Goal: Task Accomplishment & Management: Use online tool/utility

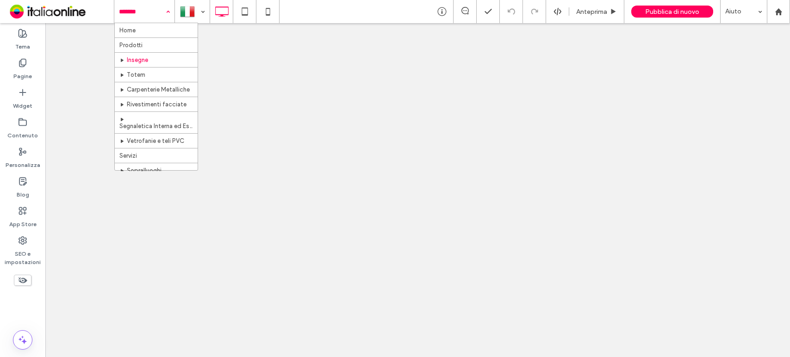
click at [166, 13] on div "Home Prodotti Insegne Totem Carpenterie Metalliche Rivestimenti facciate Segnal…" at bounding box center [144, 11] width 60 height 23
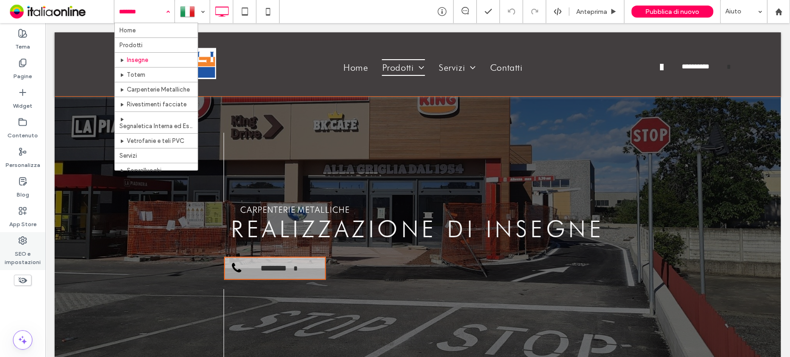
drag, startPoint x: 23, startPoint y: 55, endPoint x: 20, endPoint y: 248, distance: 193.9
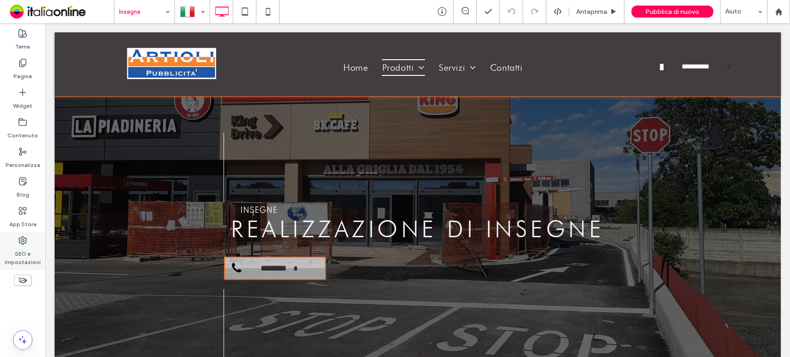
drag, startPoint x: 20, startPoint y: 254, endPoint x: 39, endPoint y: 110, distance: 145.1
click at [21, 254] on label "SEO e impostazioni" at bounding box center [22, 255] width 45 height 21
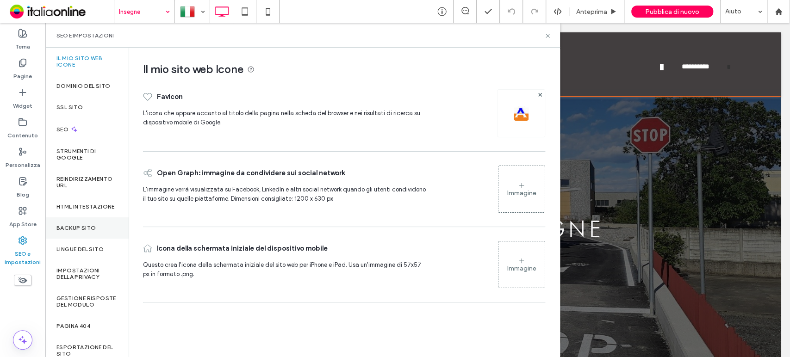
click at [85, 239] on div "Backup sito" at bounding box center [86, 227] width 83 height 21
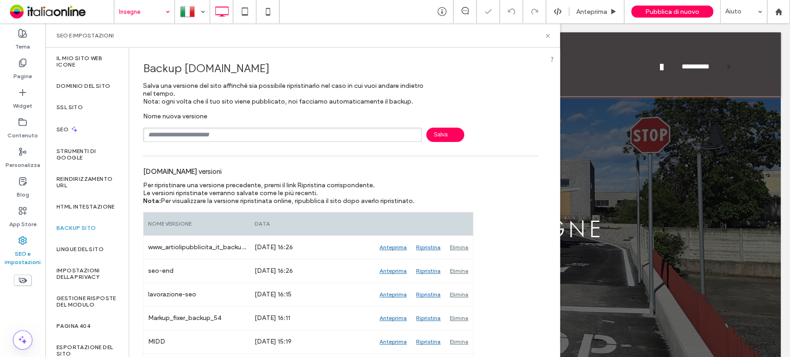
click at [250, 140] on input "text" at bounding box center [282, 135] width 279 height 14
type input "********"
click at [430, 131] on span "Salva" at bounding box center [445, 135] width 38 height 14
click at [549, 34] on use at bounding box center [547, 36] width 4 height 4
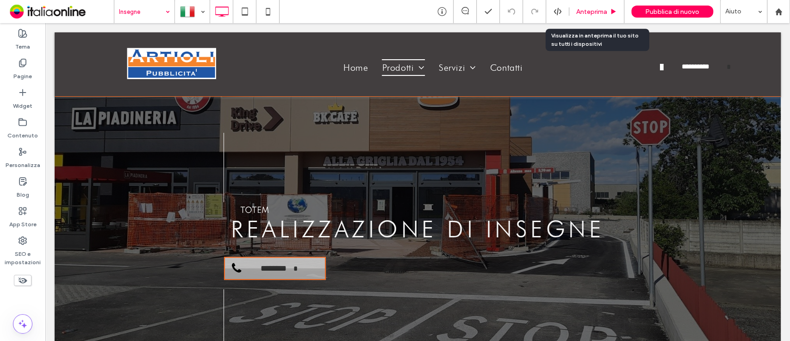
click at [590, 6] on div "Anteprima" at bounding box center [596, 11] width 55 height 23
click at [587, 16] on div "Anteprima" at bounding box center [596, 11] width 55 height 23
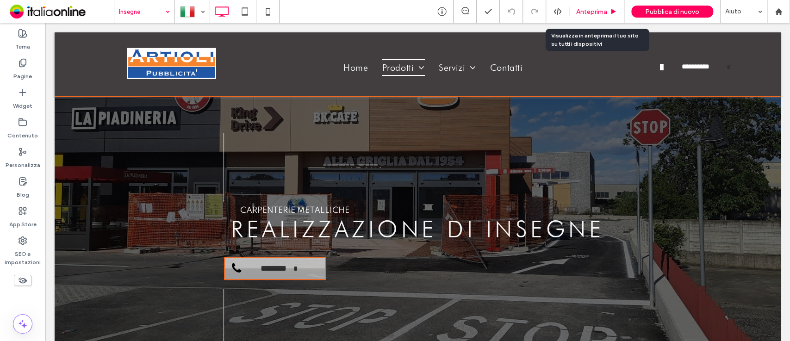
click at [611, 13] on icon at bounding box center [613, 11] width 7 height 7
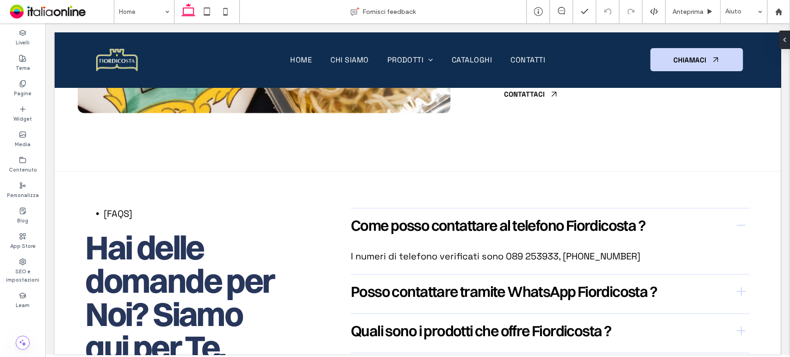
scroll to position [3691, 0]
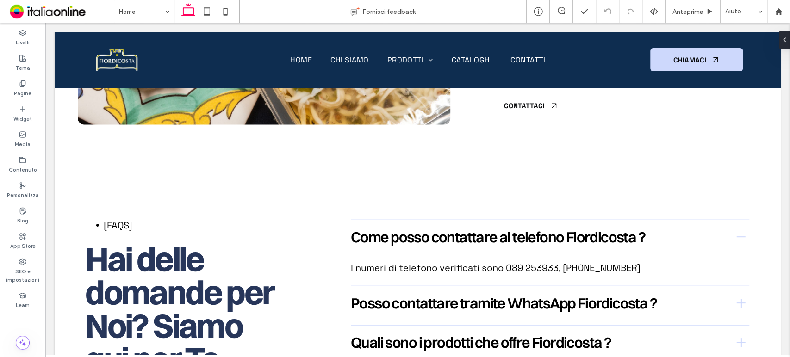
drag, startPoint x: 780, startPoint y: 298, endPoint x: 788, endPoint y: 302, distance: 8.9
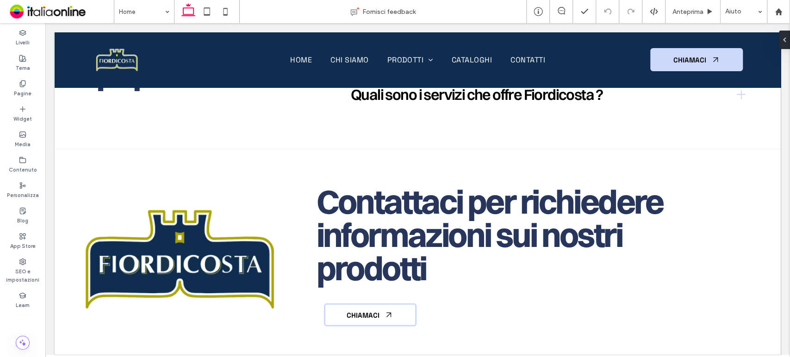
scroll to position [4125, 0]
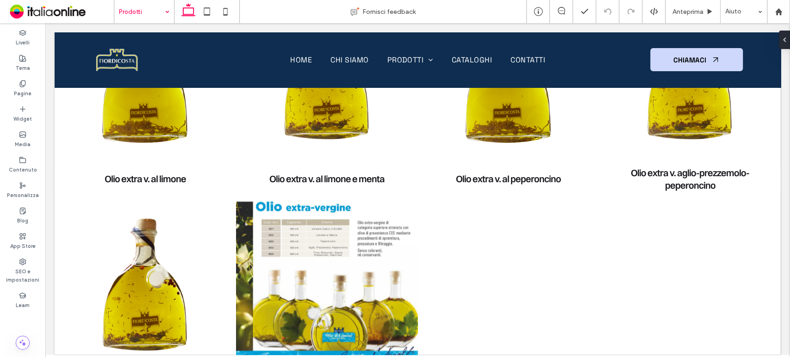
scroll to position [3043, 0]
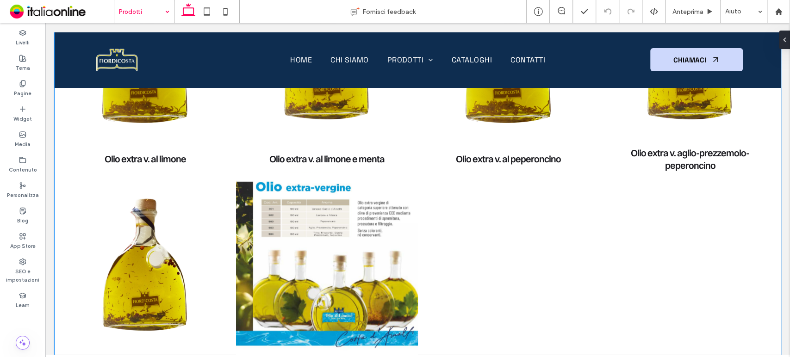
click at [153, 250] on link at bounding box center [145, 264] width 181 height 185
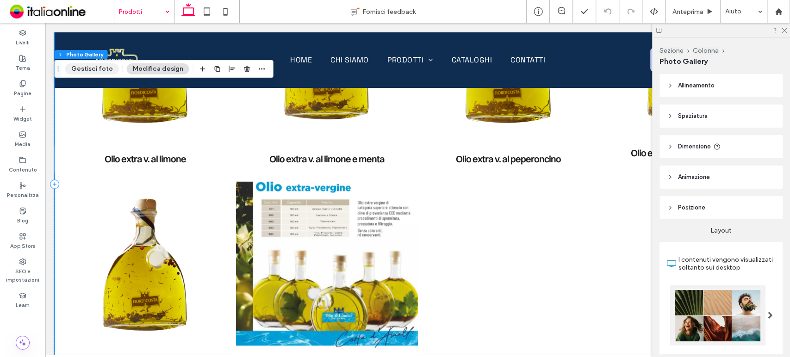
click at [97, 72] on button "Gestisci foto" at bounding box center [92, 68] width 54 height 11
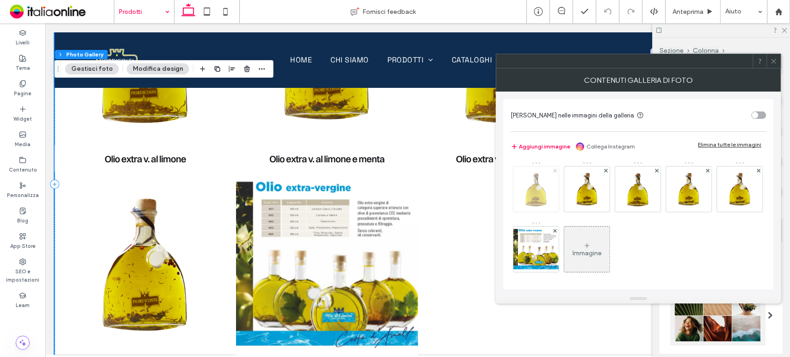
click at [553, 169] on use at bounding box center [554, 170] width 4 height 4
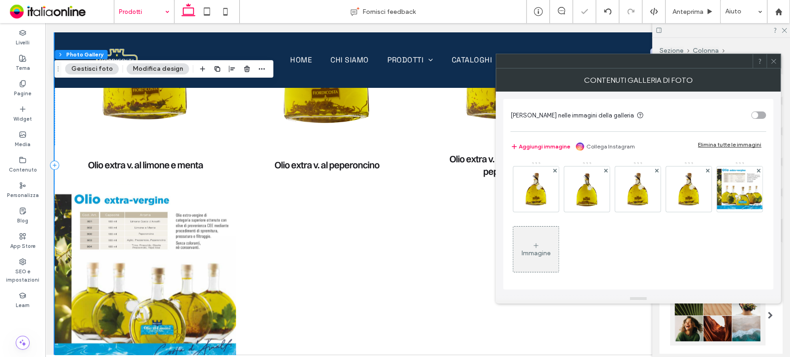
click at [553, 169] on use at bounding box center [554, 170] width 4 height 4
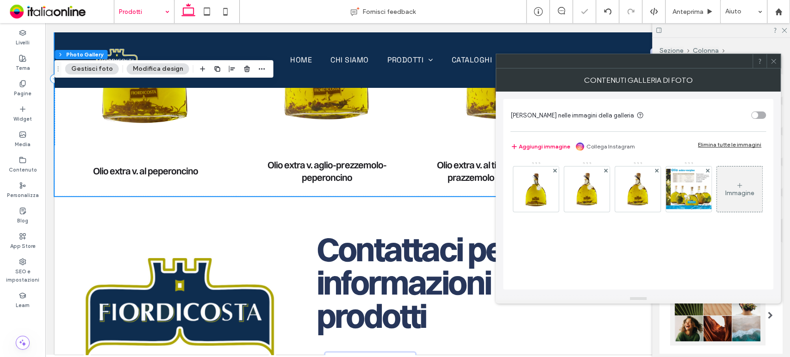
click at [553, 169] on use at bounding box center [554, 170] width 4 height 4
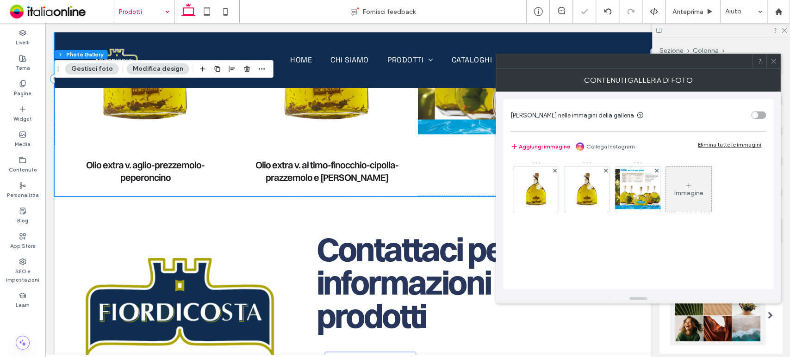
click at [553, 169] on use at bounding box center [554, 170] width 4 height 4
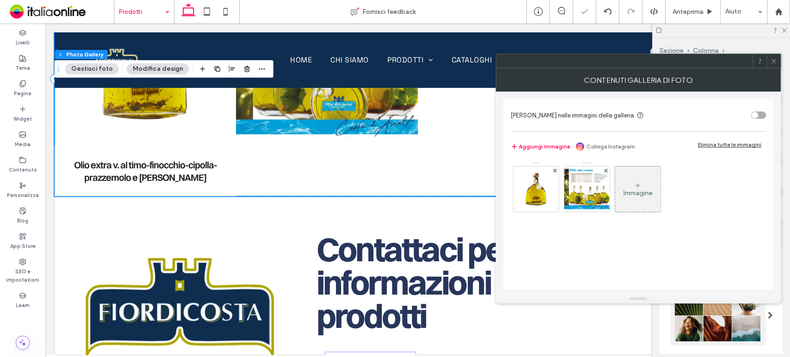
click at [553, 169] on use at bounding box center [554, 170] width 4 height 4
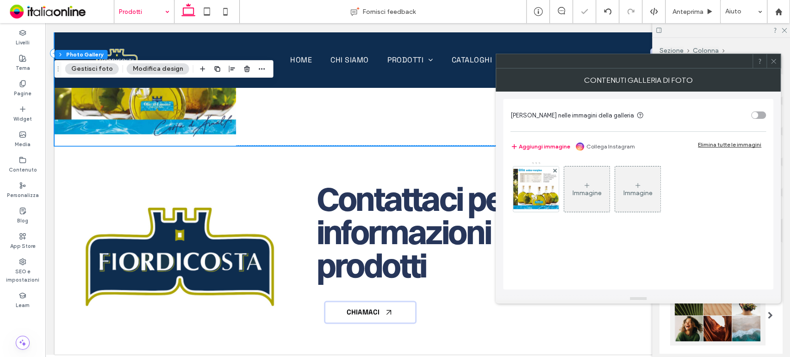
click at [775, 66] on span at bounding box center [773, 61] width 7 height 14
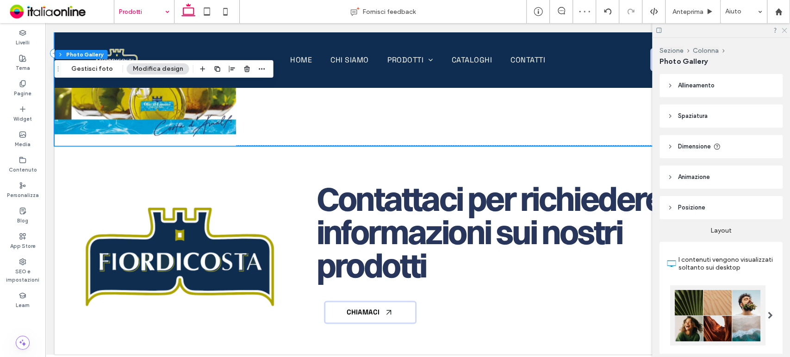
drag, startPoint x: 785, startPoint y: 31, endPoint x: 743, endPoint y: 53, distance: 46.6
click at [785, 31] on icon at bounding box center [784, 30] width 6 height 6
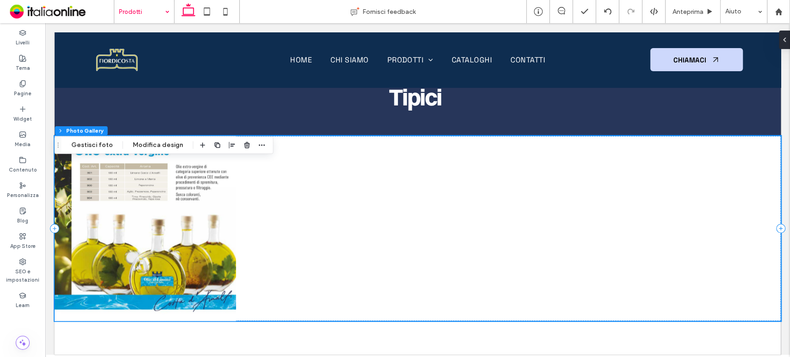
scroll to position [2835, 0]
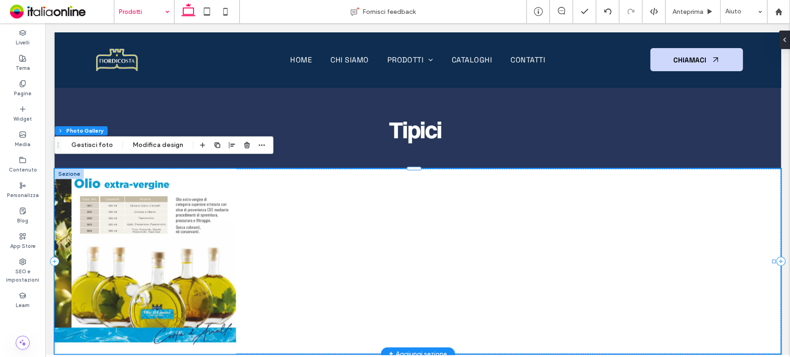
click at [174, 213] on link at bounding box center [145, 261] width 181 height 185
click at [139, 142] on button "Modifica design" at bounding box center [158, 145] width 62 height 11
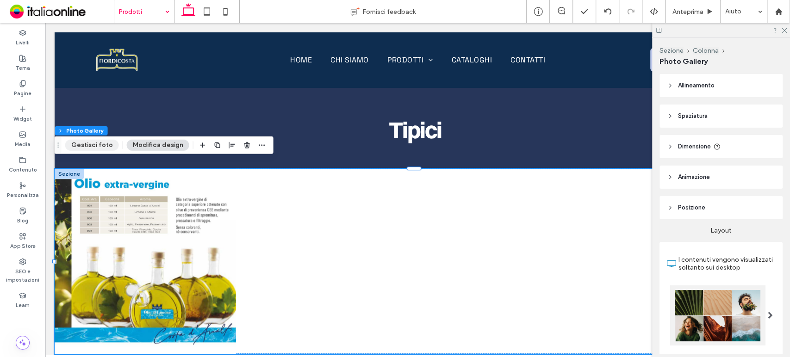
click at [90, 149] on button "Gestisci foto" at bounding box center [92, 145] width 54 height 11
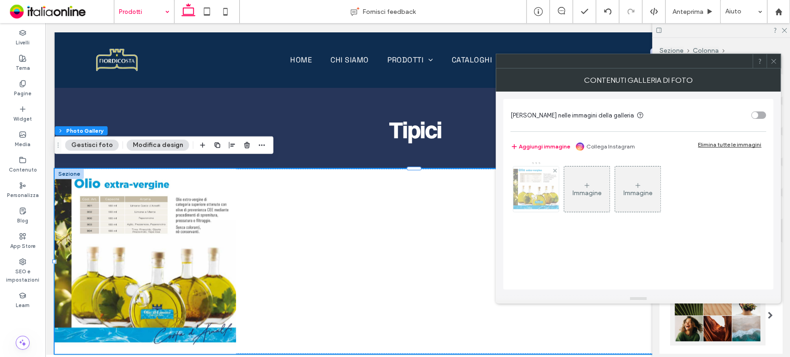
click at [543, 193] on img at bounding box center [535, 189] width 51 height 45
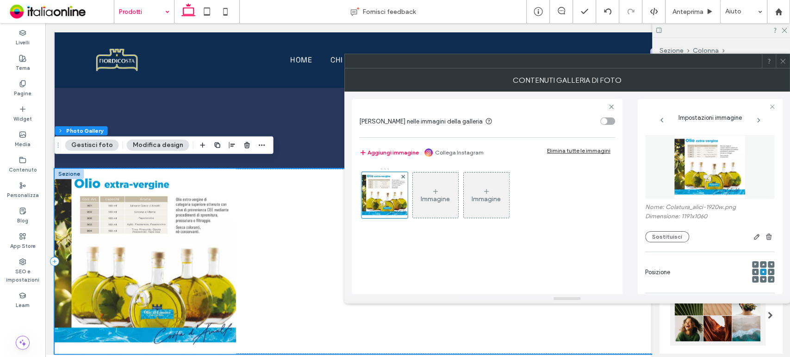
click at [146, 145] on button "Modifica design" at bounding box center [158, 145] width 62 height 11
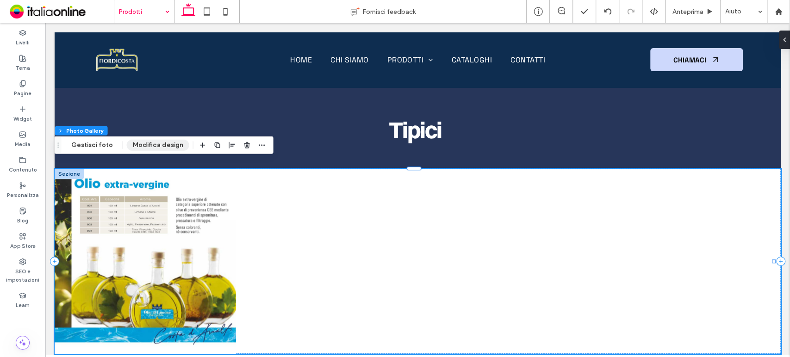
click at [146, 144] on button "Modifica design" at bounding box center [158, 145] width 62 height 11
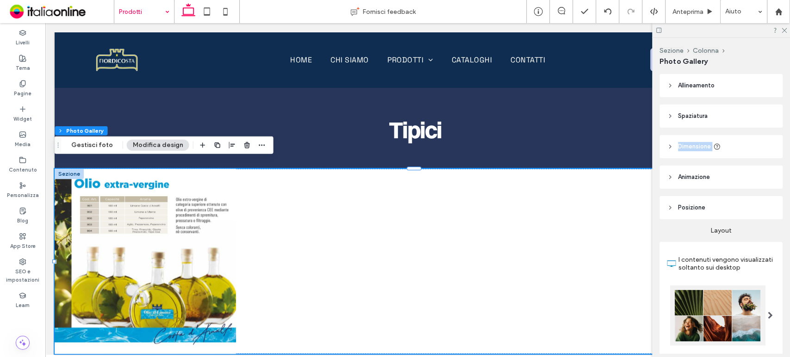
drag, startPoint x: 788, startPoint y: 99, endPoint x: 783, endPoint y: 142, distance: 43.8
click at [783, 142] on div "Sezione Colonna Photo Gallery Allineamento Spaziatura spaziatura interna (inner…" at bounding box center [721, 197] width 138 height 319
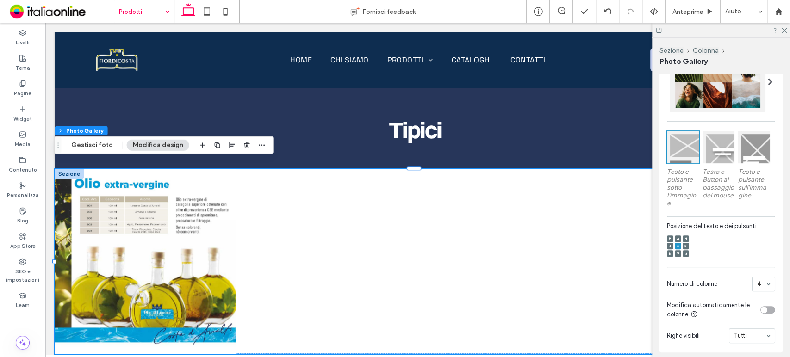
scroll to position [249, 0]
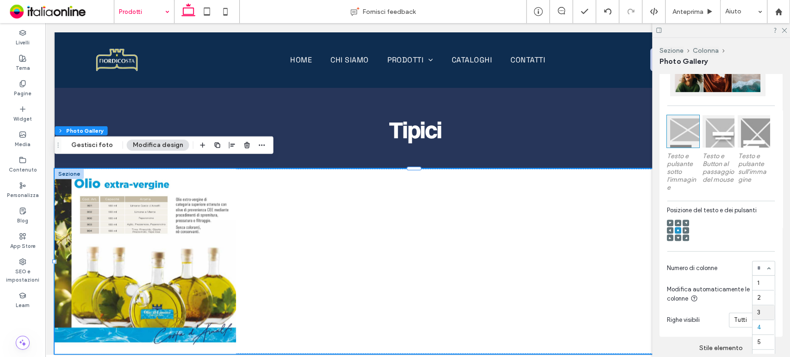
drag, startPoint x: 764, startPoint y: 272, endPoint x: 757, endPoint y: 314, distance: 42.7
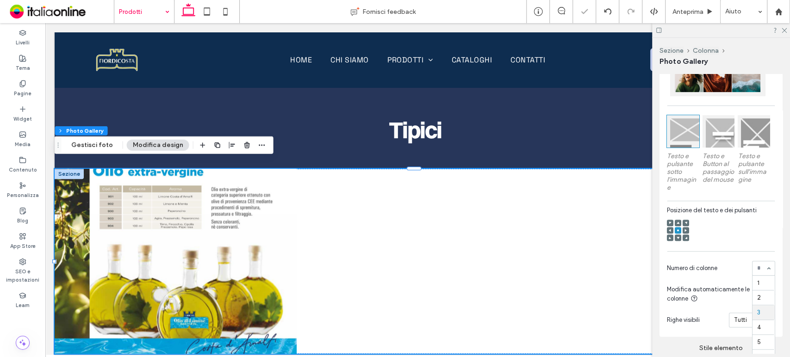
click at [755, 276] on div "1 2 3 4 5 6" at bounding box center [763, 268] width 23 height 15
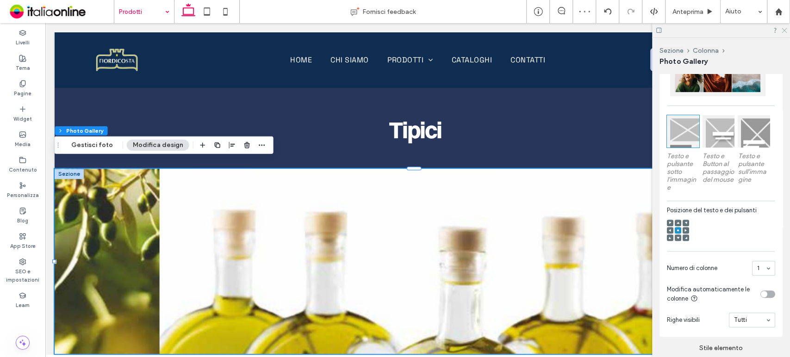
click at [784, 31] on use at bounding box center [783, 30] width 5 height 5
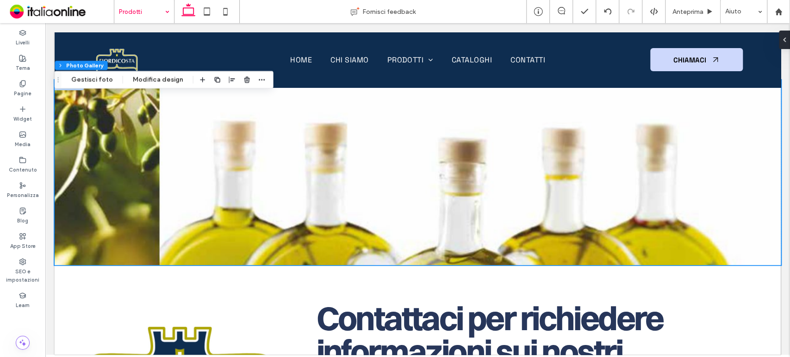
scroll to position [2901, 0]
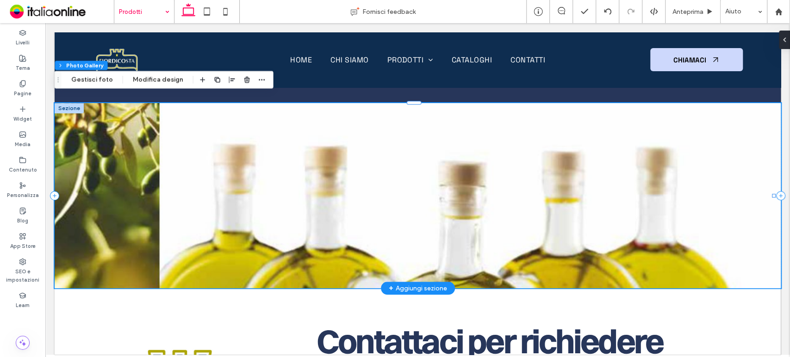
click at [673, 230] on link at bounding box center [418, 195] width 726 height 185
click at [567, 195] on link at bounding box center [418, 195] width 726 height 185
click at [147, 76] on button "Modifica design" at bounding box center [158, 79] width 62 height 11
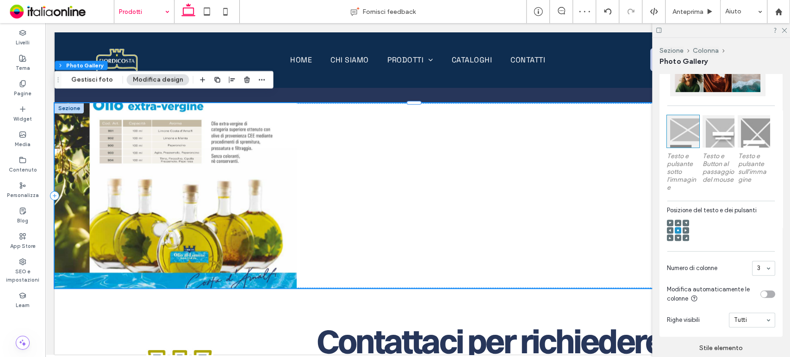
click at [684, 232] on icon at bounding box center [685, 230] width 3 height 3
click at [678, 232] on icon at bounding box center [677, 230] width 3 height 3
click at [785, 30] on icon at bounding box center [784, 30] width 6 height 6
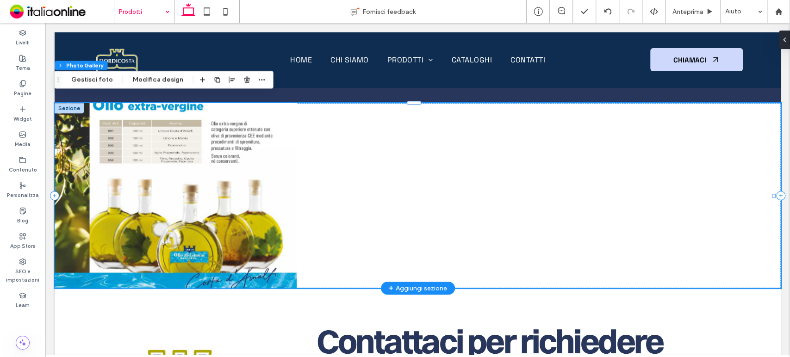
click at [89, 190] on link at bounding box center [176, 195] width 242 height 185
click at [259, 85] on span "button" at bounding box center [261, 79] width 11 height 11
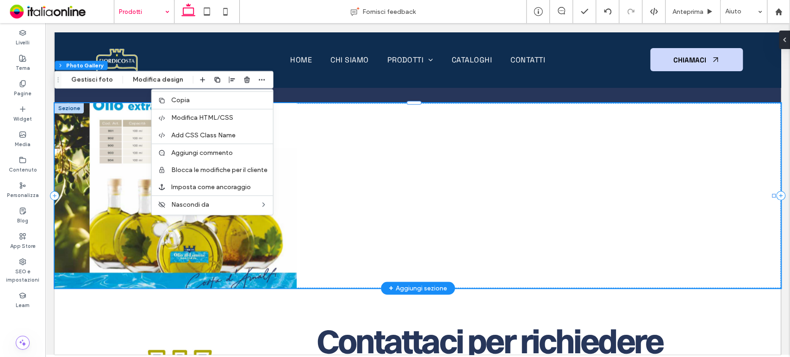
click at [122, 133] on link at bounding box center [176, 195] width 242 height 185
drag, startPoint x: 272, startPoint y: 225, endPoint x: 221, endPoint y: 245, distance: 54.8
click at [221, 245] on link at bounding box center [176, 195] width 242 height 185
click at [327, 180] on div at bounding box center [418, 195] width 242 height 185
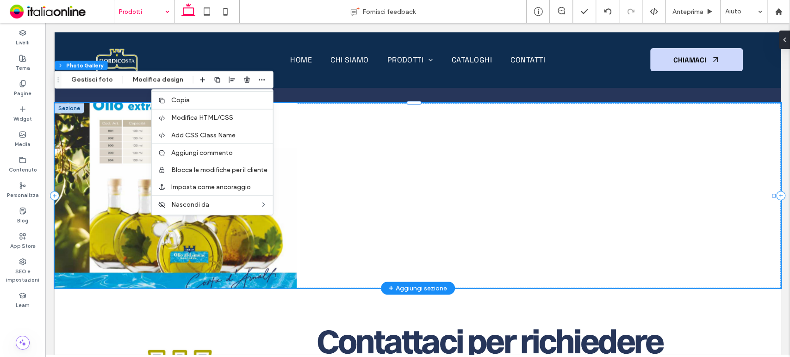
click at [89, 109] on link at bounding box center [176, 195] width 242 height 185
click at [482, 226] on div at bounding box center [418, 195] width 242 height 185
click at [348, 132] on div at bounding box center [418, 195] width 242 height 185
click at [771, 173] on div at bounding box center [660, 195] width 242 height 185
click at [403, 156] on div at bounding box center [418, 195] width 242 height 185
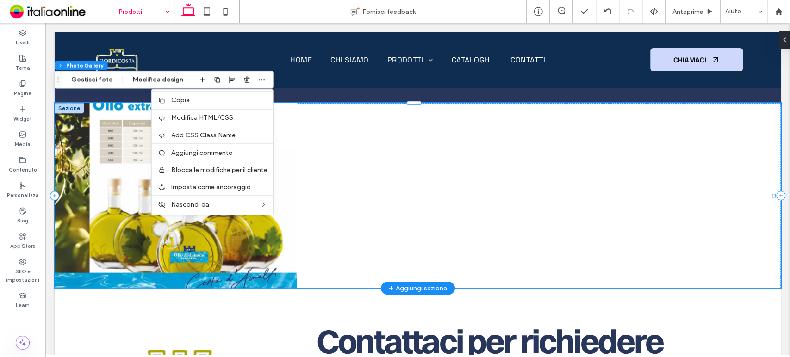
click at [403, 156] on div at bounding box center [418, 195] width 242 height 185
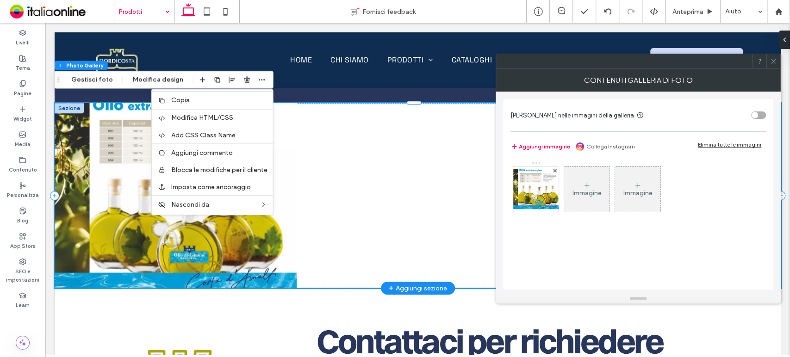
click at [403, 156] on div at bounding box center [418, 195] width 242 height 185
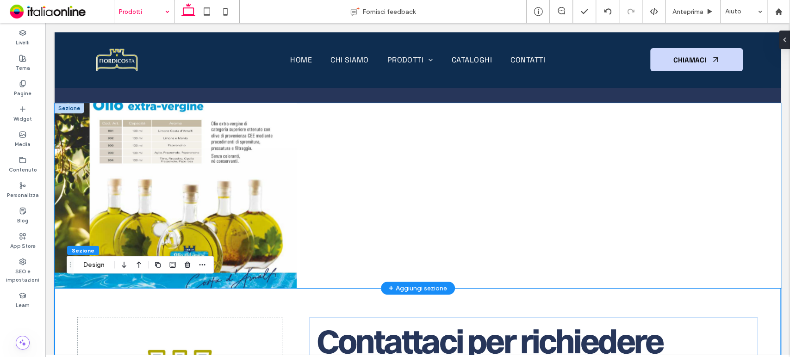
click at [669, 210] on div at bounding box center [660, 195] width 242 height 185
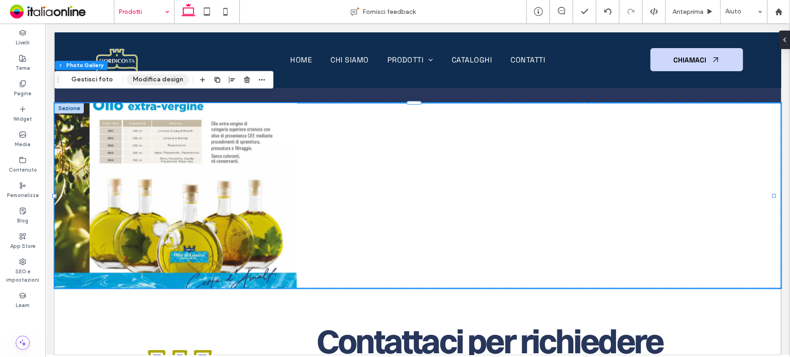
click at [149, 76] on button "Modifica design" at bounding box center [158, 79] width 62 height 11
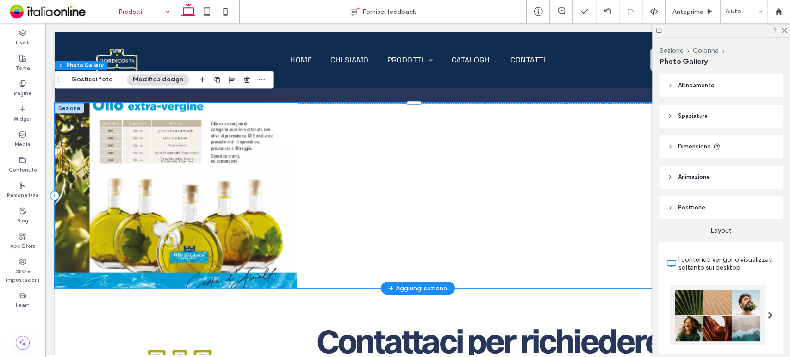
click at [491, 199] on div at bounding box center [418, 195] width 242 height 185
click at [782, 30] on icon at bounding box center [784, 30] width 6 height 6
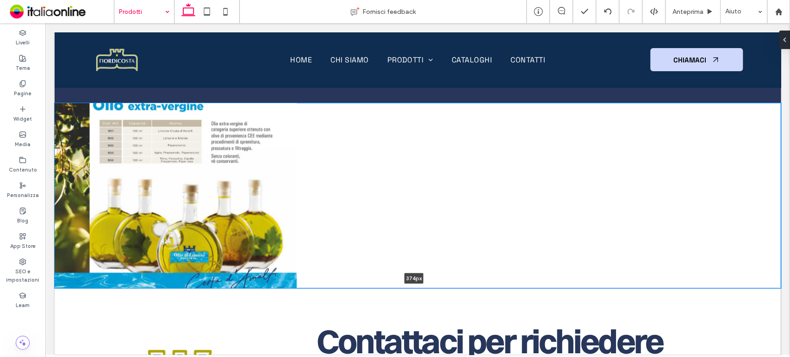
drag, startPoint x: 600, startPoint y: 279, endPoint x: 592, endPoint y: 266, distance: 14.5
click at [592, 266] on div "Button Mostra altri 374px Sezione + Aggiungi sezione" at bounding box center [418, 195] width 726 height 185
type input "***"
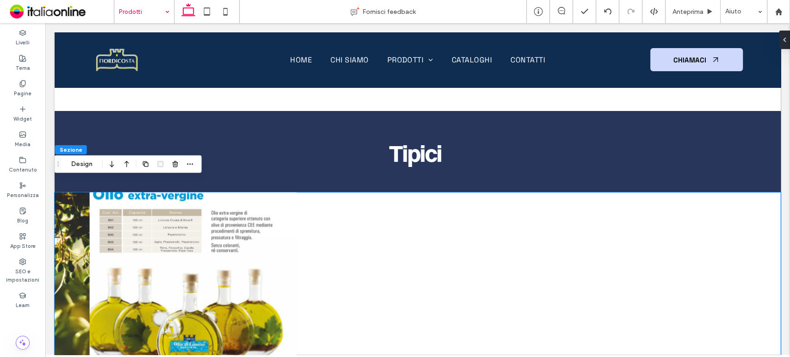
scroll to position [2802, 0]
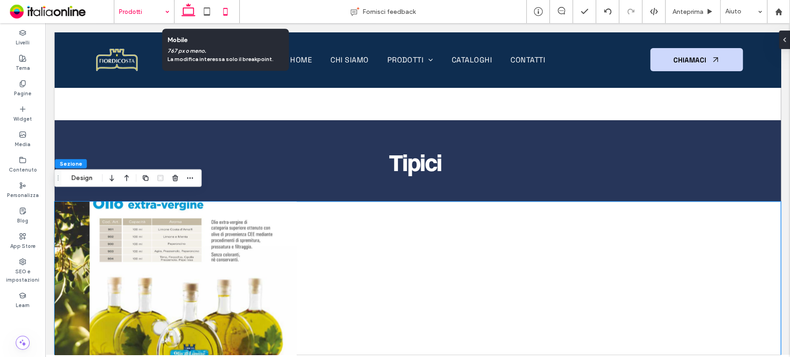
click at [220, 11] on icon at bounding box center [225, 11] width 19 height 19
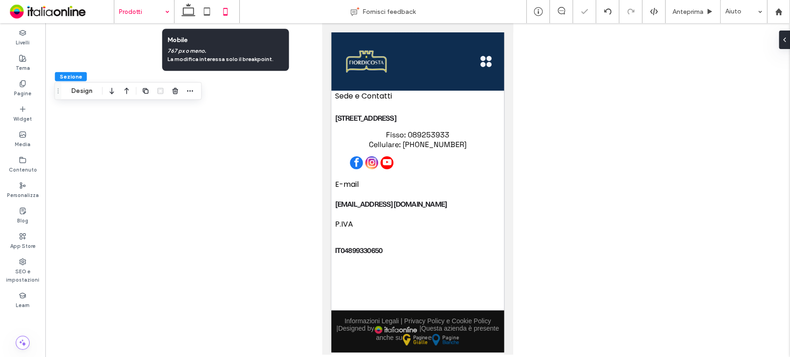
scroll to position [1914, 0]
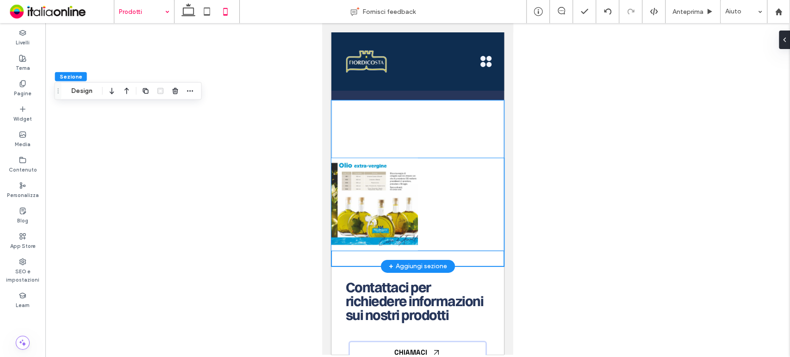
click at [397, 191] on link at bounding box center [374, 204] width 87 height 93
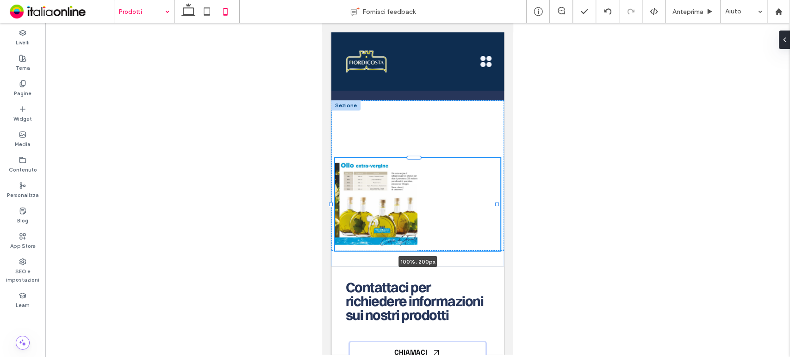
drag, startPoint x: 496, startPoint y: 210, endPoint x: 509, endPoint y: 210, distance: 13.4
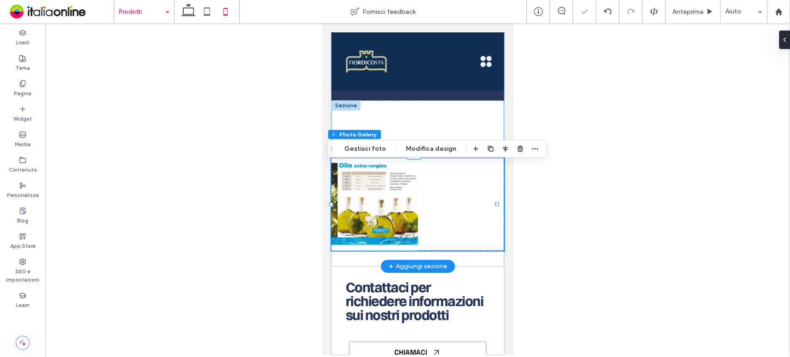
click at [392, 202] on link at bounding box center [374, 204] width 87 height 93
click at [368, 152] on button "Gestisci foto" at bounding box center [365, 148] width 54 height 11
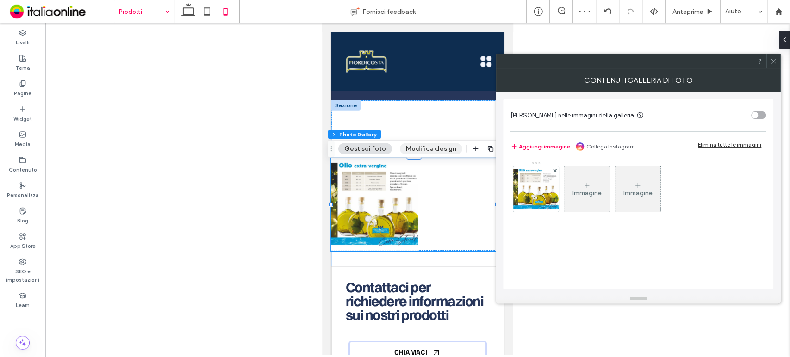
click at [413, 146] on button "Modifica design" at bounding box center [431, 148] width 62 height 11
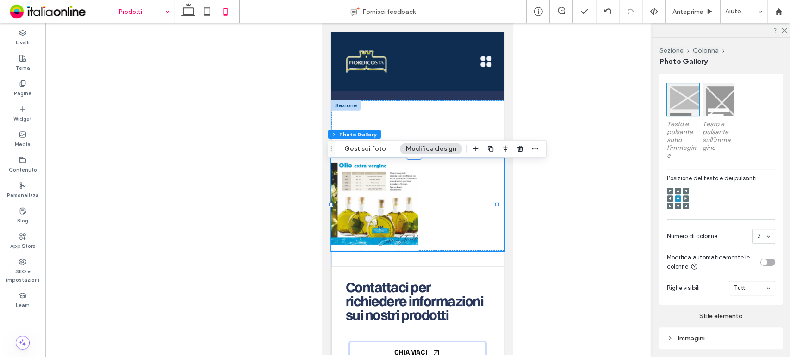
scroll to position [281, 0]
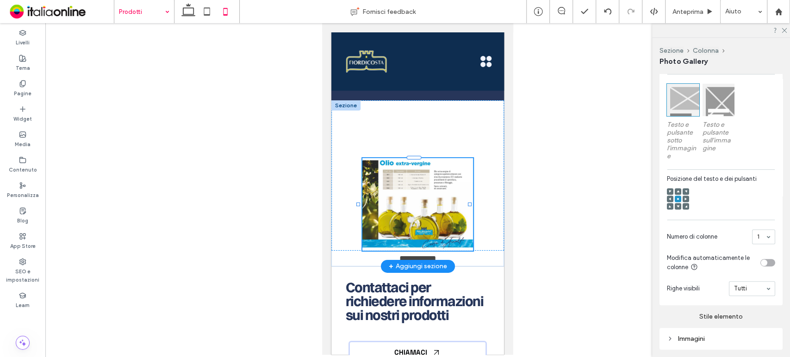
drag, startPoint x: 496, startPoint y: 210, endPoint x: 471, endPoint y: 240, distance: 39.7
click at [471, 240] on div "Button Mostra altri 67% , 200px" at bounding box center [417, 183] width 173 height 166
type input "**"
type input "****"
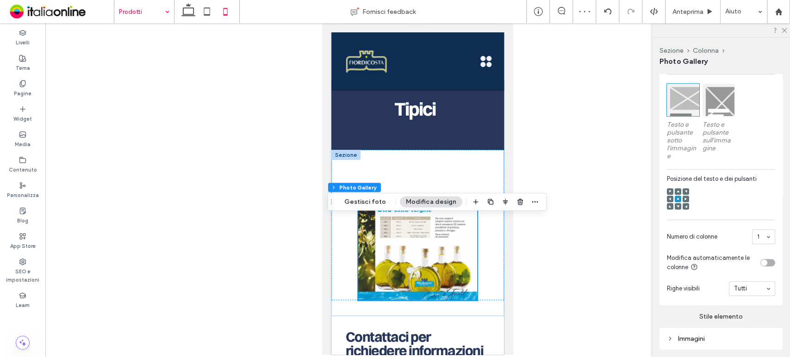
scroll to position [1862, 0]
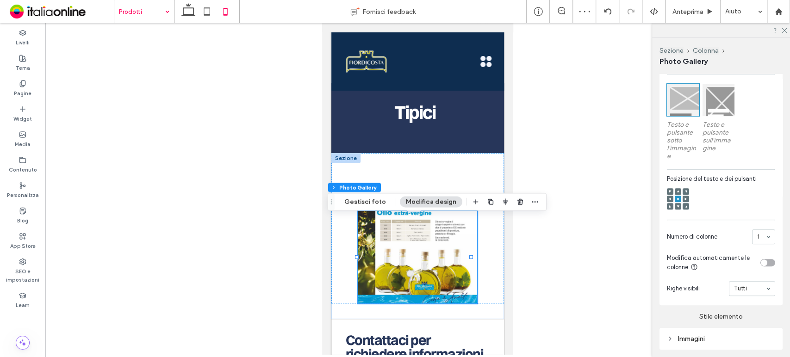
click at [617, 131] on div at bounding box center [417, 189] width 744 height 332
click at [781, 31] on icon at bounding box center [784, 30] width 6 height 6
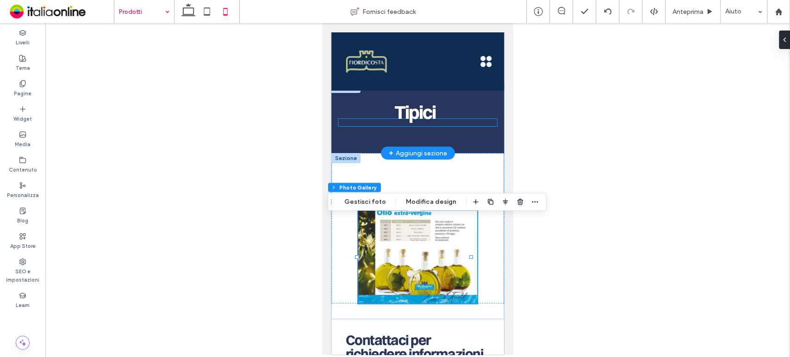
click at [479, 122] on h1 "Tipici" at bounding box center [414, 112] width 159 height 25
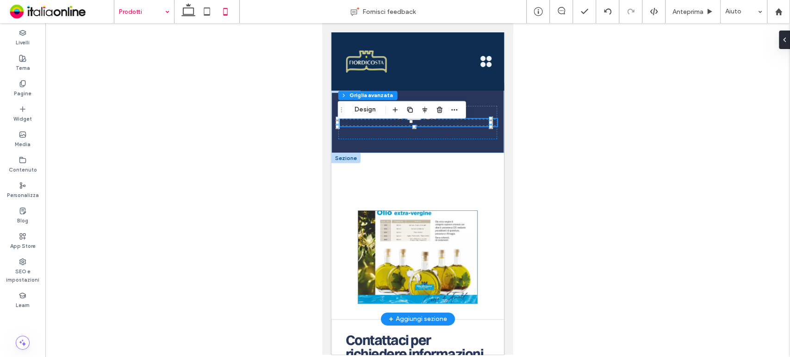
click at [420, 266] on link at bounding box center [417, 257] width 118 height 93
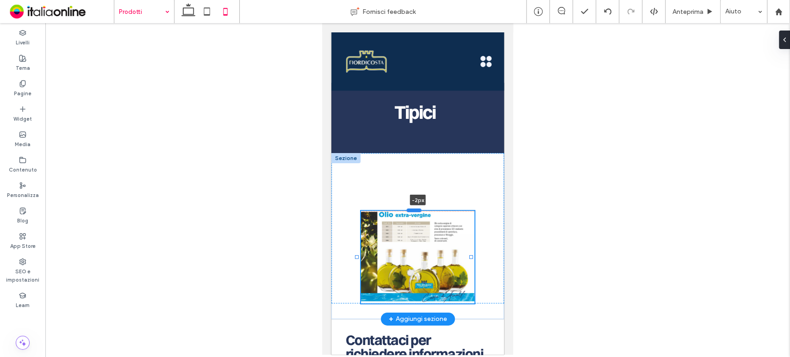
drag, startPoint x: 415, startPoint y: 218, endPoint x: 419, endPoint y: 217, distance: 4.8
click at [419, 212] on div at bounding box center [414, 211] width 15 height 4
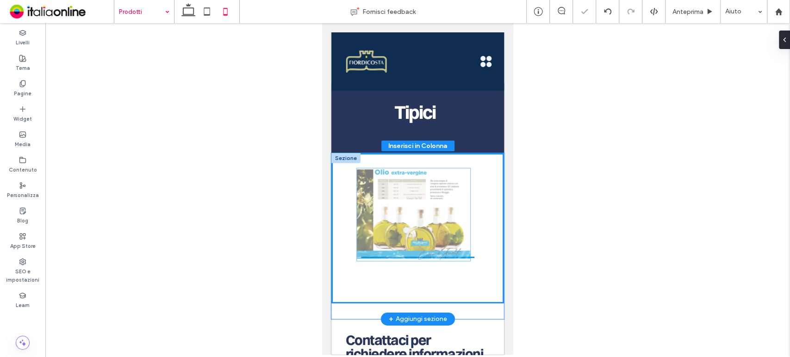
drag, startPoint x: 414, startPoint y: 239, endPoint x: 414, endPoint y: 191, distance: 48.1
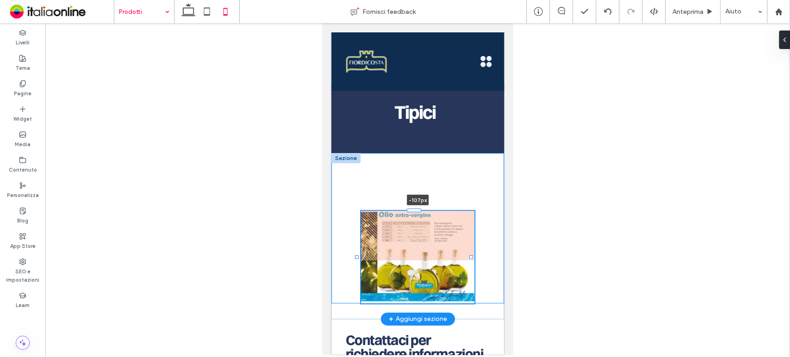
drag, startPoint x: 411, startPoint y: 217, endPoint x: 410, endPoint y: 170, distance: 47.7
click at [410, 170] on div "Button Mostra altri -107px" at bounding box center [417, 236] width 173 height 166
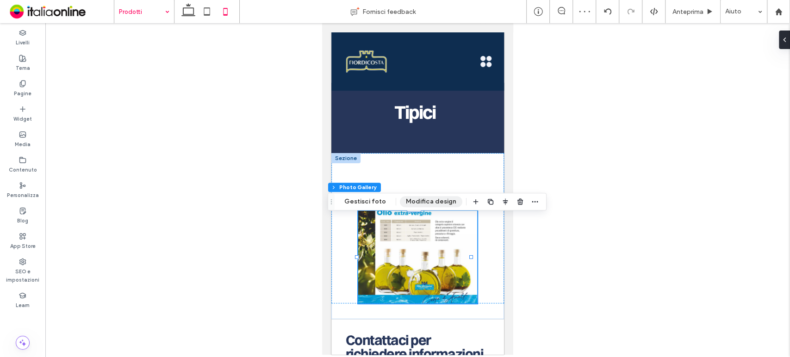
click at [427, 204] on button "Modifica design" at bounding box center [431, 201] width 62 height 11
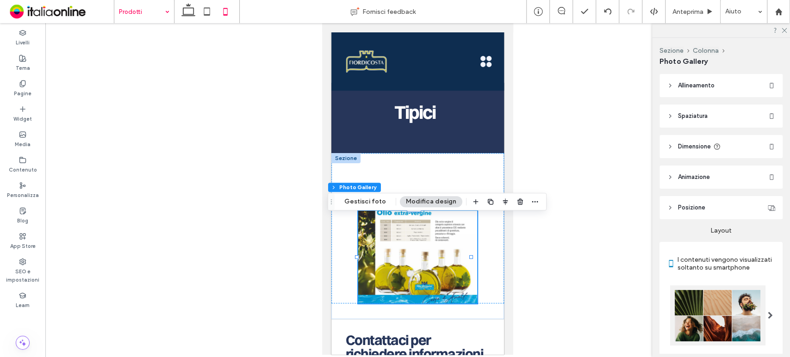
click at [710, 111] on header "Spaziatura" at bounding box center [720, 116] width 123 height 23
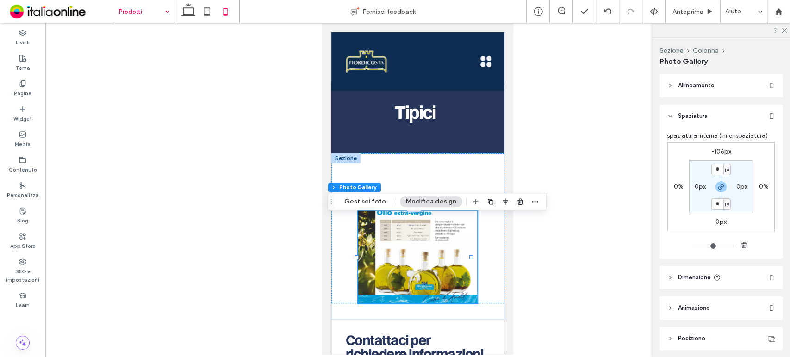
click at [722, 150] on label "-106px" at bounding box center [721, 152] width 20 height 8
type input "*"
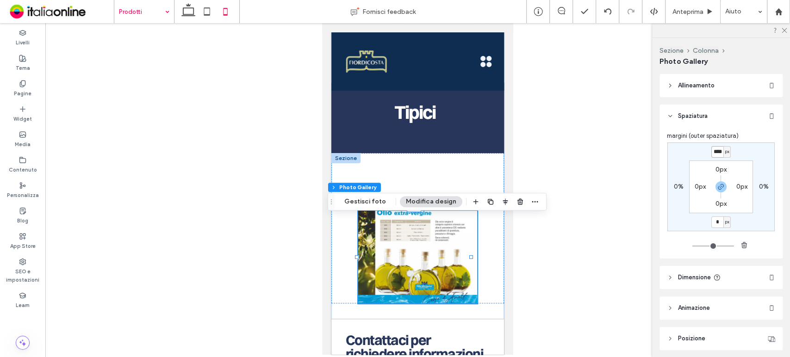
click at [716, 150] on input "****" at bounding box center [717, 152] width 12 height 12
type input "****"
type input "*"
type input "****"
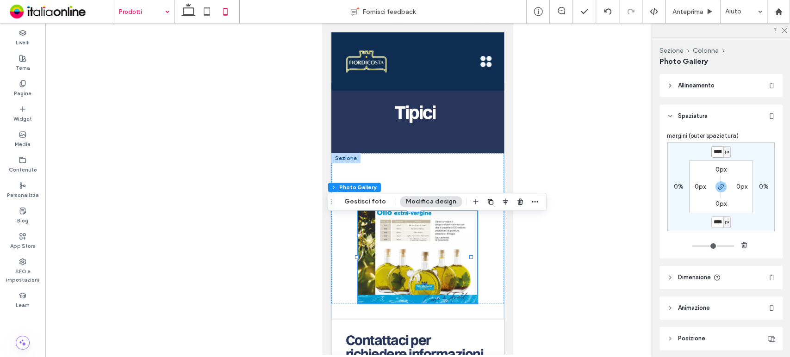
type input "*"
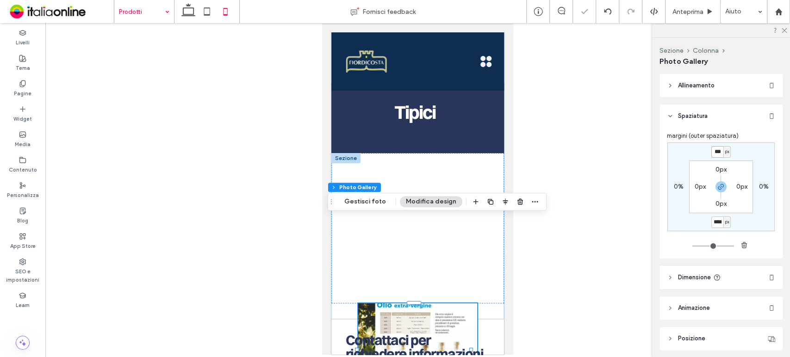
scroll to position [0, 0]
type input "*"
type input "***"
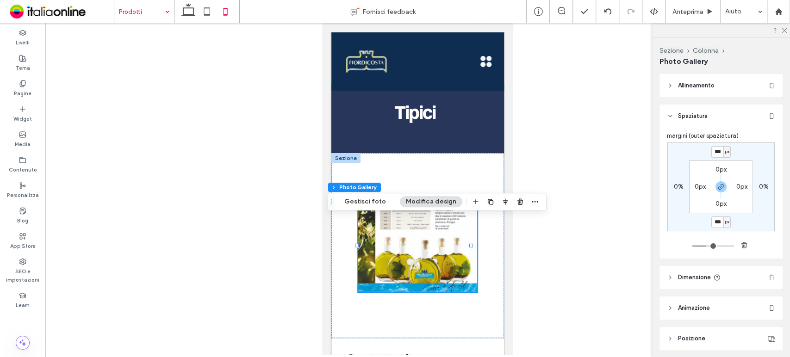
click at [589, 149] on div at bounding box center [417, 189] width 744 height 332
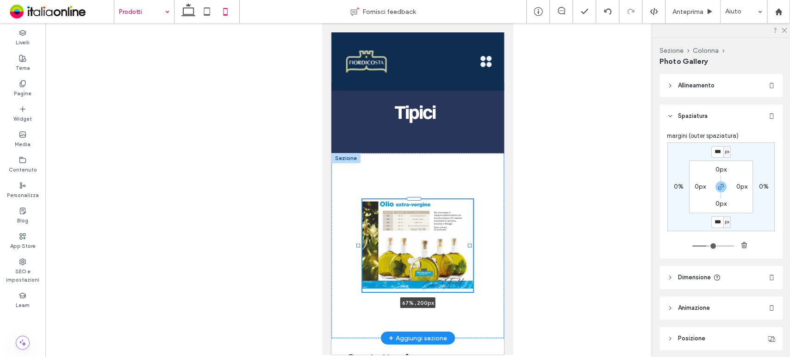
click at [359, 200] on div at bounding box center [359, 199] width 0 height 0
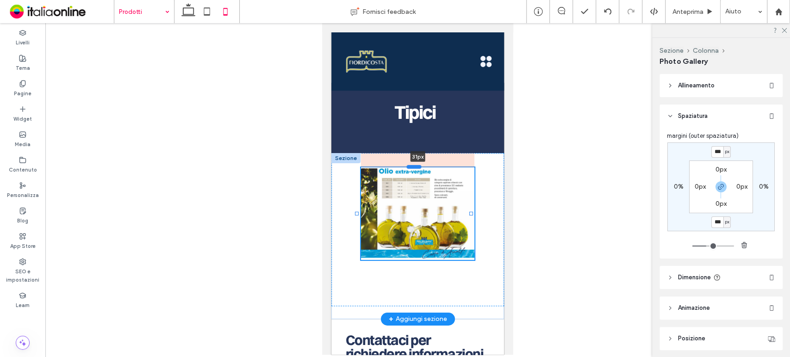
drag, startPoint x: 415, startPoint y: 205, endPoint x: 413, endPoint y: 173, distance: 31.5
click at [413, 169] on div at bounding box center [414, 167] width 15 height 4
type input "**"
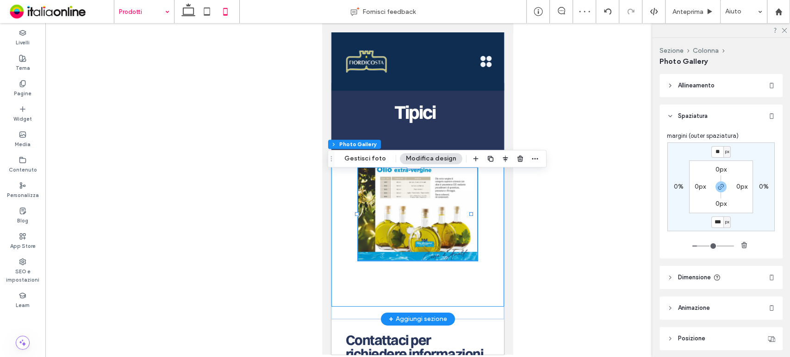
click at [463, 300] on div "Button Mostra altri 32px" at bounding box center [417, 230] width 173 height 154
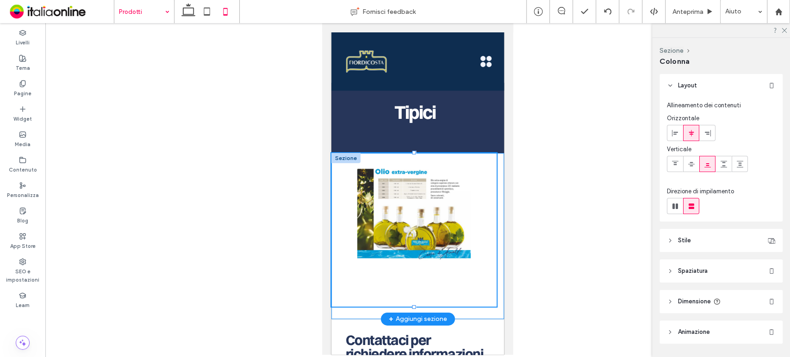
drag, startPoint x: 413, startPoint y: 312, endPoint x: 413, endPoint y: 278, distance: 34.2
click at [413, 278] on div "Button Mostra altri" at bounding box center [417, 236] width 173 height 166
type input "***"
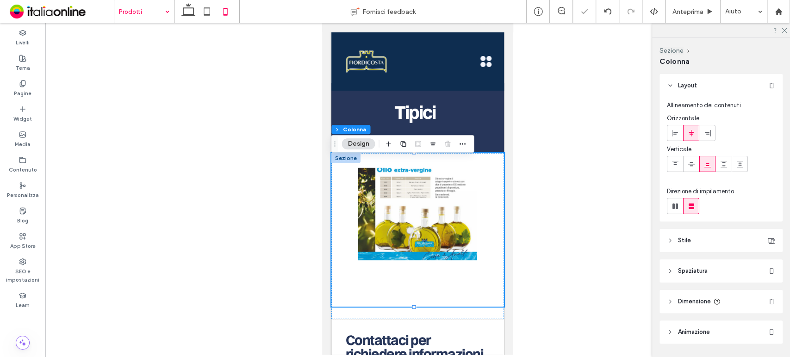
click at [274, 216] on div at bounding box center [417, 189] width 744 height 332
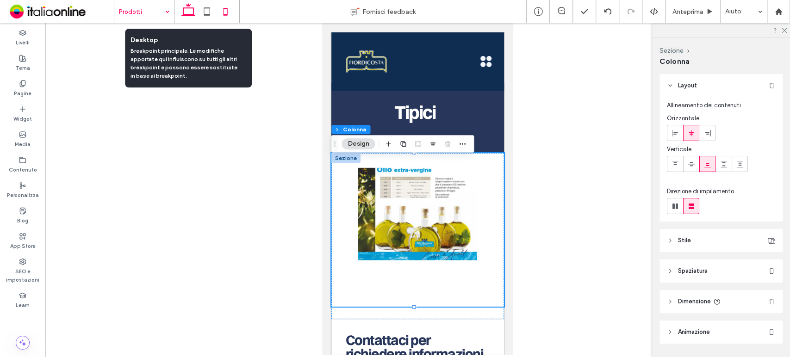
click at [185, 14] on use at bounding box center [188, 9] width 14 height 13
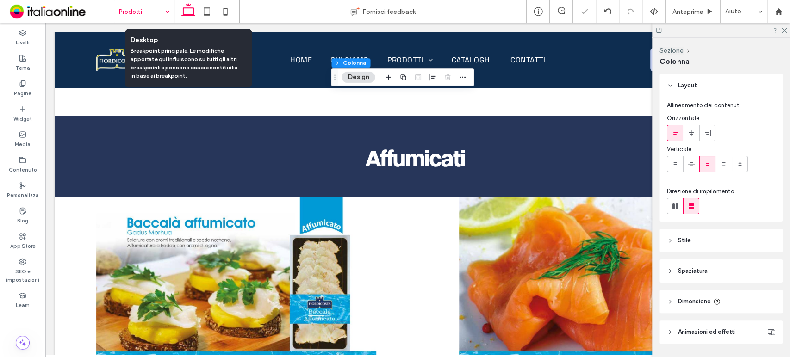
type input "****"
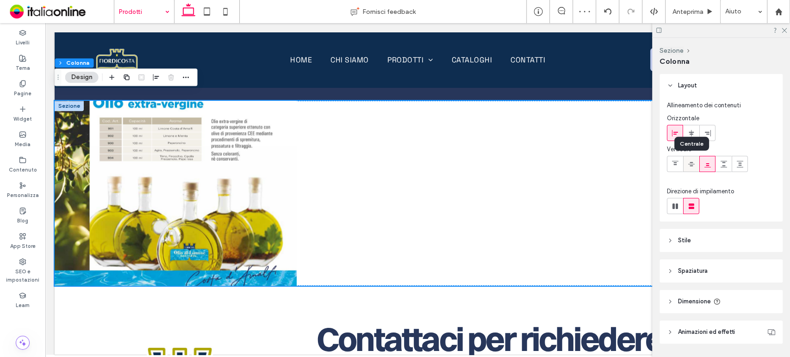
click at [688, 166] on icon at bounding box center [691, 164] width 7 height 7
click at [672, 206] on use at bounding box center [675, 207] width 6 height 6
type input "*"
type input "**"
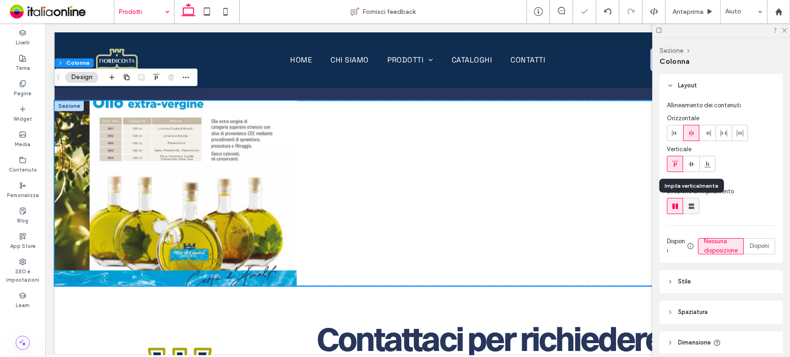
click at [694, 207] on icon at bounding box center [691, 206] width 9 height 9
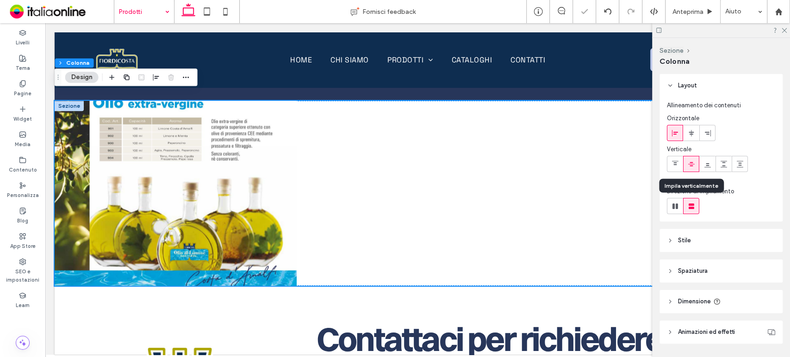
type input "**"
type input "****"
click at [406, 151] on div at bounding box center [418, 193] width 242 height 185
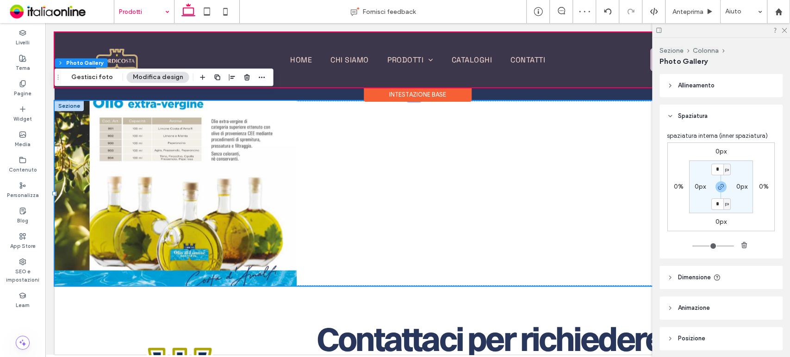
click at [103, 87] on div "Intestazione base" at bounding box center [418, 87] width 726 height 1
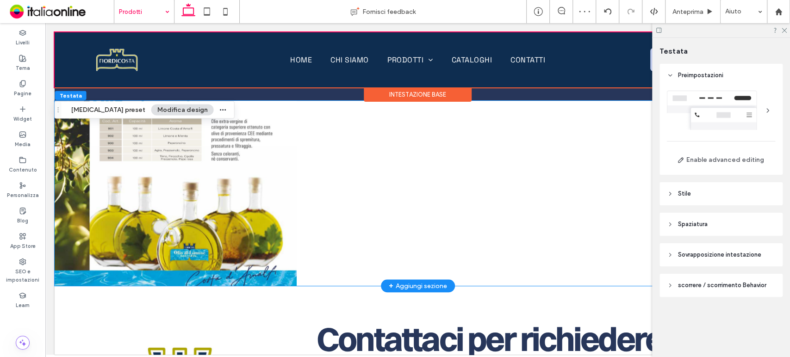
click at [128, 162] on link at bounding box center [176, 193] width 242 height 185
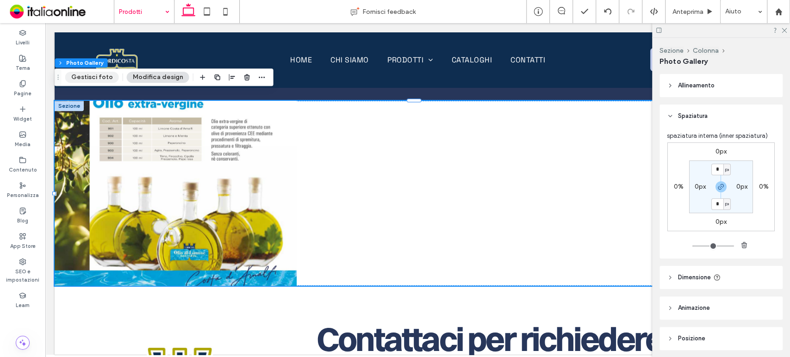
click at [95, 77] on button "Gestisci foto" at bounding box center [92, 77] width 54 height 11
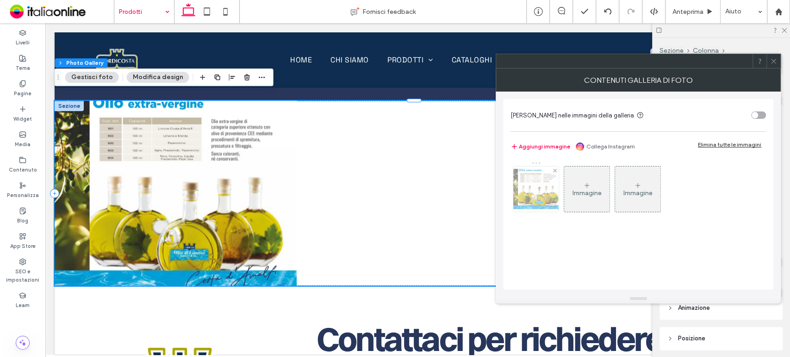
click at [535, 191] on img at bounding box center [535, 189] width 51 height 45
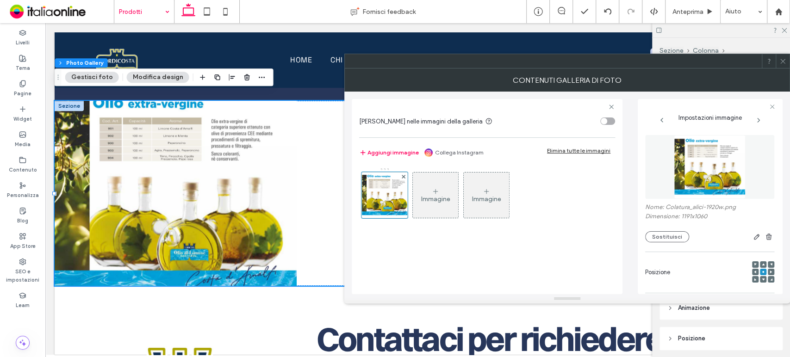
click at [155, 74] on button "Modifica design" at bounding box center [158, 77] width 62 height 11
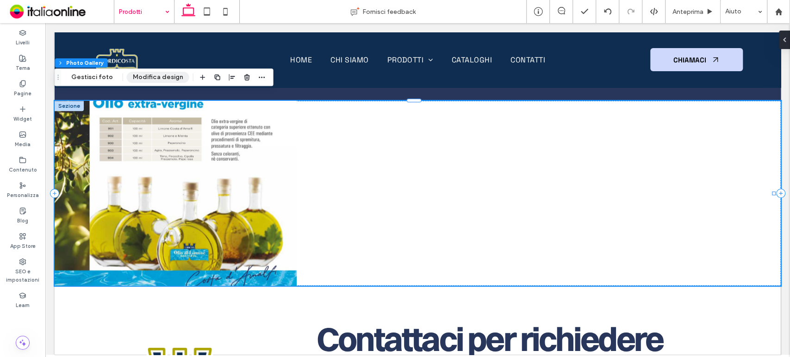
click at [149, 80] on button "Modifica design" at bounding box center [158, 77] width 62 height 11
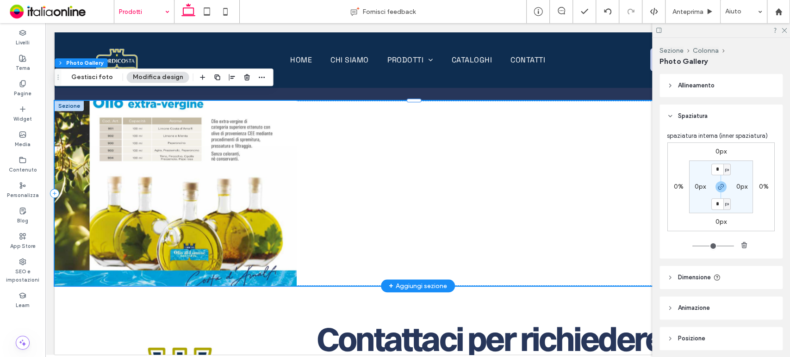
click at [160, 136] on link at bounding box center [176, 193] width 242 height 185
click at [102, 76] on button "Gestisci foto" at bounding box center [92, 77] width 54 height 11
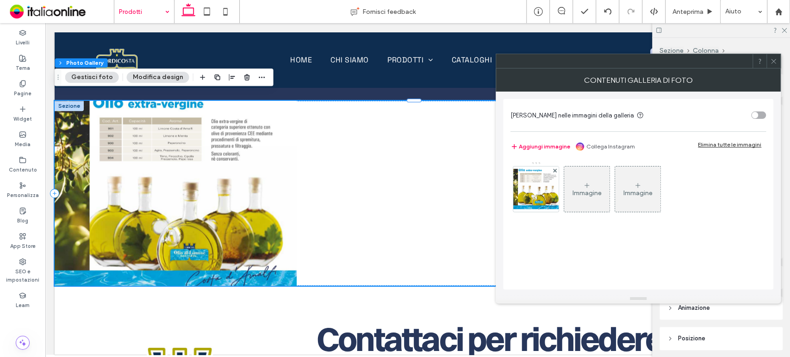
click at [771, 68] on span at bounding box center [773, 61] width 7 height 14
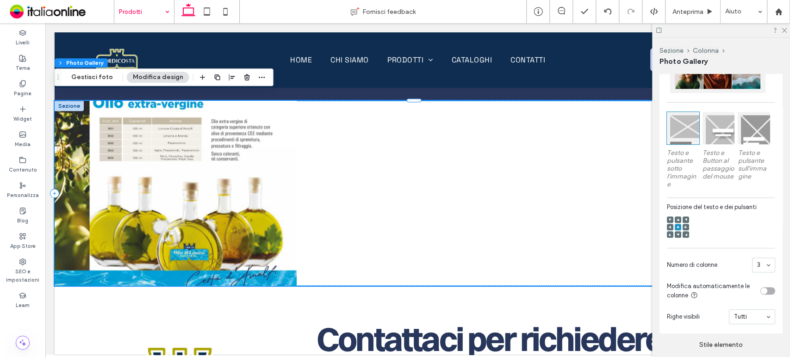
scroll to position [440, 0]
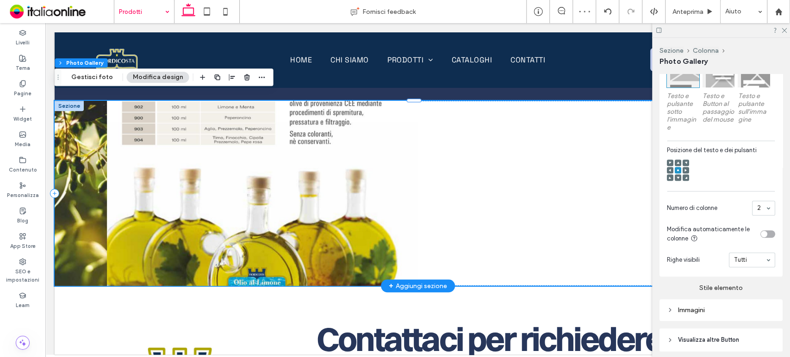
click at [541, 189] on div at bounding box center [599, 193] width 363 height 185
click at [784, 30] on use at bounding box center [783, 30] width 5 height 5
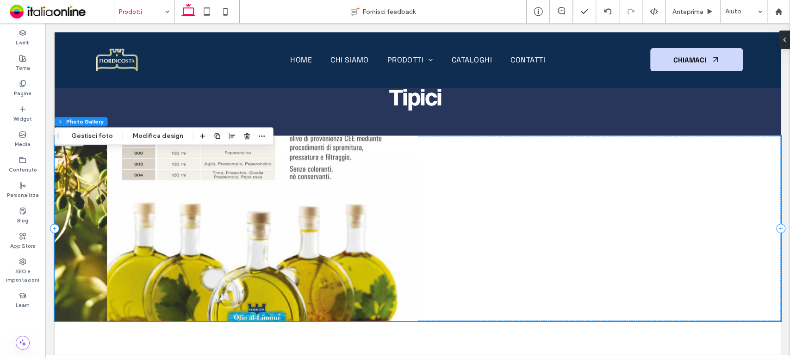
scroll to position [2844, 0]
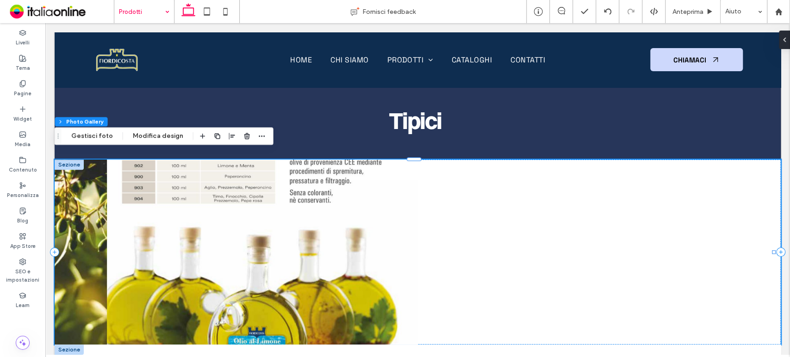
drag, startPoint x: 559, startPoint y: 339, endPoint x: 544, endPoint y: 345, distance: 16.4
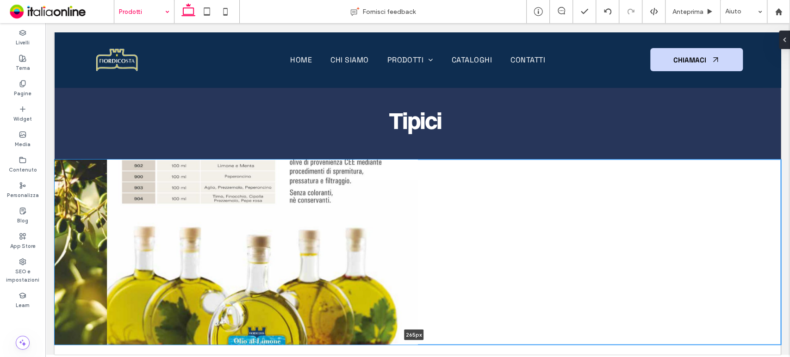
drag, startPoint x: 356, startPoint y: 337, endPoint x: 360, endPoint y: 275, distance: 62.6
click at [360, 275] on div "Button Mostra altri 265px Sezione + Aggiungi sezione" at bounding box center [418, 252] width 726 height 185
type input "***"
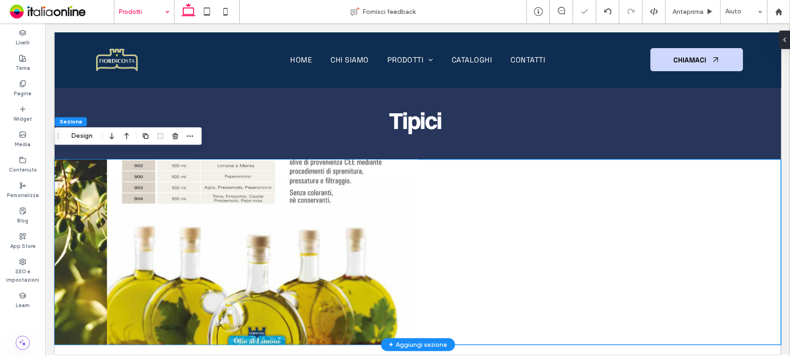
click at [292, 192] on link at bounding box center [236, 252] width 363 height 185
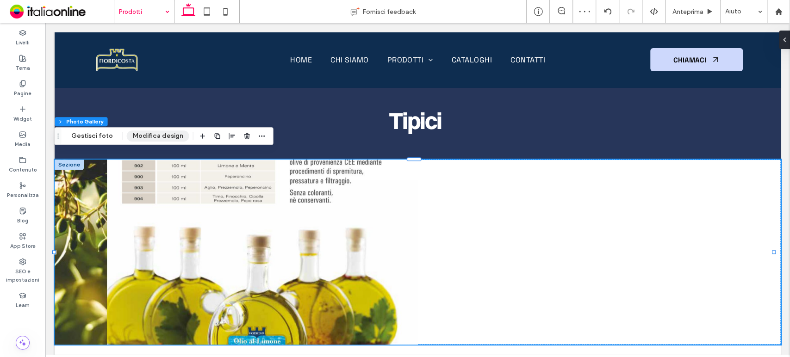
click at [166, 136] on button "Modifica design" at bounding box center [158, 135] width 62 height 11
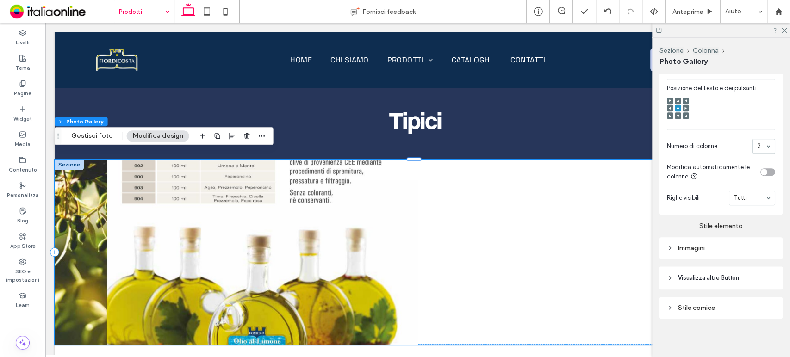
scroll to position [509, 0]
click at [717, 242] on div "Immagini" at bounding box center [721, 246] width 108 height 8
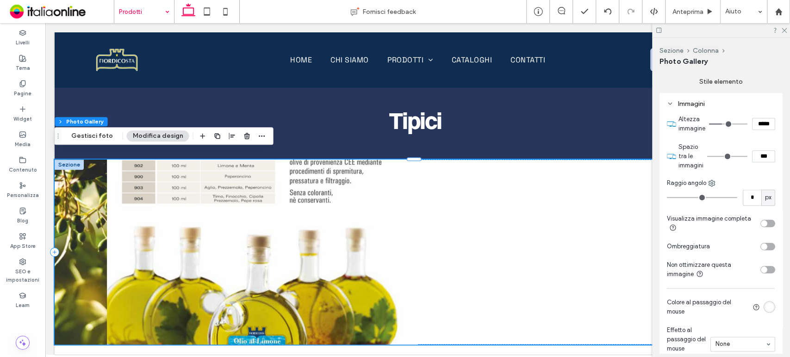
scroll to position [647, 0]
click at [762, 227] on div "toggle" at bounding box center [767, 223] width 15 height 7
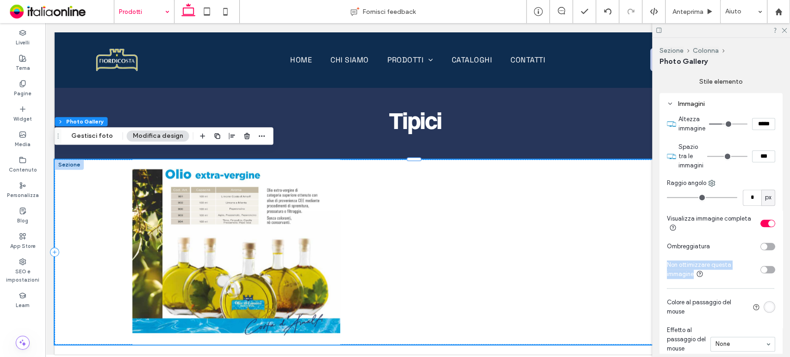
drag, startPoint x: 788, startPoint y: 246, endPoint x: 784, endPoint y: 270, distance: 24.4
click at [784, 270] on div "Sezione Colonna Photo Gallery Allineamento Spaziatura spaziatura interna (inner…" at bounding box center [721, 197] width 138 height 319
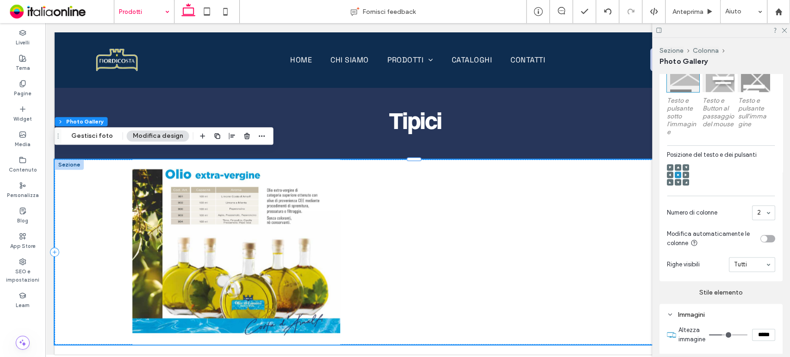
scroll to position [427, 0]
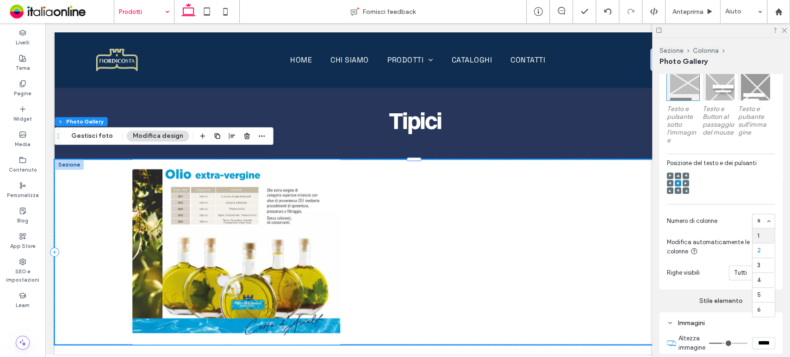
drag, startPoint x: 765, startPoint y: 229, endPoint x: 750, endPoint y: 241, distance: 18.4
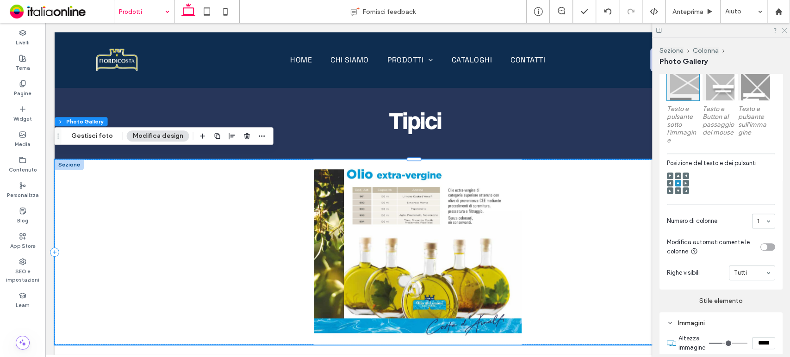
click at [783, 27] on icon at bounding box center [784, 30] width 6 height 6
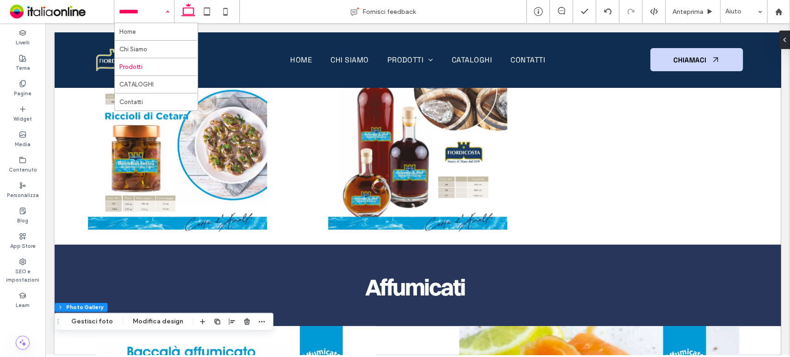
scroll to position [1340, 0]
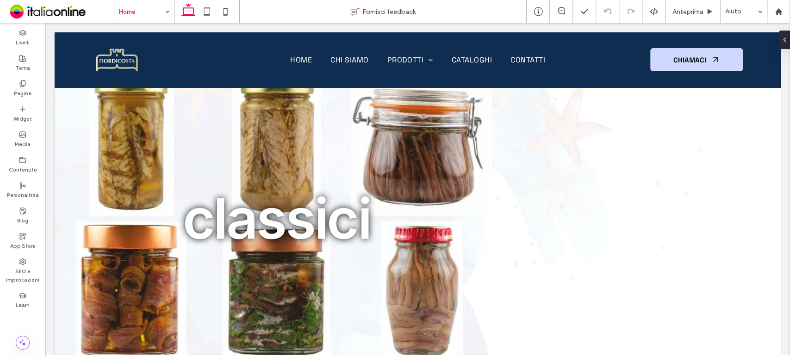
scroll to position [1672, 0]
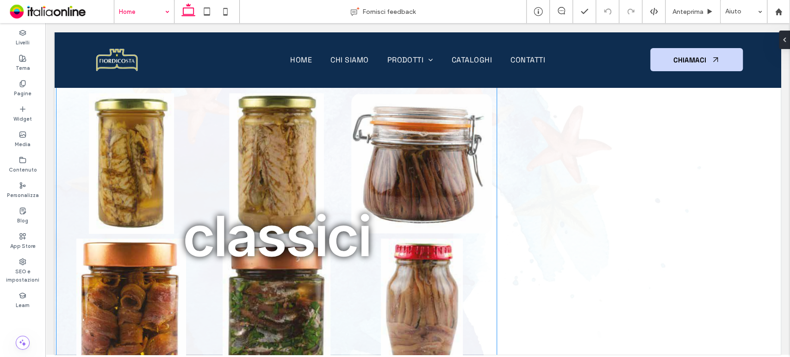
click at [213, 154] on link at bounding box center [276, 163] width 149 height 149
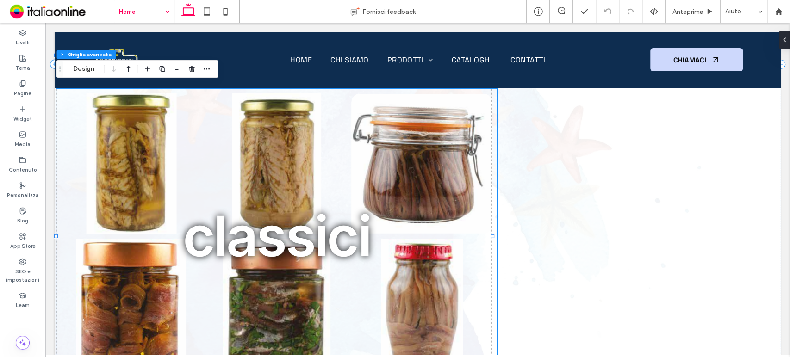
click at [127, 178] on link at bounding box center [131, 163] width 149 height 149
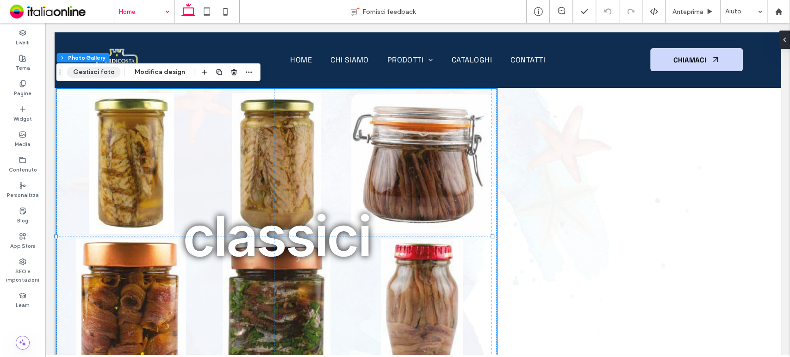
click at [99, 69] on button "Gestisci foto" at bounding box center [94, 72] width 54 height 11
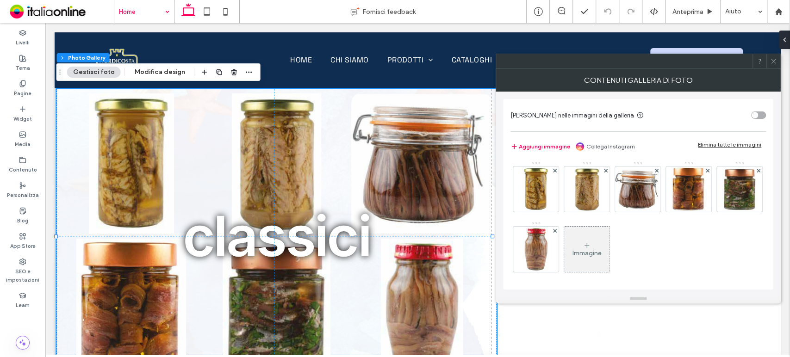
click at [609, 242] on div "Immagine" at bounding box center [586, 249] width 45 height 43
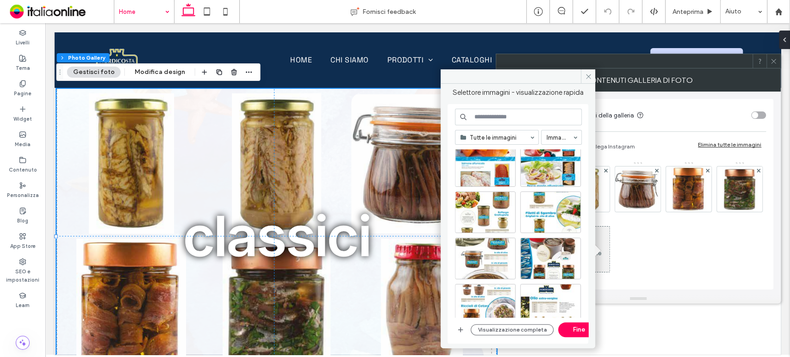
scroll to position [1689, 0]
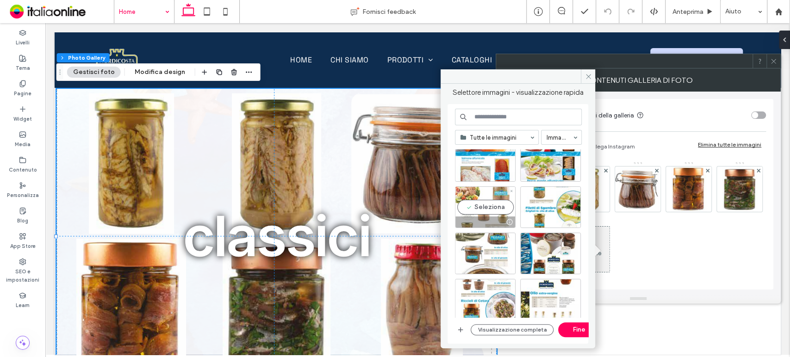
click at [485, 209] on div "Seleziona" at bounding box center [485, 207] width 61 height 42
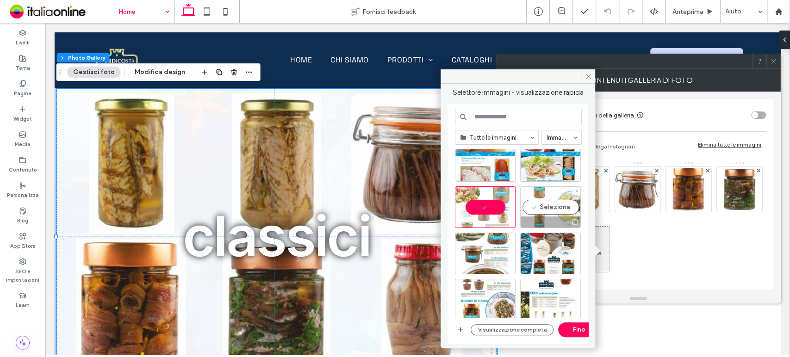
click at [553, 217] on div at bounding box center [550, 222] width 60 height 11
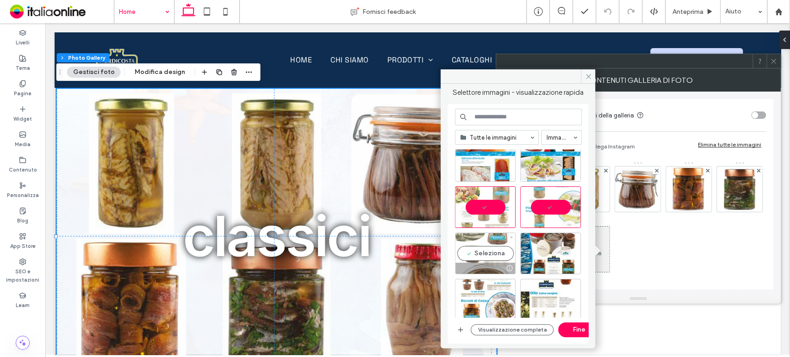
click at [496, 249] on div "Seleziona" at bounding box center [485, 254] width 61 height 42
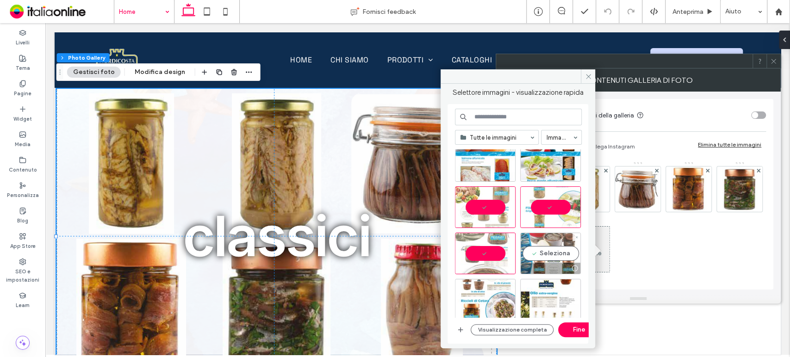
click at [548, 250] on div "Seleziona" at bounding box center [550, 254] width 61 height 42
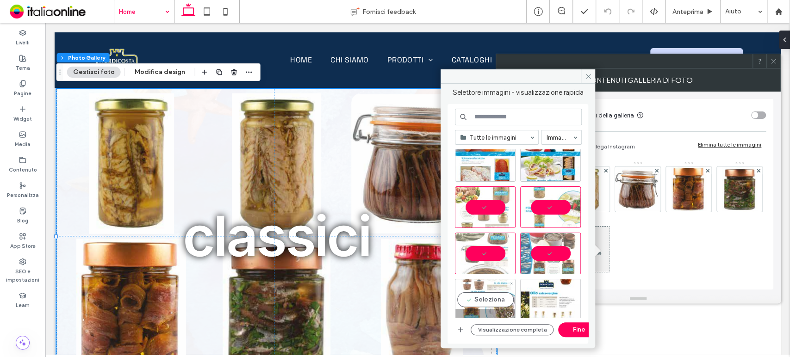
click at [480, 297] on div "Seleziona" at bounding box center [485, 300] width 61 height 42
click at [570, 332] on button "Fine" at bounding box center [579, 329] width 42 height 15
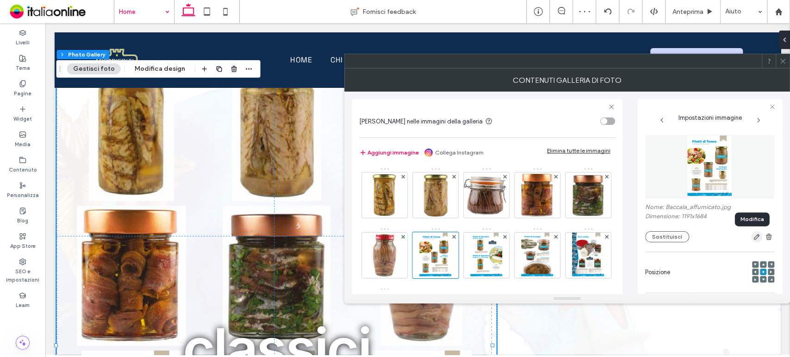
click at [753, 237] on icon "button" at bounding box center [756, 236] width 7 height 7
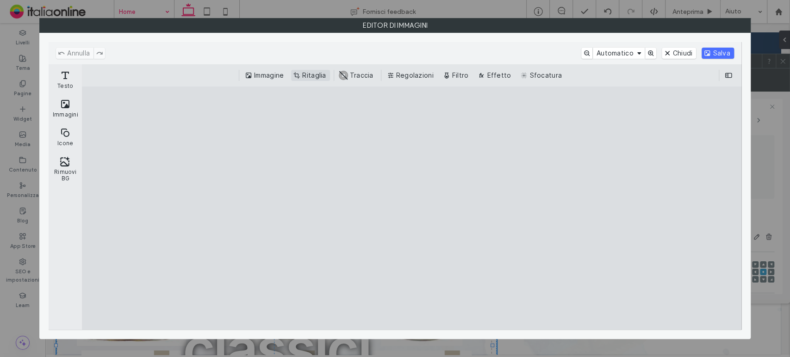
click at [308, 72] on button "Ritaglia" at bounding box center [310, 75] width 38 height 11
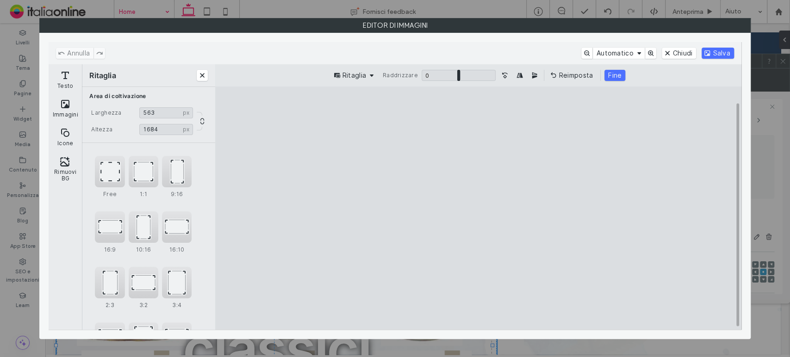
type input "***"
drag, startPoint x: 410, startPoint y: 205, endPoint x: 486, endPoint y: 213, distance: 76.3
click at [478, 208] on cesdk-canvas "Editor / piattaforma / website builder canvas" at bounding box center [478, 208] width 0 height 0
drag, startPoint x: 480, startPoint y: 309, endPoint x: 476, endPoint y: 207, distance: 101.9
click at [478, 208] on cesdk-canvas "Editor / piattaforma / website builder canvas" at bounding box center [478, 208] width 0 height 0
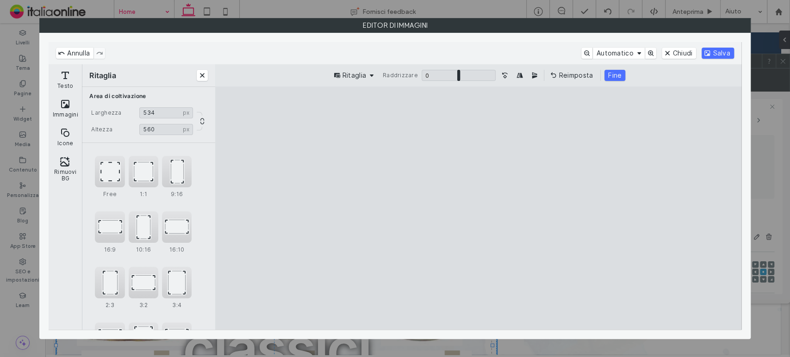
drag, startPoint x: 479, startPoint y: 112, endPoint x: 478, endPoint y: 171, distance: 58.3
click at [478, 208] on cesdk-canvas "Editor / piattaforma / website builder canvas" at bounding box center [478, 208] width 0 height 0
type input "***"
drag, startPoint x: 384, startPoint y: 223, endPoint x: 396, endPoint y: 228, distance: 12.7
click at [478, 208] on cesdk-canvas "Editor / piattaforma / website builder canvas" at bounding box center [478, 208] width 0 height 0
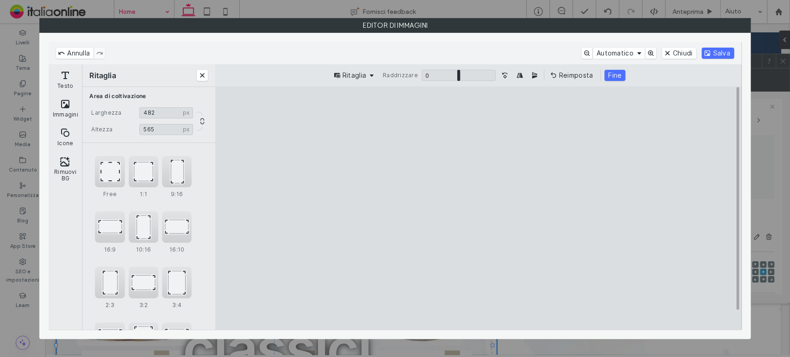
type input "***"
drag, startPoint x: 566, startPoint y: 221, endPoint x: 554, endPoint y: 223, distance: 11.7
click at [478, 208] on cesdk-canvas "Editor / piattaforma / website builder canvas" at bounding box center [478, 208] width 0 height 0
click at [608, 73] on button "Fine" at bounding box center [614, 75] width 21 height 11
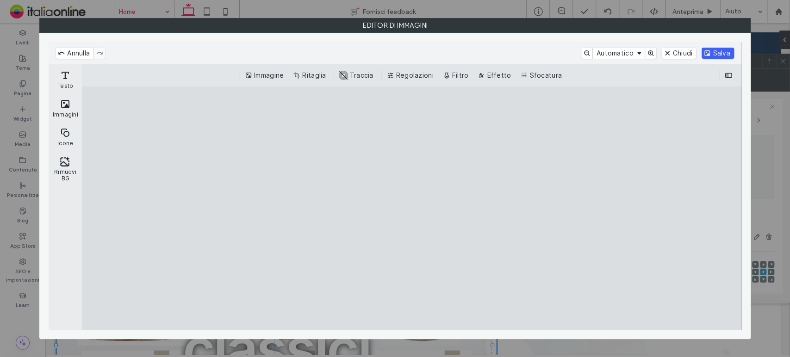
click at [713, 51] on button "Salva" at bounding box center [717, 53] width 32 height 11
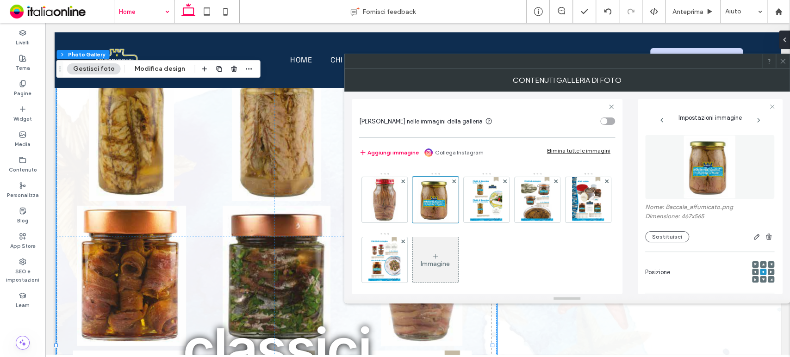
scroll to position [63, 0]
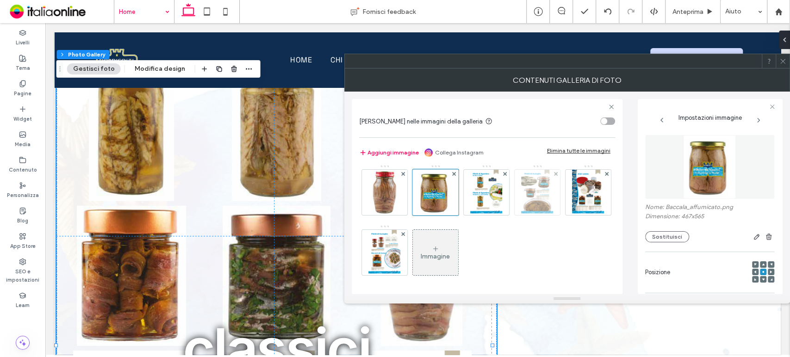
click at [521, 215] on img at bounding box center [537, 192] width 32 height 45
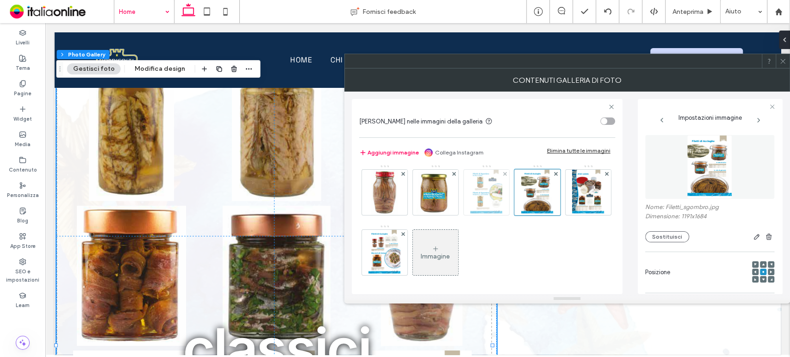
click at [502, 205] on img at bounding box center [486, 192] width 32 height 45
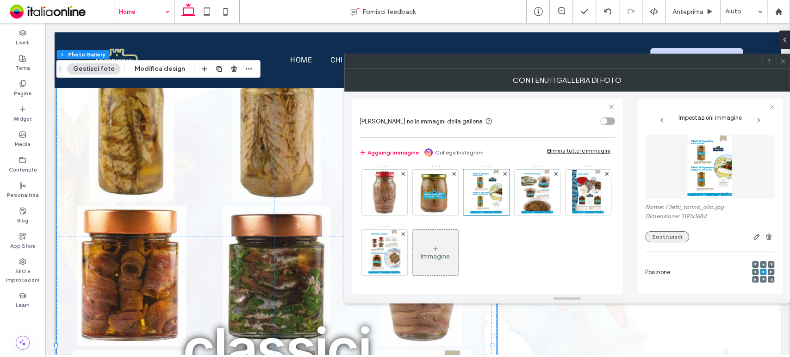
click at [663, 236] on button "Sostituisci" at bounding box center [667, 236] width 44 height 11
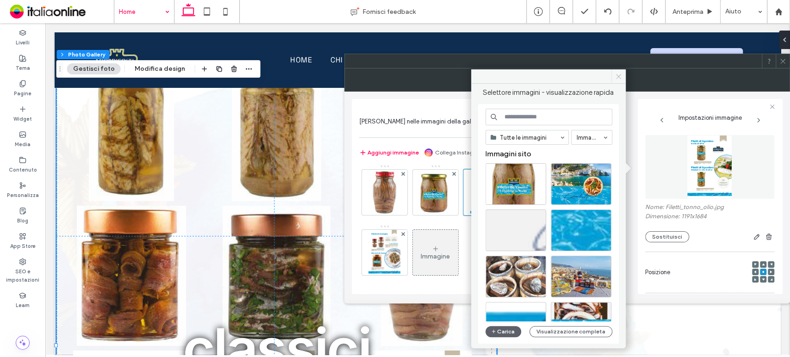
click at [618, 73] on icon at bounding box center [618, 76] width 7 height 7
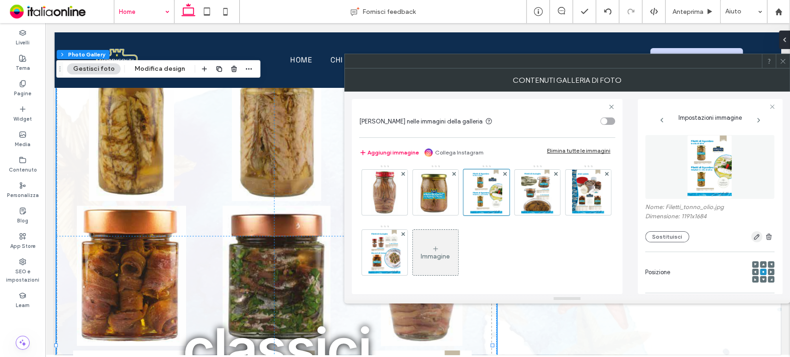
click at [753, 238] on icon "button" at bounding box center [756, 236] width 7 height 7
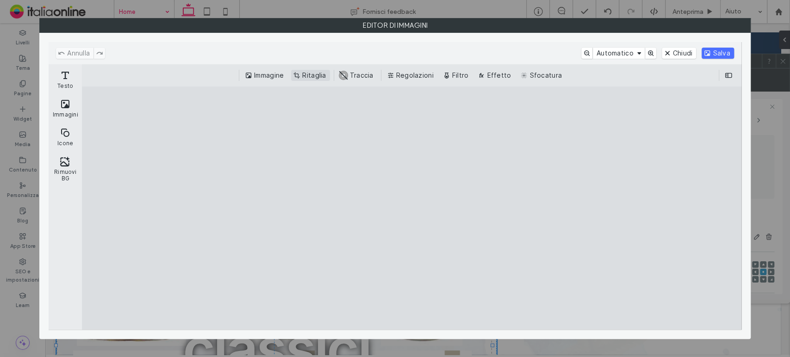
click at [318, 72] on button "Ritaglia" at bounding box center [310, 75] width 38 height 11
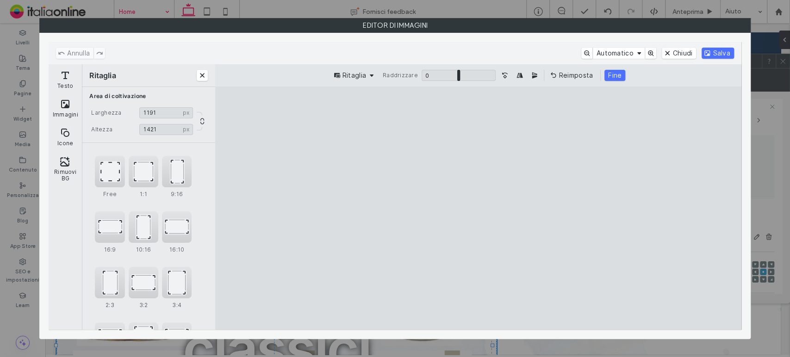
type input "****"
drag, startPoint x: 478, startPoint y: 110, endPoint x: 478, endPoint y: 140, distance: 29.6
click at [478, 208] on cesdk-canvas "Editor / piattaforma / website builder canvas" at bounding box center [478, 208] width 0 height 0
type input "***"
drag, startPoint x: 561, startPoint y: 223, endPoint x: 487, endPoint y: 222, distance: 74.0
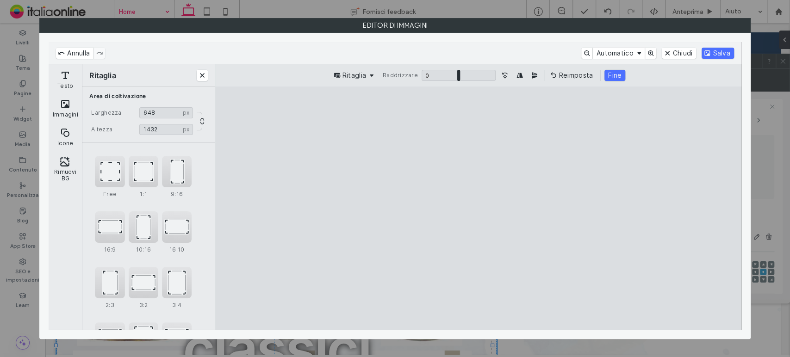
click at [478, 208] on cesdk-canvas "Editor / piattaforma / website builder canvas" at bounding box center [478, 208] width 0 height 0
type input "***"
drag, startPoint x: 478, startPoint y: 320, endPoint x: 473, endPoint y: 184, distance: 136.1
click at [478, 208] on cesdk-canvas "Editor / piattaforma / website builder canvas" at bounding box center [478, 208] width 0 height 0
type input "***"
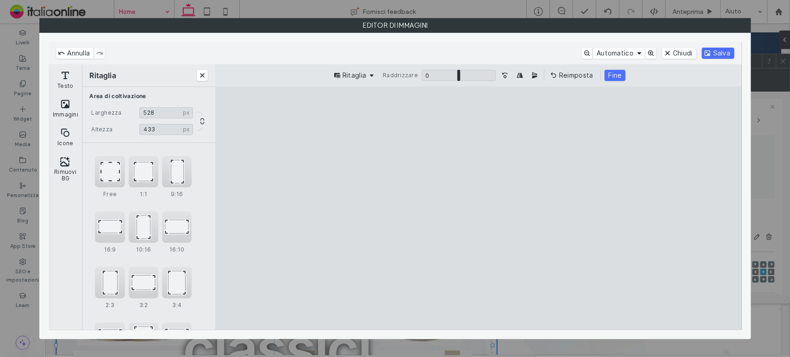
drag, startPoint x: 333, startPoint y: 205, endPoint x: 388, endPoint y: 203, distance: 54.6
click at [478, 208] on cesdk-canvas "Editor / piattaforma / website builder canvas" at bounding box center [478, 208] width 0 height 0
click at [611, 77] on button "Fine" at bounding box center [614, 75] width 21 height 11
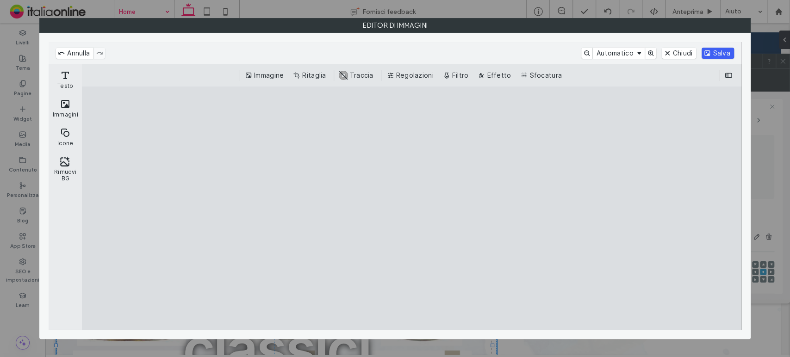
click at [719, 54] on button "Salva" at bounding box center [717, 53] width 32 height 11
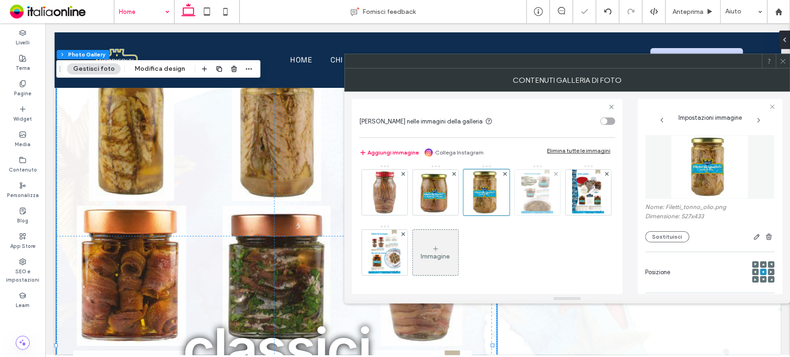
click at [521, 215] on img at bounding box center [537, 192] width 32 height 45
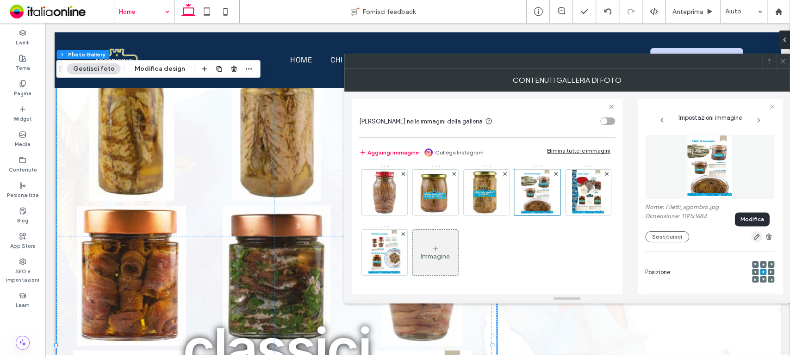
click at [754, 236] on use "button" at bounding box center [757, 238] width 6 height 6
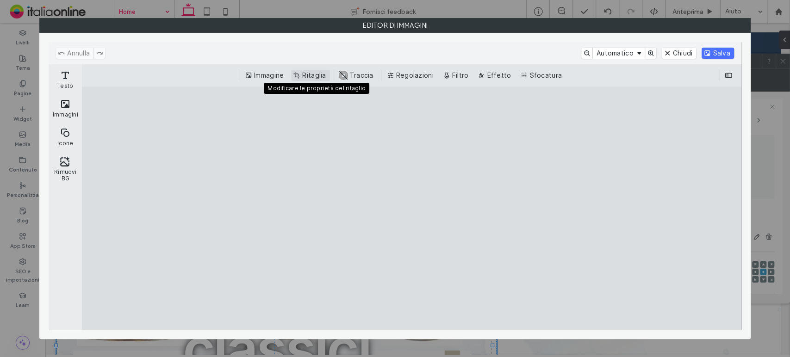
click at [301, 74] on button "Ritaglia" at bounding box center [310, 75] width 38 height 11
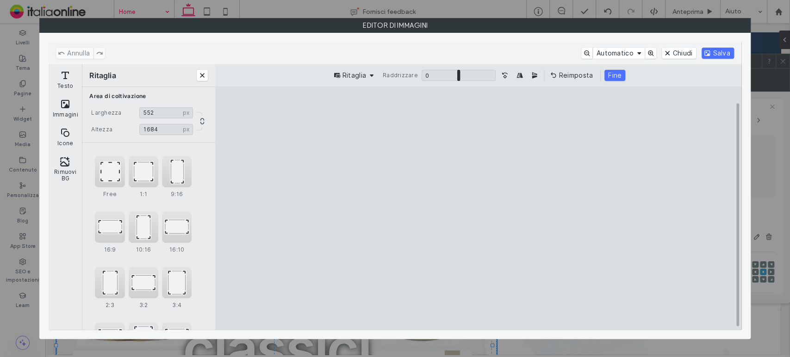
type input "***"
drag, startPoint x: 409, startPoint y: 207, endPoint x: 478, endPoint y: 210, distance: 68.5
click at [478, 208] on cesdk-canvas "Editor / piattaforma / website builder canvas" at bounding box center [478, 208] width 0 height 0
type input "***"
drag, startPoint x: 477, startPoint y: 308, endPoint x: 470, endPoint y: 195, distance: 112.7
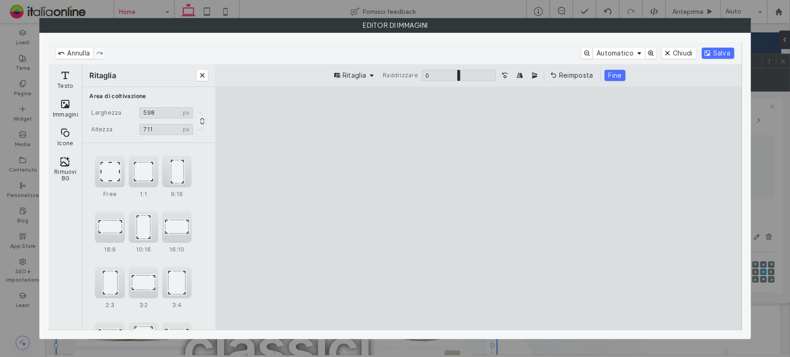
click at [478, 208] on cesdk-canvas "Editor / piattaforma / website builder canvas" at bounding box center [478, 208] width 0 height 0
type input "***"
drag, startPoint x: 561, startPoint y: 208, endPoint x: 541, endPoint y: 210, distance: 20.0
click at [478, 208] on cesdk-canvas "Editor / piattaforma / website builder canvas" at bounding box center [478, 208] width 0 height 0
type input "***"
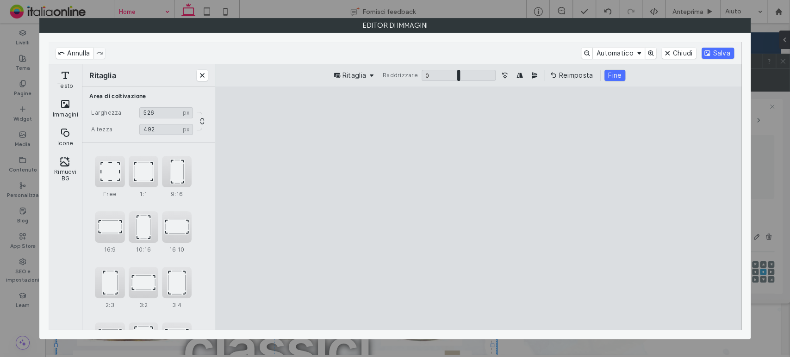
drag, startPoint x: 479, startPoint y: 114, endPoint x: 485, endPoint y: 173, distance: 60.0
click at [478, 208] on cesdk-canvas "Editor / piattaforma / website builder canvas" at bounding box center [478, 208] width 0 height 0
click at [611, 73] on button "Fine" at bounding box center [614, 75] width 21 height 11
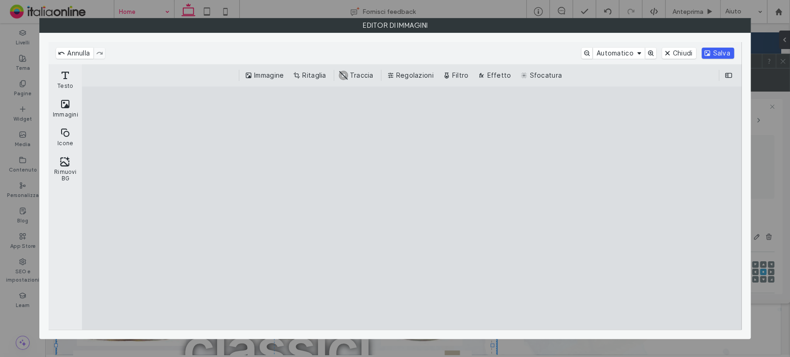
click at [715, 50] on button "Salva" at bounding box center [717, 53] width 32 height 11
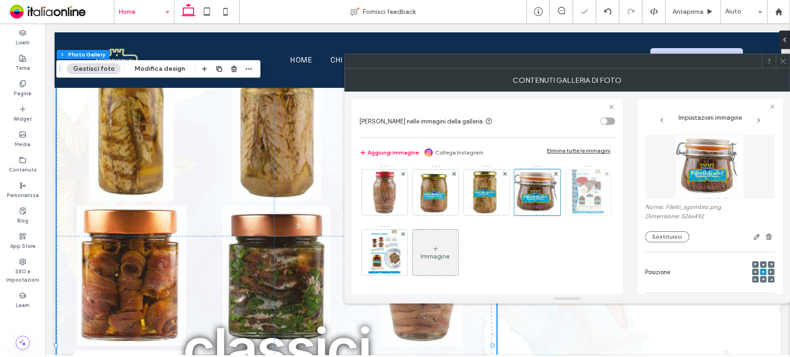
click at [572, 215] on img at bounding box center [588, 192] width 32 height 45
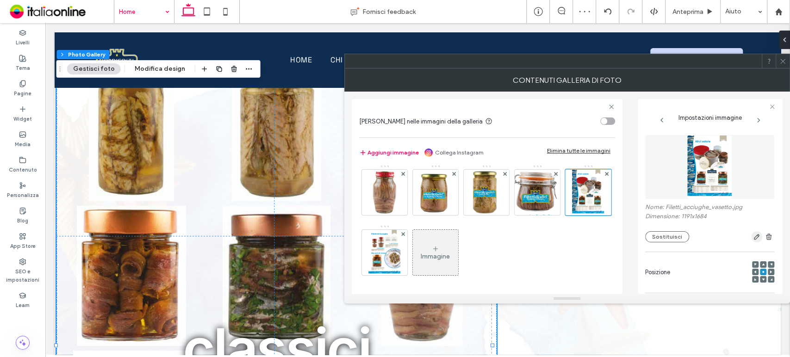
click at [751, 237] on span "button" at bounding box center [756, 236] width 11 height 11
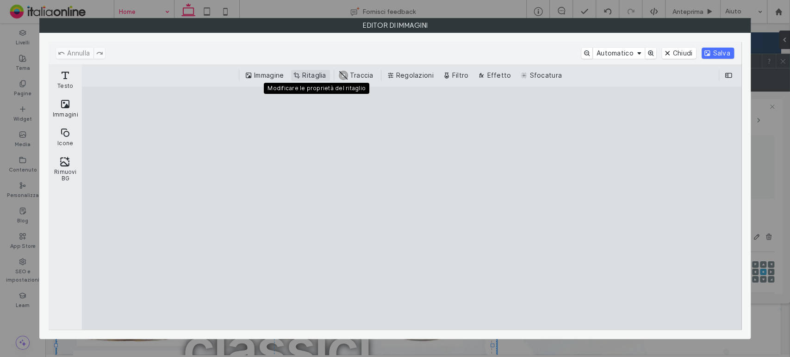
click at [316, 73] on button "Ritaglia" at bounding box center [310, 75] width 38 height 11
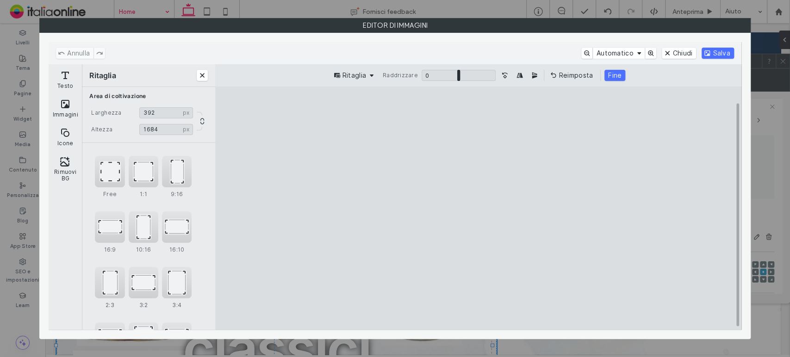
type input "***"
drag, startPoint x: 410, startPoint y: 211, endPoint x: 500, endPoint y: 223, distance: 90.6
click at [478, 208] on cesdk-canvas "Editor / piattaforma / website builder canvas" at bounding box center [478, 208] width 0 height 0
drag, startPoint x: 476, startPoint y: 110, endPoint x: 478, endPoint y: 217, distance: 107.4
click at [478, 208] on cesdk-canvas "Editor / piattaforma / website builder canvas" at bounding box center [478, 208] width 0 height 0
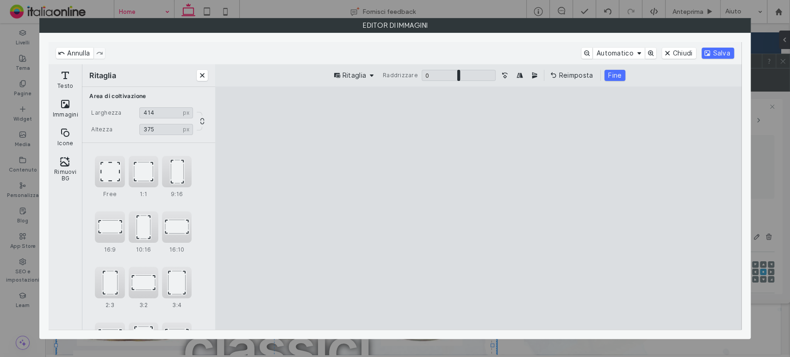
drag, startPoint x: 477, startPoint y: 322, endPoint x: 473, endPoint y: 224, distance: 97.7
click at [478, 208] on cesdk-canvas "Editor / piattaforma / website builder canvas" at bounding box center [478, 208] width 0 height 0
type input "***"
drag, startPoint x: 586, startPoint y: 208, endPoint x: 558, endPoint y: 211, distance: 28.9
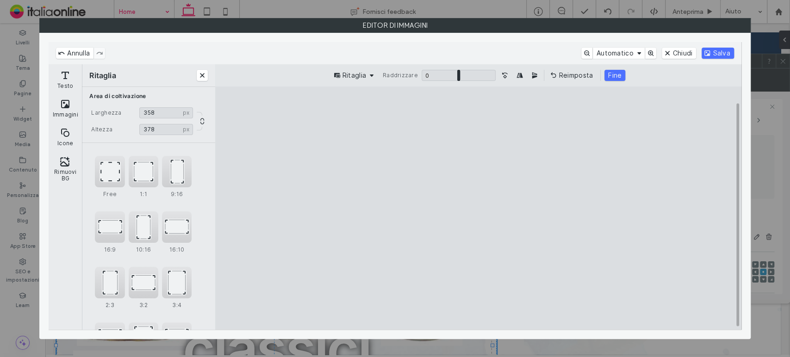
click at [478, 208] on cesdk-canvas "Editor / piattaforma / website builder canvas" at bounding box center [478, 208] width 0 height 0
drag, startPoint x: 486, startPoint y: 111, endPoint x: 487, endPoint y: 117, distance: 6.1
click at [478, 208] on cesdk-canvas "Editor / piattaforma / website builder canvas" at bounding box center [478, 208] width 0 height 0
type input "***"
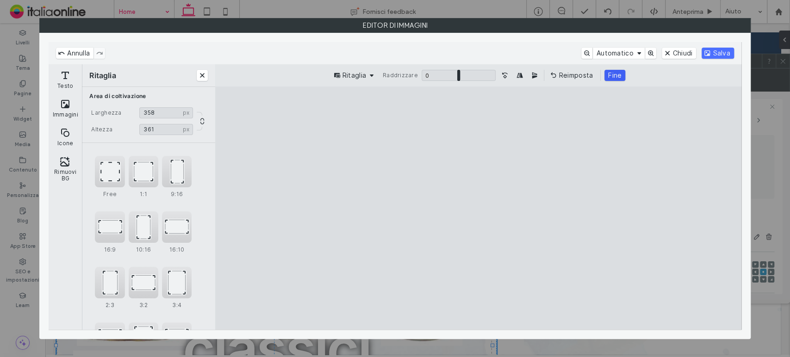
click at [615, 74] on button "Fine" at bounding box center [614, 75] width 21 height 11
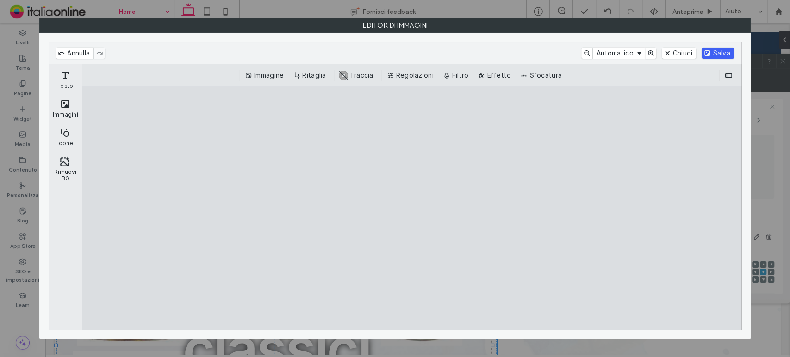
click at [724, 53] on button "Salva" at bounding box center [717, 53] width 32 height 11
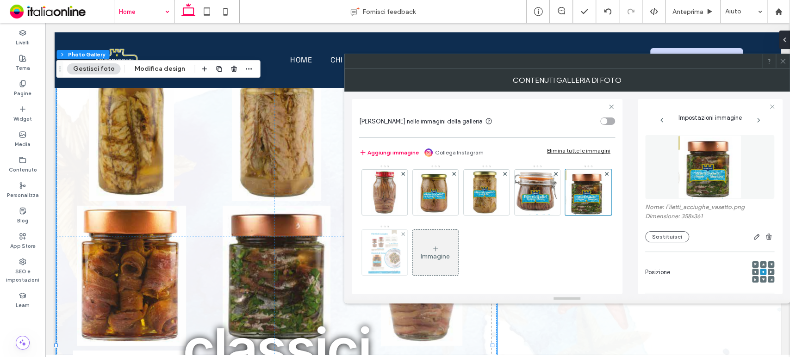
click at [400, 238] on img at bounding box center [384, 252] width 32 height 45
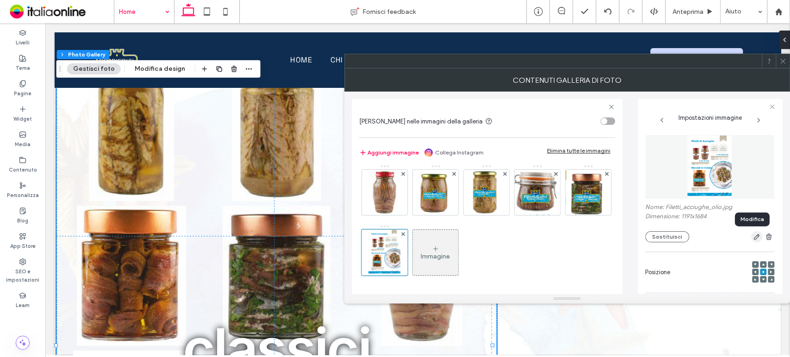
click at [753, 239] on icon "button" at bounding box center [756, 236] width 7 height 7
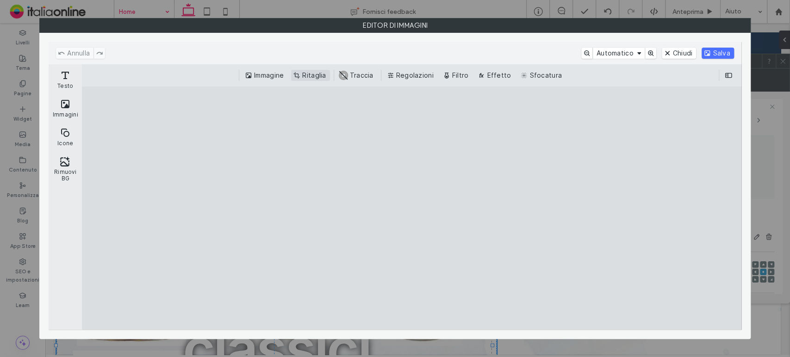
click at [319, 77] on button "Ritaglia" at bounding box center [310, 75] width 38 height 11
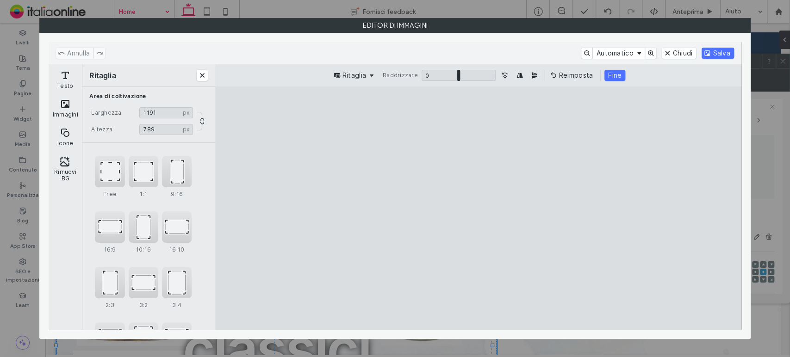
type input "***"
drag, startPoint x: 477, startPoint y: 112, endPoint x: 448, endPoint y: 216, distance: 107.5
click at [478, 208] on cesdk-canvas "Editor / piattaforma / website builder canvas" at bounding box center [478, 208] width 0 height 0
drag, startPoint x: 625, startPoint y: 224, endPoint x: 470, endPoint y: 221, distance: 154.6
click at [478, 208] on cesdk-canvas "Editor / piattaforma / website builder canvas" at bounding box center [478, 208] width 0 height 0
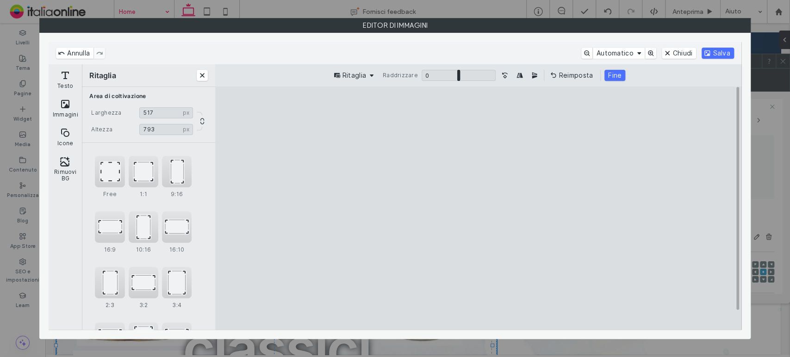
drag, startPoint x: 407, startPoint y: 224, endPoint x: 418, endPoint y: 224, distance: 10.6
click at [478, 208] on cesdk-canvas "Editor / piattaforma / website builder canvas" at bounding box center [478, 208] width 0 height 0
type input "***"
drag, startPoint x: 480, startPoint y: 322, endPoint x: 484, endPoint y: 250, distance: 72.3
click at [478, 208] on cesdk-canvas "Editor / piattaforma / website builder canvas" at bounding box center [478, 208] width 0 height 0
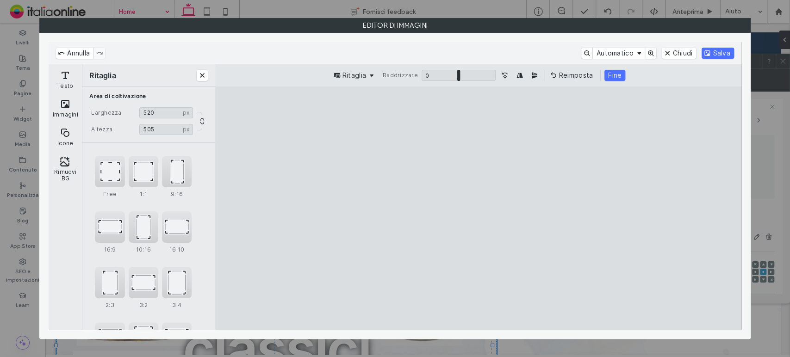
type input "***"
click at [614, 70] on button "Fine" at bounding box center [614, 75] width 21 height 11
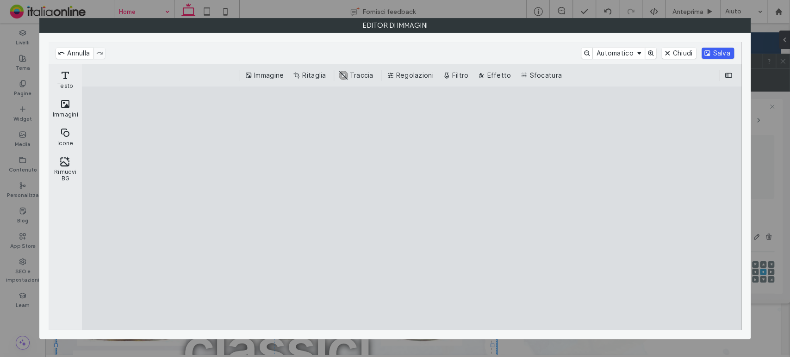
click at [722, 53] on button "Salva" at bounding box center [717, 53] width 32 height 11
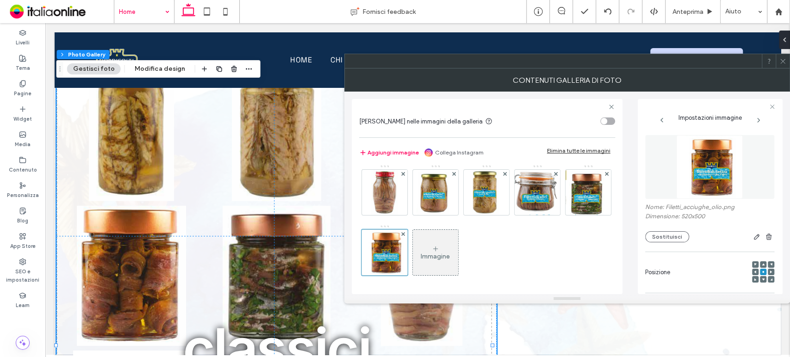
click at [439, 247] on icon at bounding box center [435, 248] width 7 height 7
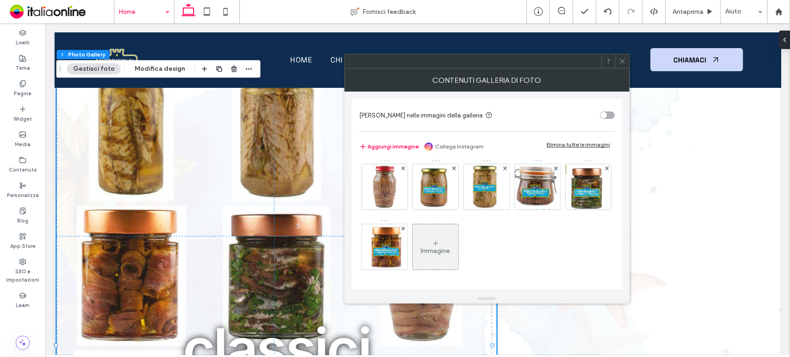
scroll to position [62, 0]
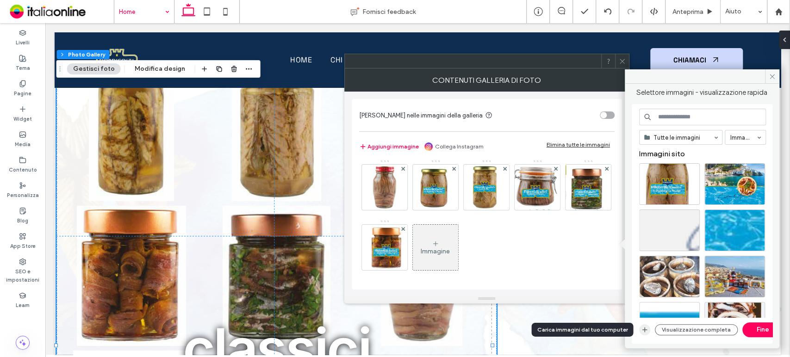
click at [646, 328] on icon "button" at bounding box center [644, 329] width 7 height 7
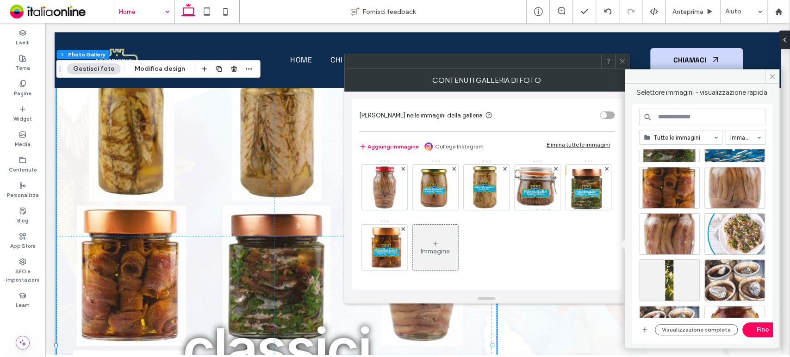
scroll to position [1002, 0]
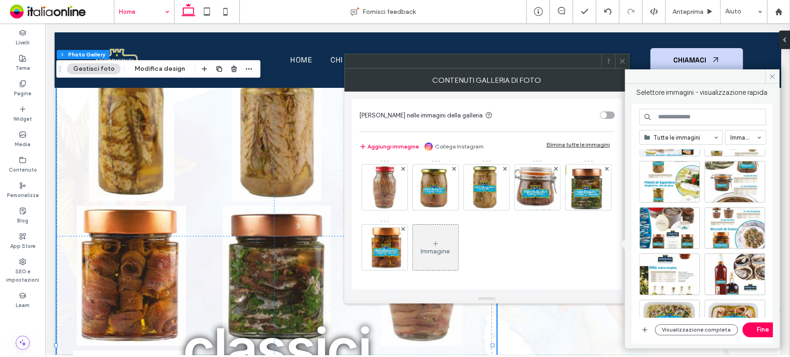
drag, startPoint x: 770, startPoint y: 258, endPoint x: 734, endPoint y: 310, distance: 63.8
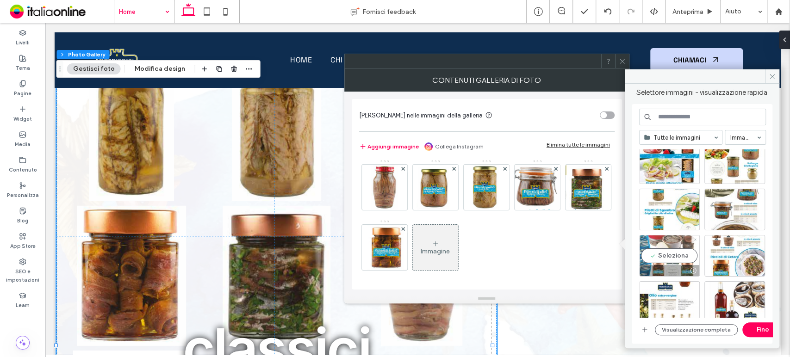
click at [657, 251] on div "Seleziona" at bounding box center [669, 256] width 61 height 42
click at [763, 324] on button "Fine" at bounding box center [763, 329] width 42 height 15
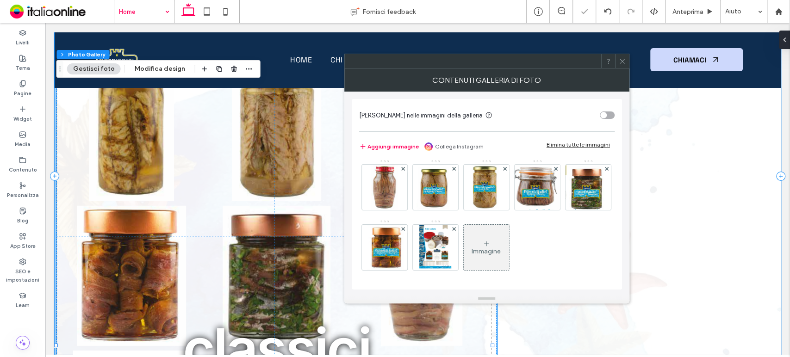
scroll to position [63, 0]
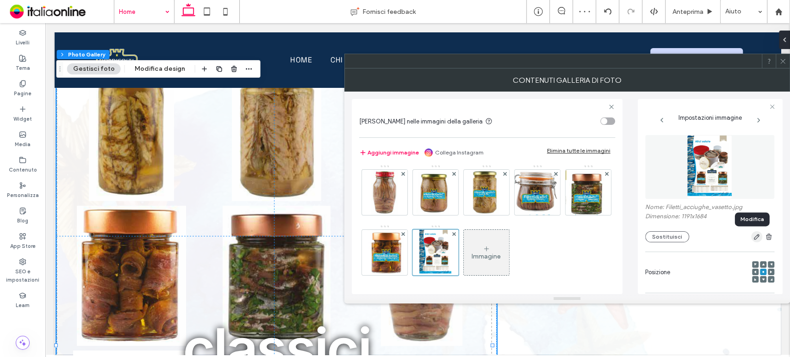
click at [753, 240] on icon "button" at bounding box center [756, 236] width 7 height 7
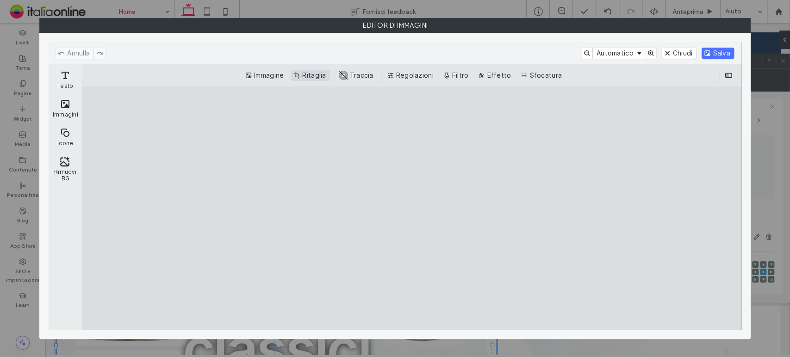
click at [311, 70] on button "Ritaglia" at bounding box center [310, 75] width 38 height 11
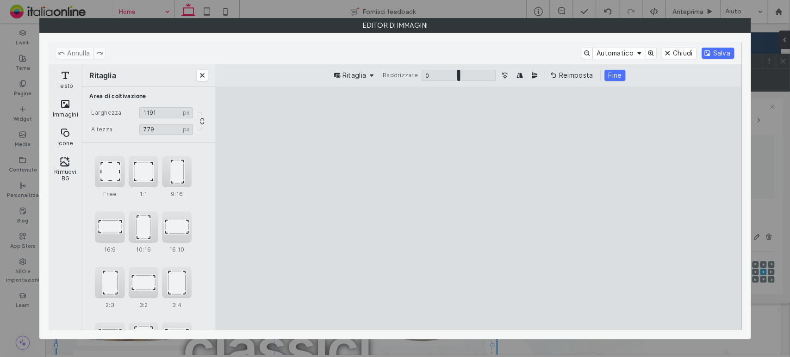
drag, startPoint x: 479, startPoint y: 109, endPoint x: 478, endPoint y: 214, distance: 105.0
click at [478, 208] on cesdk-canvas "Editor / piattaforma / website builder canvas" at bounding box center [478, 208] width 0 height 0
type input "***"
drag, startPoint x: 628, startPoint y: 224, endPoint x: 462, endPoint y: 236, distance: 166.5
click at [478, 208] on cesdk-canvas "Editor / piattaforma / website builder canvas" at bounding box center [478, 208] width 0 height 0
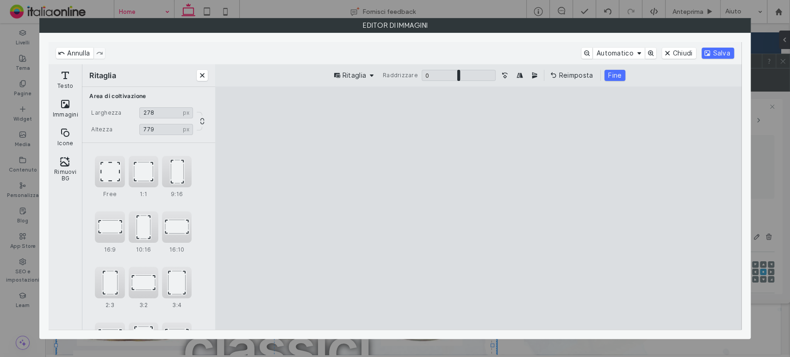
type input "***"
drag, startPoint x: 413, startPoint y: 219, endPoint x: 471, endPoint y: 222, distance: 58.3
click at [478, 208] on cesdk-canvas "Editor / piattaforma / website builder canvas" at bounding box center [478, 208] width 0 height 0
drag, startPoint x: 477, startPoint y: 319, endPoint x: 476, endPoint y: 224, distance: 94.9
click at [478, 208] on cesdk-canvas "Editor / piattaforma / website builder canvas" at bounding box center [478, 208] width 0 height 0
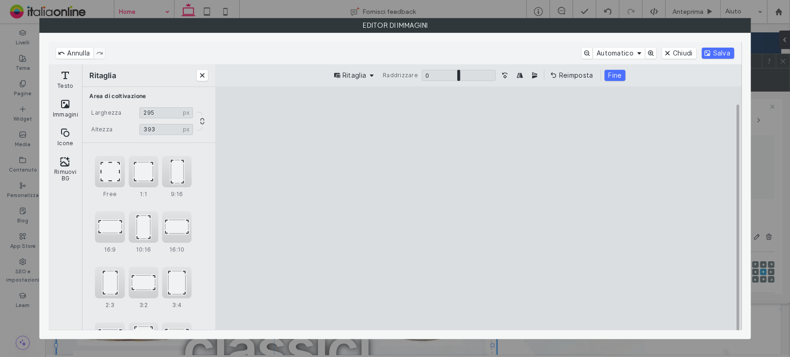
click at [478, 208] on cesdk-canvas "Editor / piattaforma / website builder canvas" at bounding box center [478, 208] width 0 height 0
type input "***"
drag, startPoint x: 477, startPoint y: 112, endPoint x: 477, endPoint y: 130, distance: 18.0
click at [478, 208] on cesdk-canvas "Editor / piattaforma / website builder canvas" at bounding box center [478, 208] width 0 height 0
click at [610, 77] on button "Fine" at bounding box center [614, 75] width 21 height 11
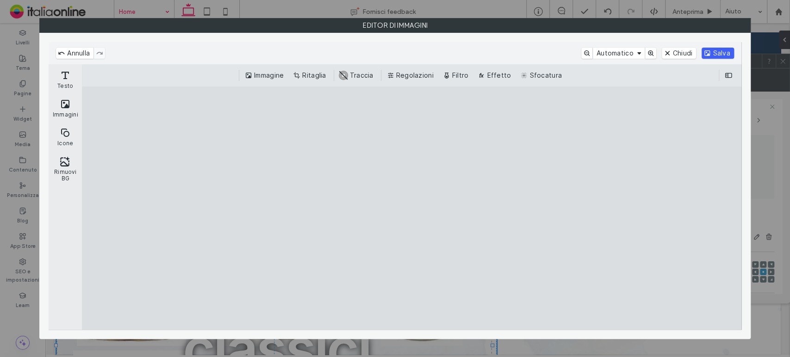
click at [724, 51] on button "Salva" at bounding box center [717, 53] width 32 height 11
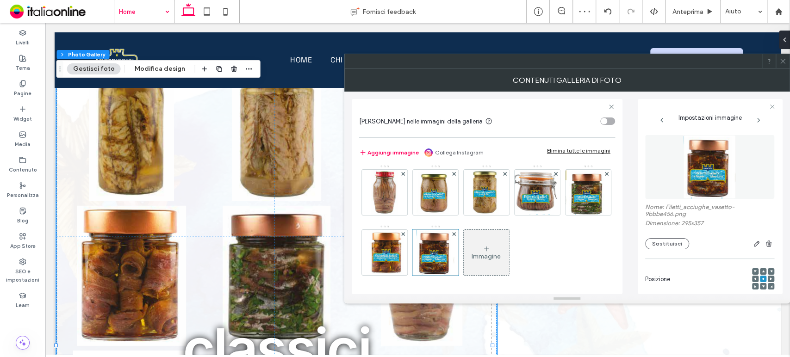
click at [605, 116] on icon at bounding box center [607, 114] width 4 height 4
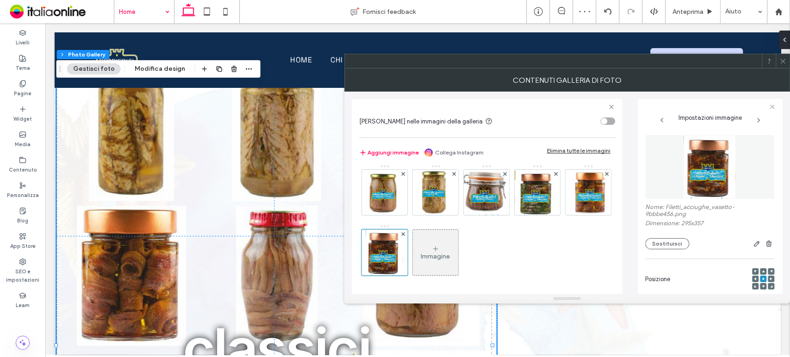
click at [605, 116] on icon at bounding box center [607, 114] width 4 height 4
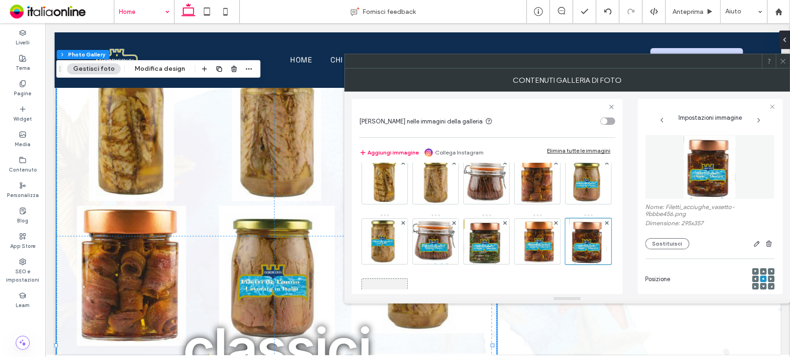
scroll to position [0, 0]
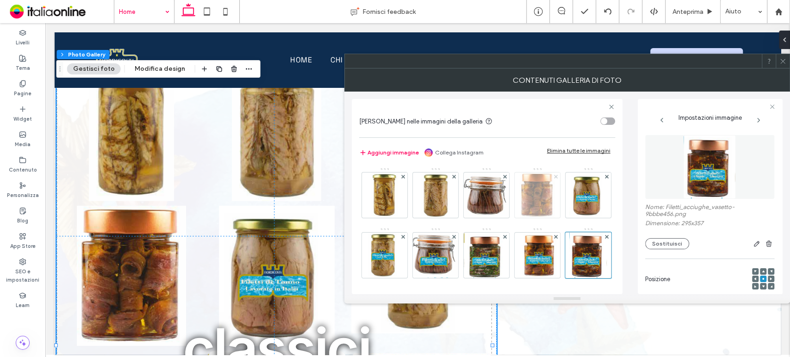
click at [555, 175] on icon at bounding box center [556, 177] width 4 height 4
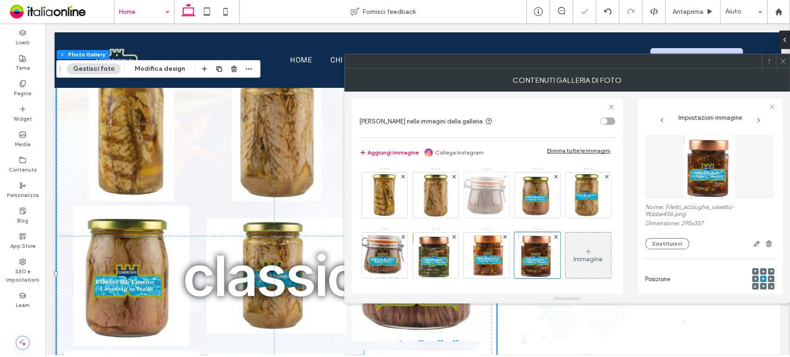
click at [503, 176] on icon at bounding box center [505, 177] width 4 height 4
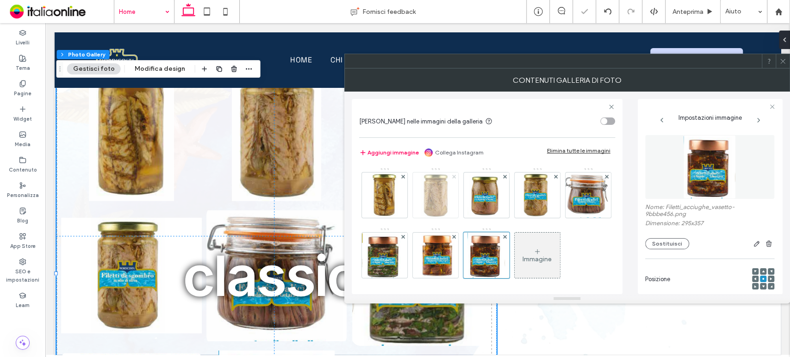
click at [454, 176] on use at bounding box center [454, 176] width 4 height 4
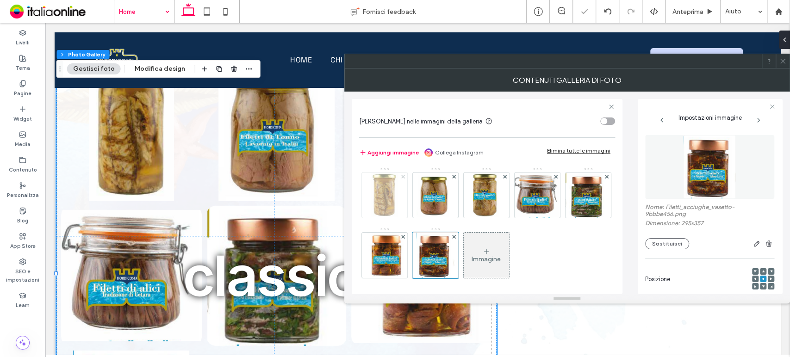
click at [401, 175] on icon at bounding box center [403, 177] width 4 height 4
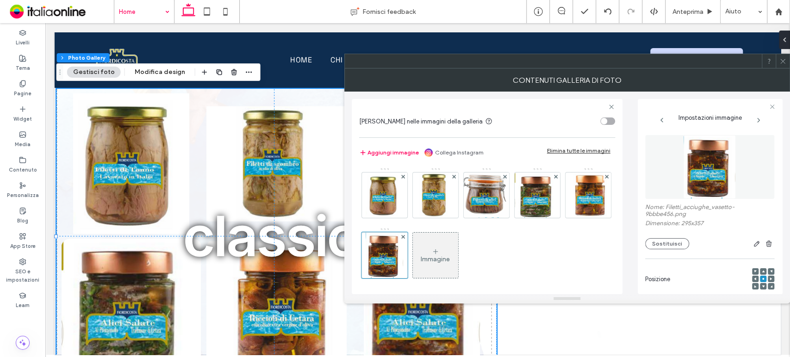
click at [786, 59] on icon at bounding box center [782, 61] width 7 height 7
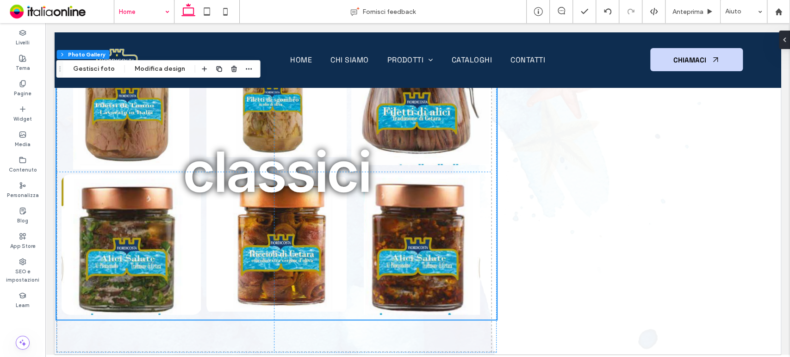
scroll to position [1648, 0]
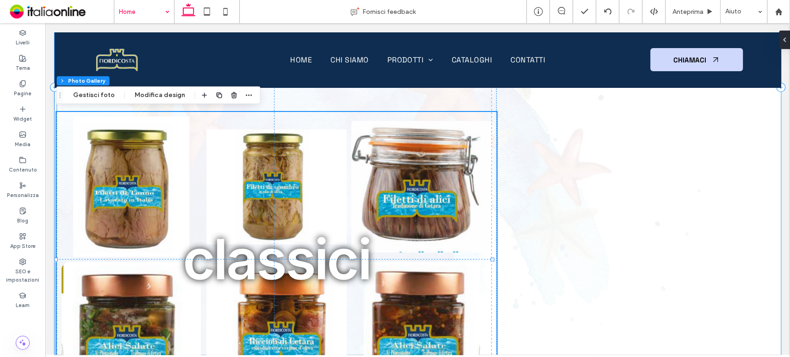
click at [723, 136] on div "Button Button Button Button Button Button Mostra altri affumicati Button Button…" at bounding box center [418, 87] width 726 height 709
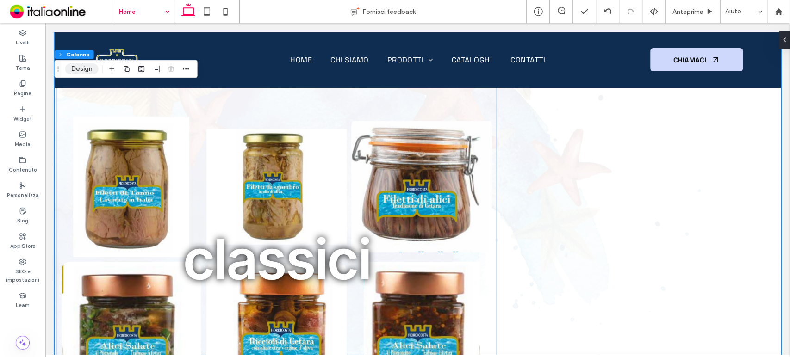
click at [88, 72] on button "Design" at bounding box center [81, 68] width 33 height 11
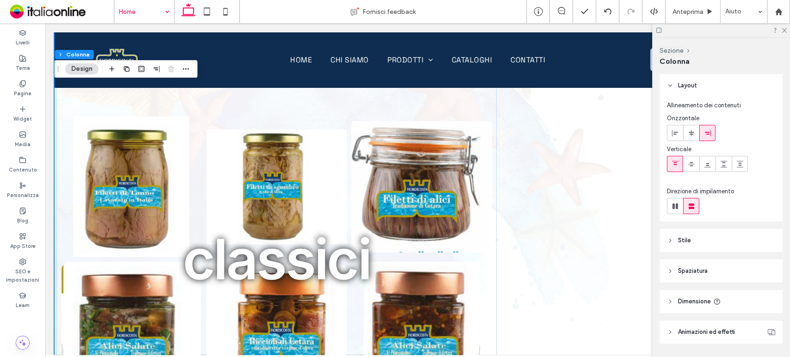
scroll to position [27, 0]
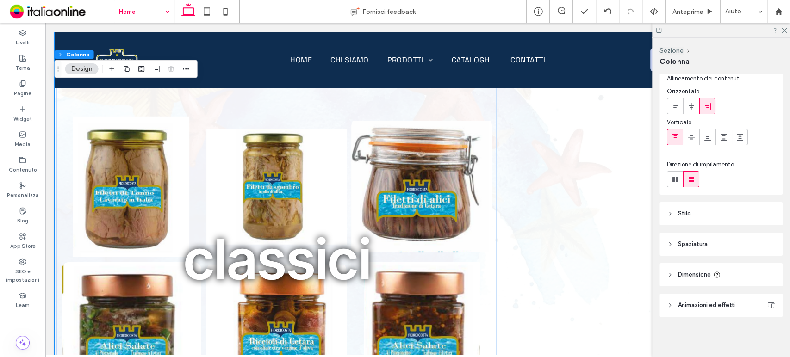
click at [700, 210] on header "Stile" at bounding box center [720, 213] width 123 height 23
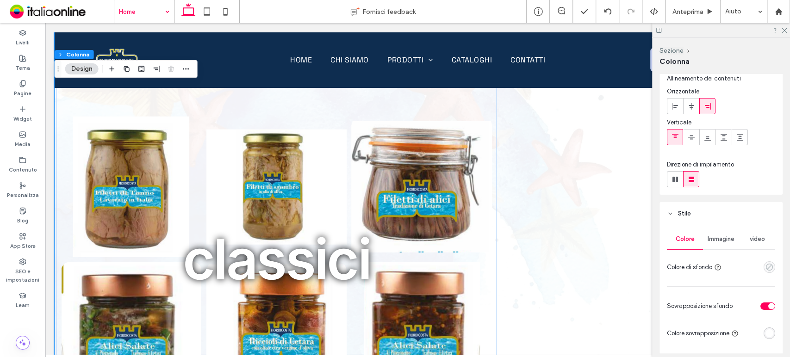
click at [765, 263] on icon "empty color" at bounding box center [769, 267] width 8 height 8
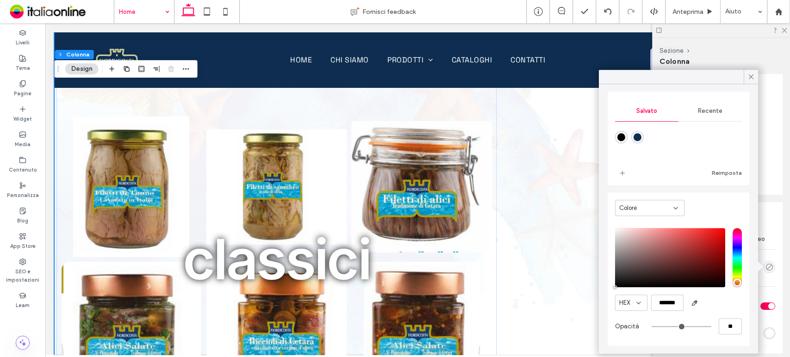
scroll to position [0, 0]
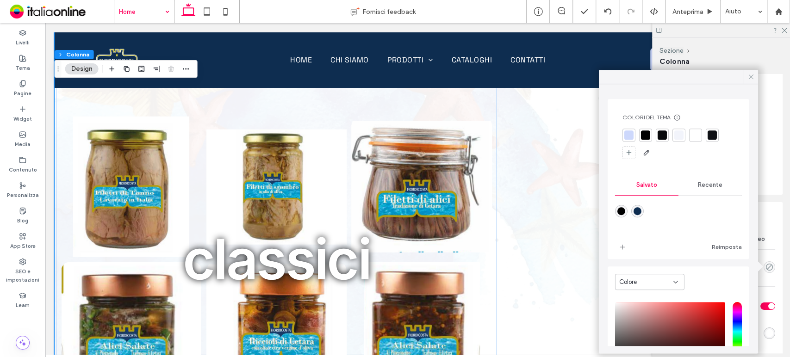
click at [751, 71] on span at bounding box center [751, 77] width 8 height 14
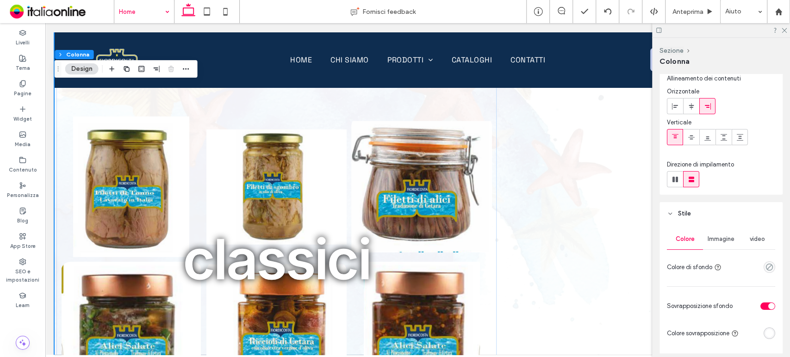
click at [729, 232] on div "Immagine" at bounding box center [721, 239] width 36 height 20
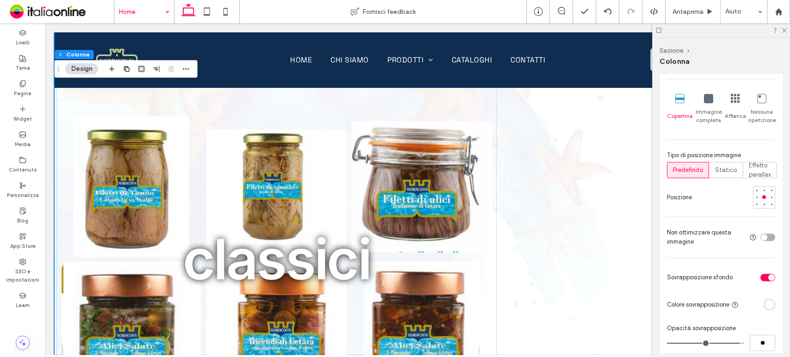
scroll to position [337, 0]
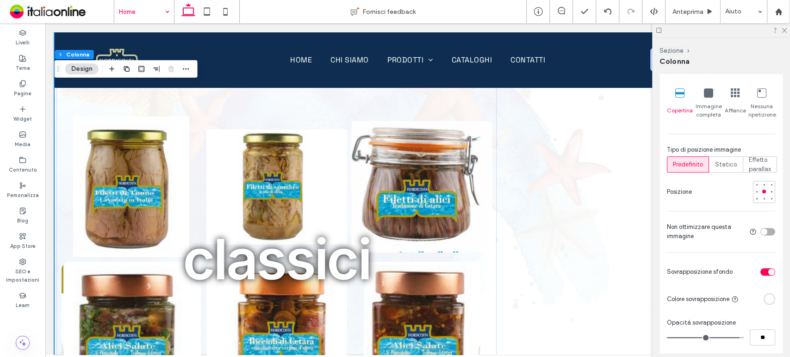
type input "**"
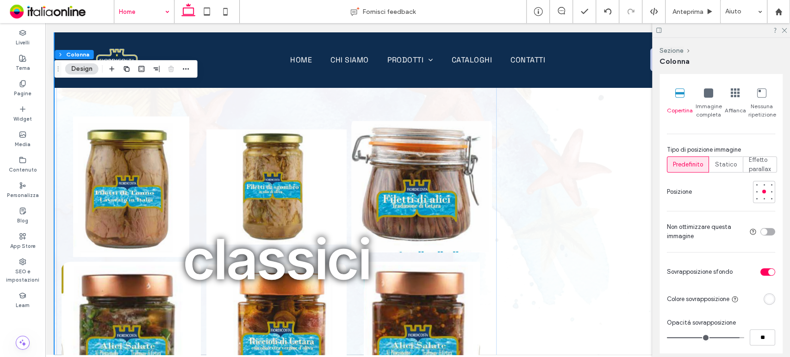
type input "**"
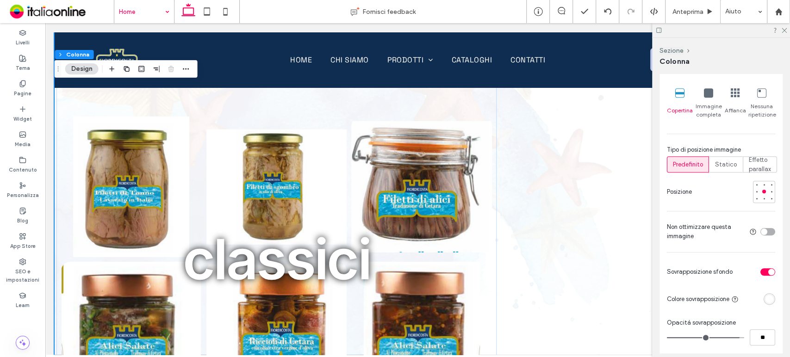
type input "**"
drag, startPoint x: 730, startPoint y: 345, endPoint x: 722, endPoint y: 344, distance: 8.4
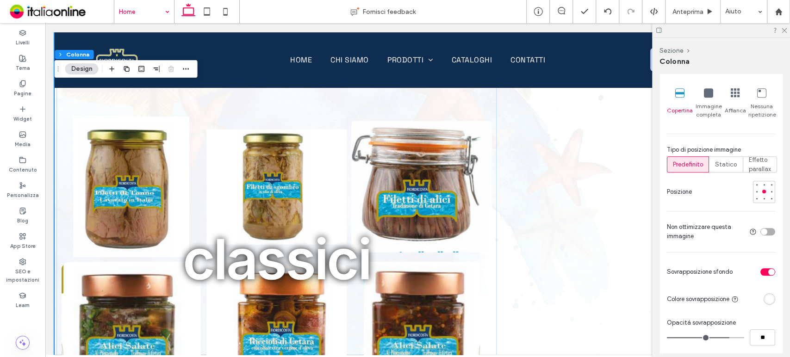
click at [722, 338] on input "range" at bounding box center [705, 337] width 77 height 1
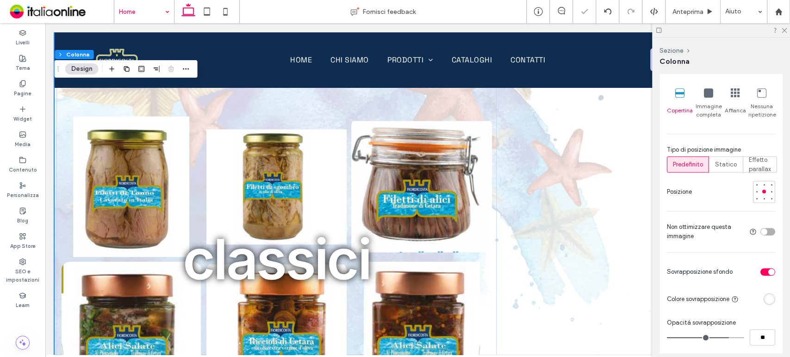
type input "**"
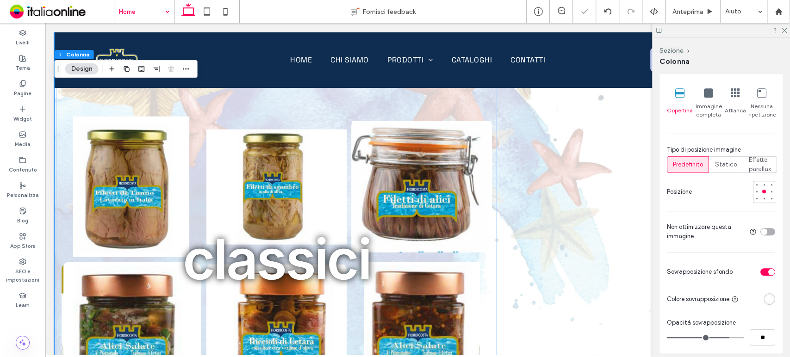
type input "**"
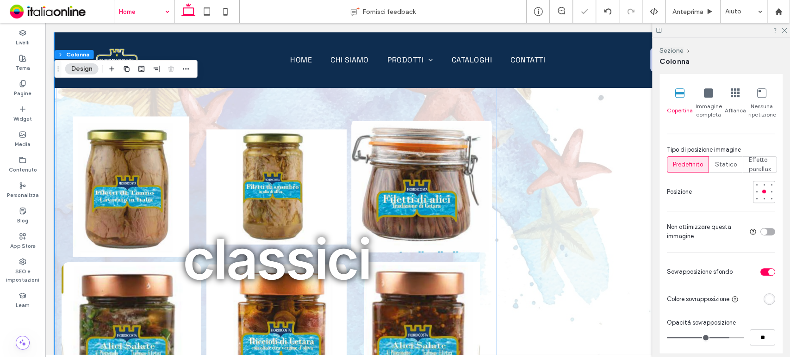
click at [724, 338] on input "range" at bounding box center [705, 337] width 77 height 1
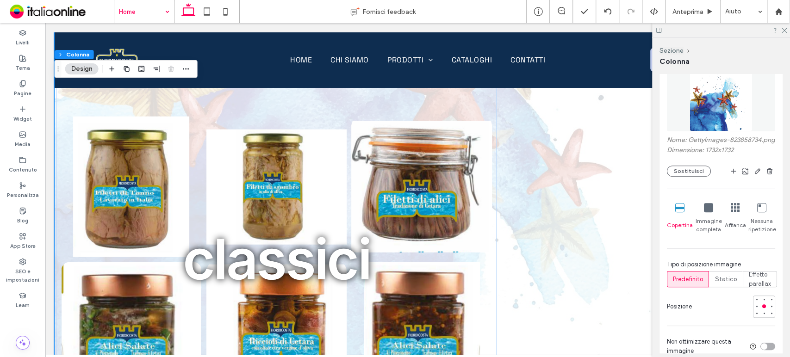
scroll to position [221, 0]
click at [696, 178] on button "Sostituisci" at bounding box center [689, 172] width 44 height 11
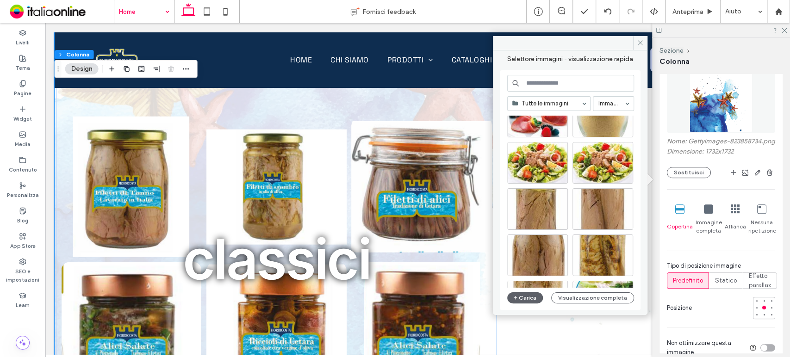
scroll to position [934, 0]
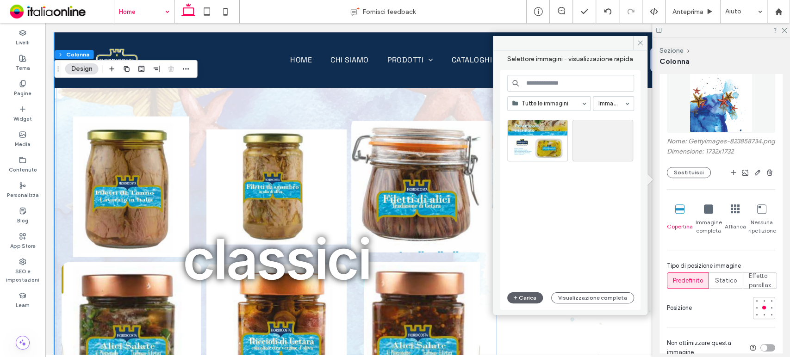
drag, startPoint x: 637, startPoint y: 214, endPoint x: 599, endPoint y: 311, distance: 104.6
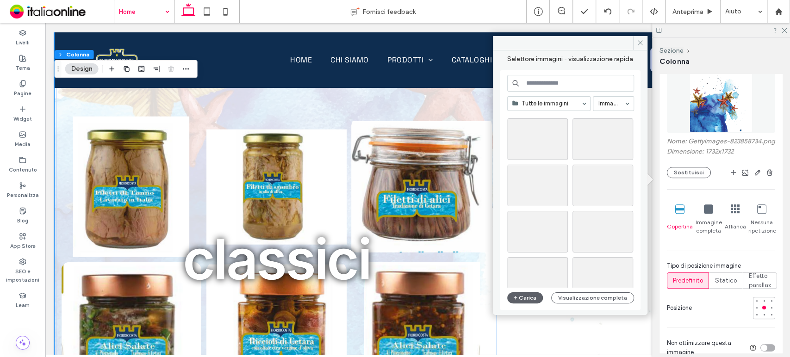
scroll to position [2335, 0]
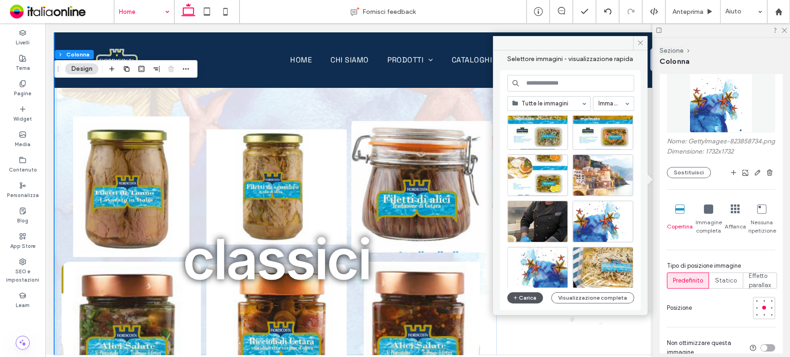
click at [520, 300] on button "Carica" at bounding box center [525, 297] width 36 height 11
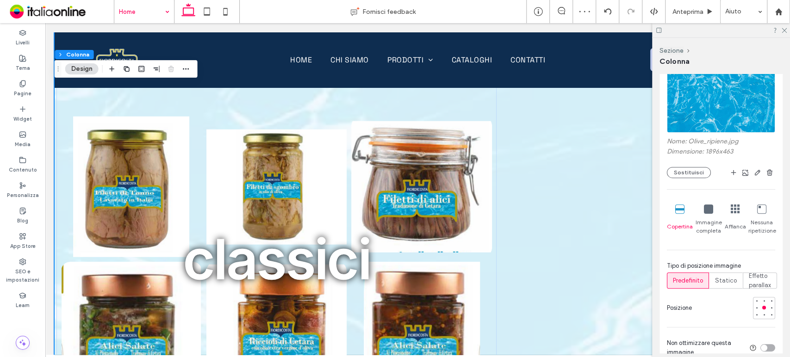
click at [757, 210] on icon at bounding box center [761, 208] width 9 height 9
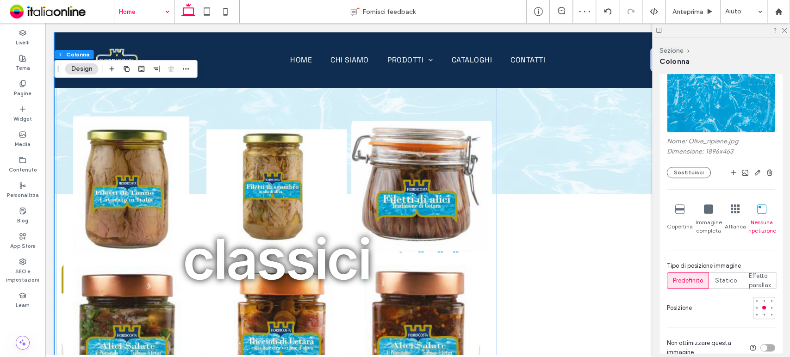
click at [713, 213] on div "Immagine completa" at bounding box center [708, 220] width 27 height 38
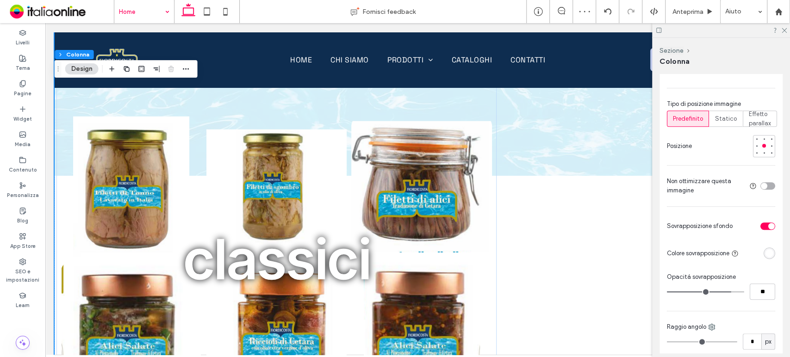
scroll to position [381, 0]
type input "**"
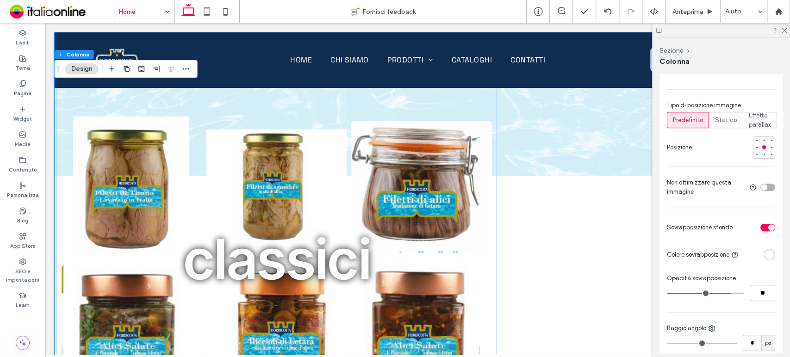
type input "**"
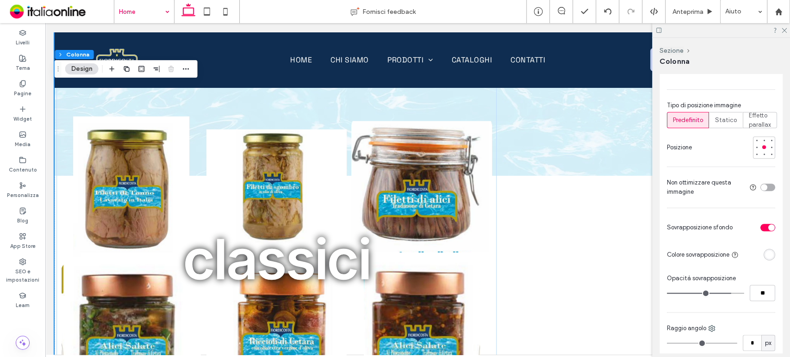
type input "**"
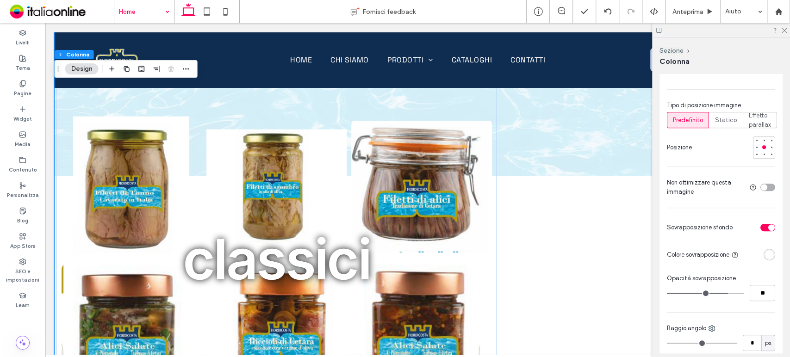
type input "**"
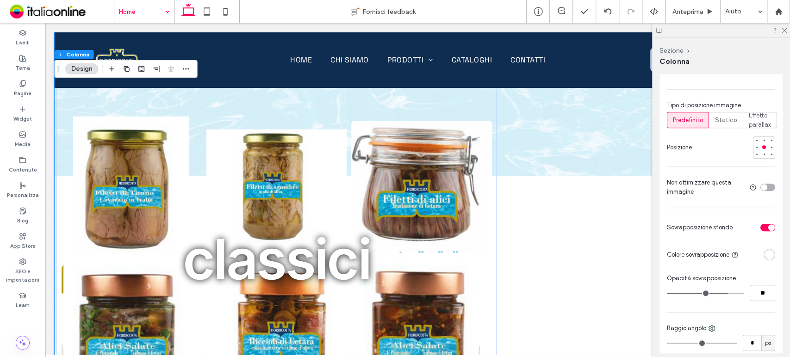
type input "**"
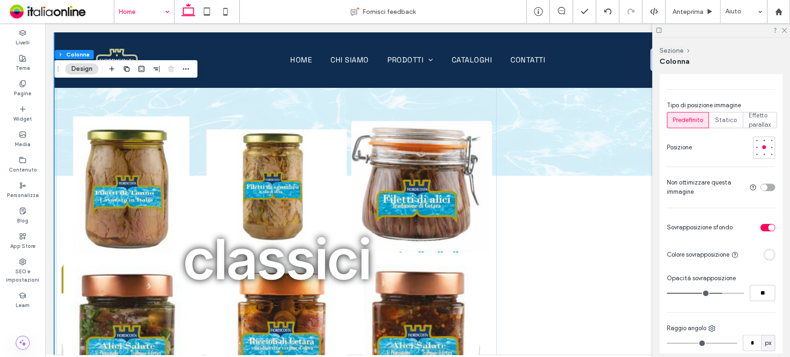
drag, startPoint x: 725, startPoint y: 291, endPoint x: 716, endPoint y: 291, distance: 8.3
click at [716, 293] on input "range" at bounding box center [705, 293] width 77 height 1
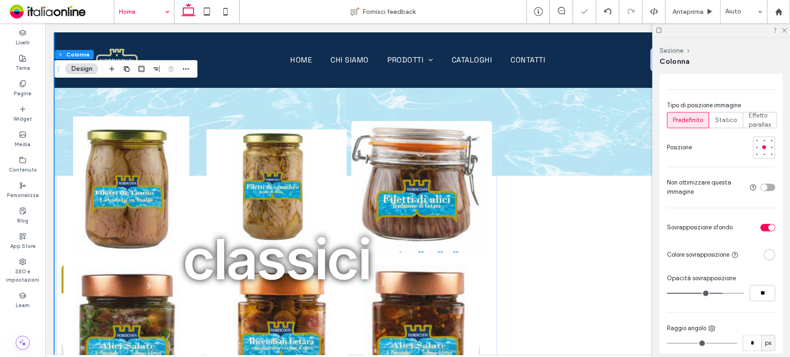
type input "**"
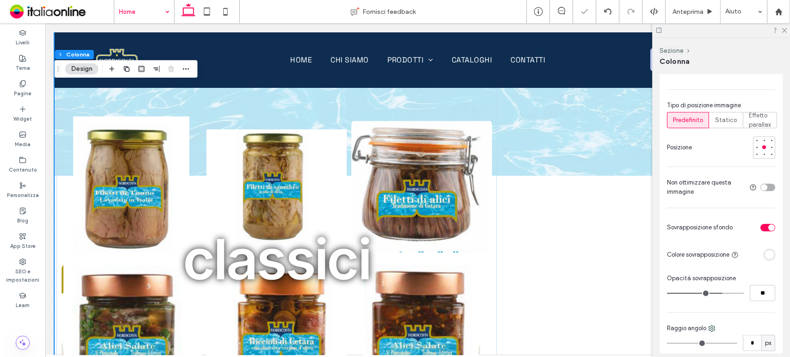
type input "**"
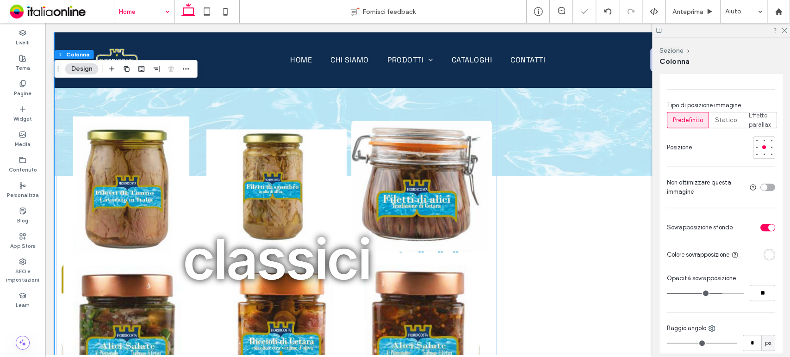
type input "**"
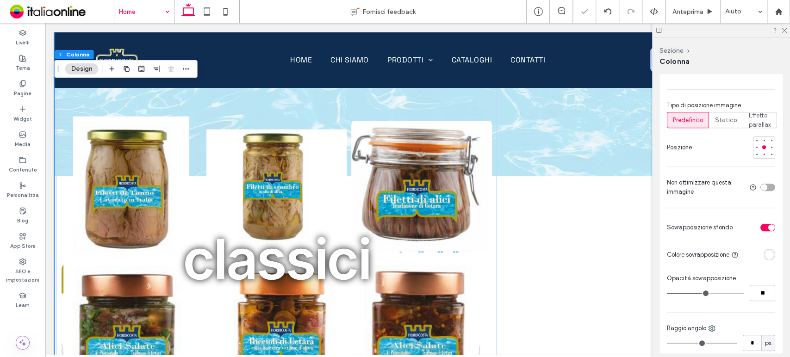
type input "**"
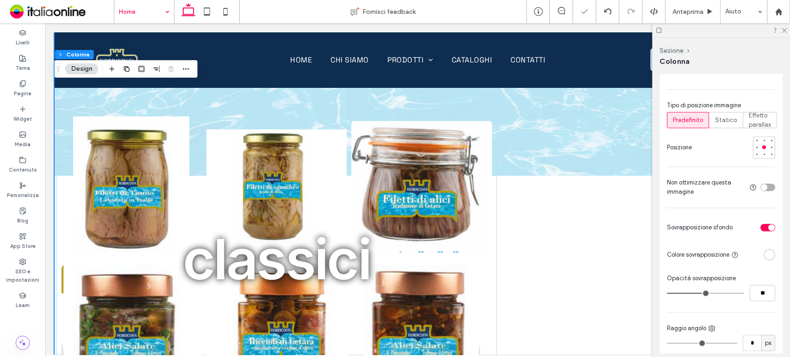
type input "**"
drag, startPoint x: 716, startPoint y: 291, endPoint x: 700, endPoint y: 291, distance: 16.2
click at [700, 293] on input "range" at bounding box center [705, 293] width 77 height 1
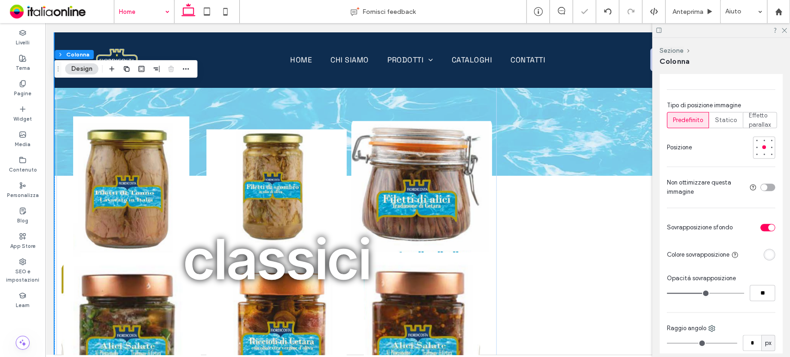
type input "**"
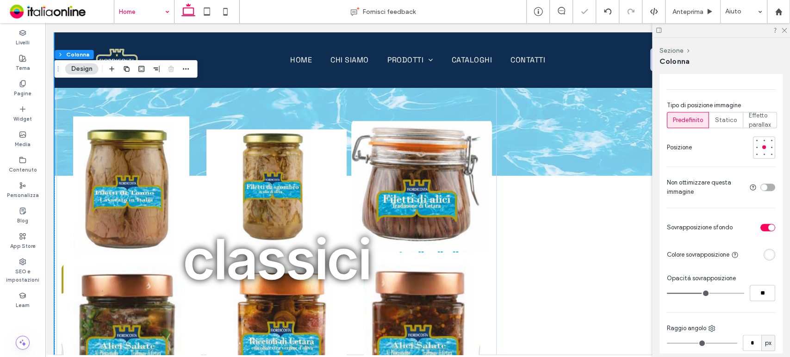
click at [699, 293] on input "range" at bounding box center [705, 293] width 77 height 1
click at [762, 229] on div "toggle" at bounding box center [767, 227] width 15 height 7
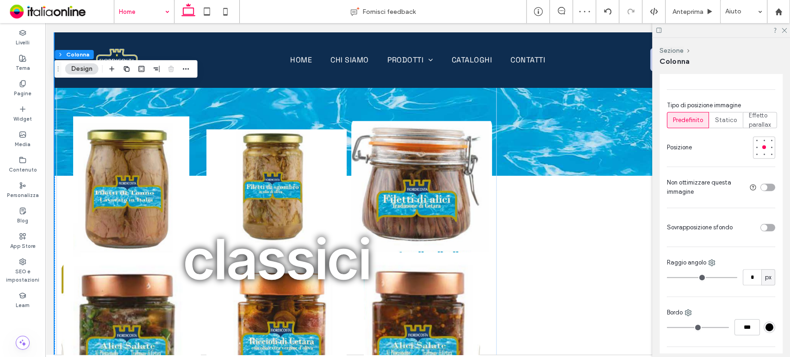
click at [787, 28] on div at bounding box center [721, 30] width 138 height 14
click at [786, 30] on icon at bounding box center [784, 30] width 6 height 6
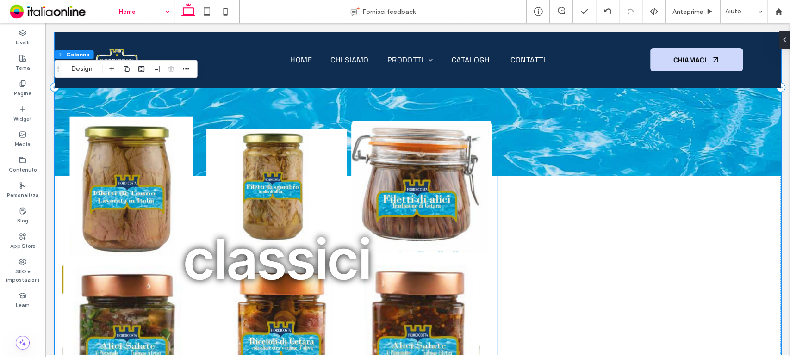
click at [88, 190] on link at bounding box center [131, 186] width 149 height 149
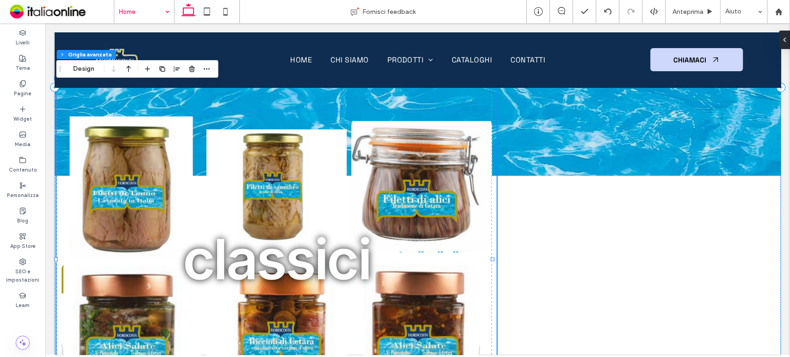
click at [190, 191] on link at bounding box center [131, 186] width 149 height 149
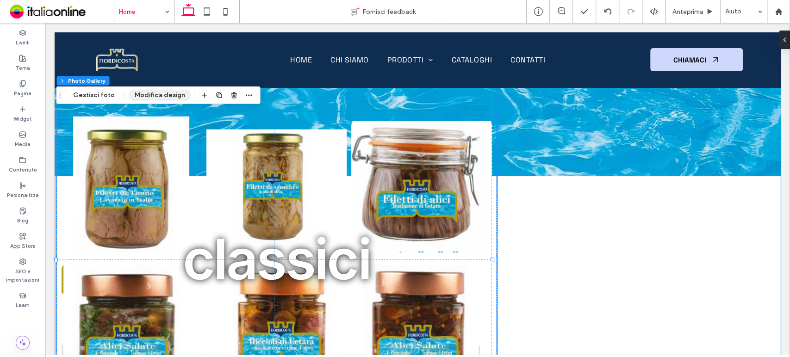
click at [152, 97] on button "Modifica design" at bounding box center [160, 95] width 62 height 11
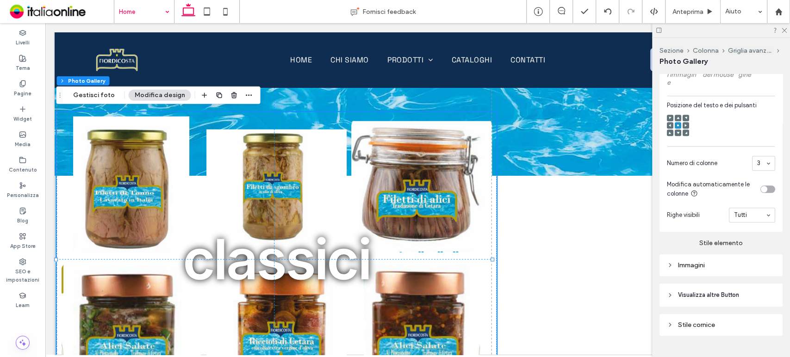
scroll to position [518, 0]
click at [750, 270] on div "Immagini" at bounding box center [721, 266] width 108 height 8
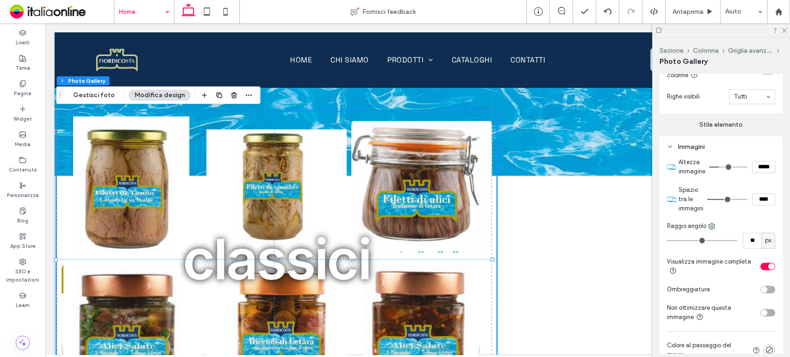
scroll to position [661, 0]
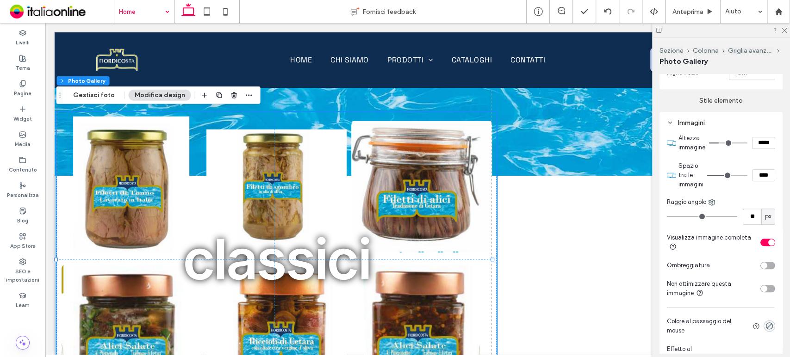
click at [760, 245] on div "toggle" at bounding box center [767, 242] width 15 height 7
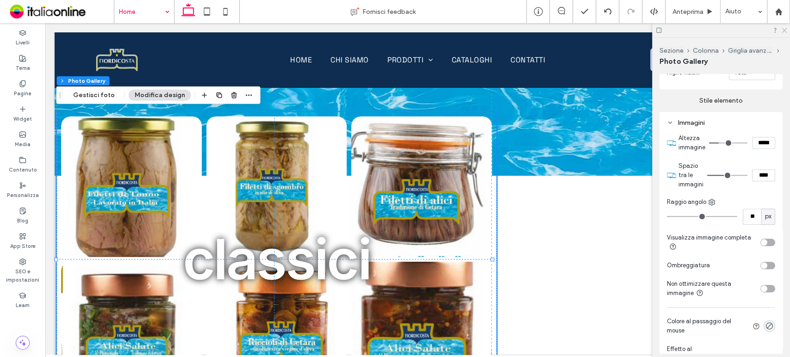
click at [785, 32] on use at bounding box center [783, 30] width 5 height 5
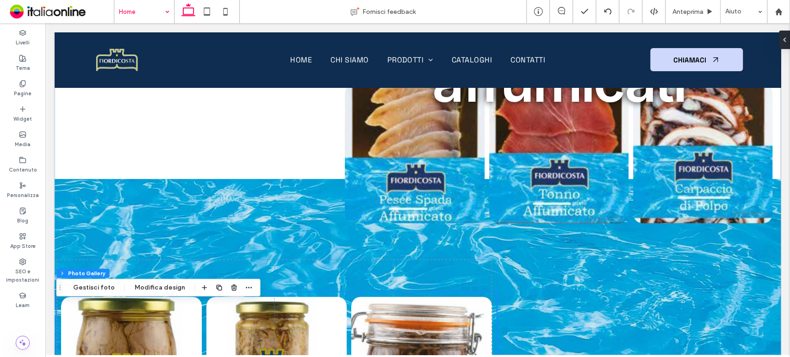
scroll to position [1456, 0]
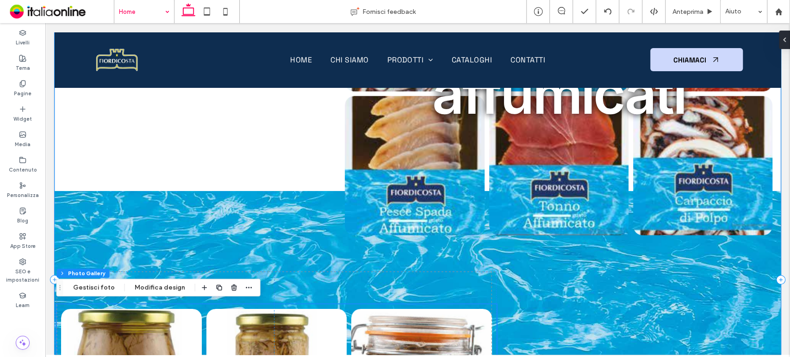
click at [79, 207] on div "Button Button Button Button Button Button Mostra altri affumicati Button Button…" at bounding box center [418, 280] width 726 height 709
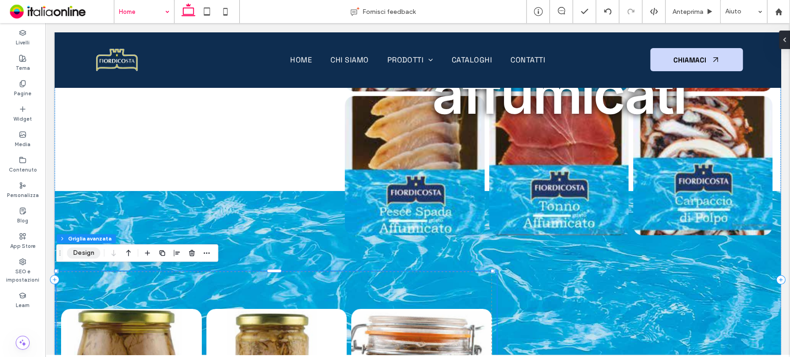
click at [82, 253] on button "Design" at bounding box center [83, 253] width 33 height 11
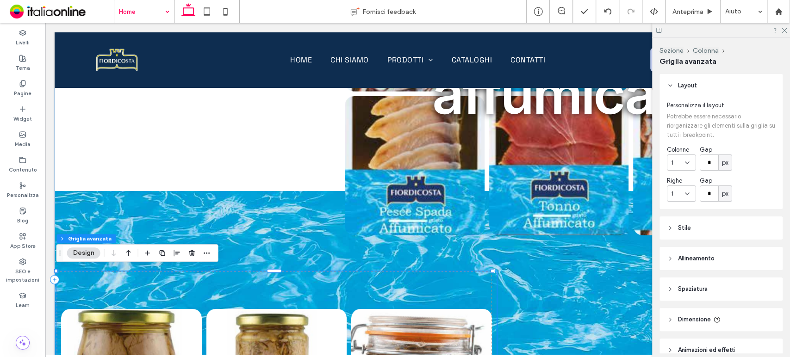
click at [156, 137] on div "Button Button Button Button Button Button Mostra altri affumicati Button Button…" at bounding box center [418, 280] width 726 height 709
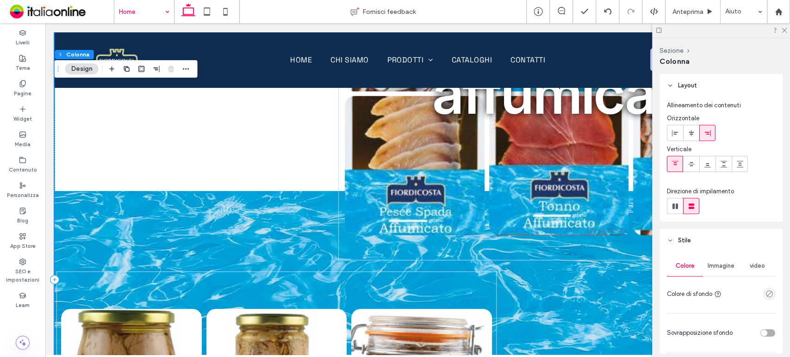
click at [65, 252] on div "Button Button Button Button Button Button Mostra altri affumicati Button Button…" at bounding box center [418, 280] width 726 height 709
click at [717, 263] on span "Immagine" at bounding box center [720, 265] width 27 height 7
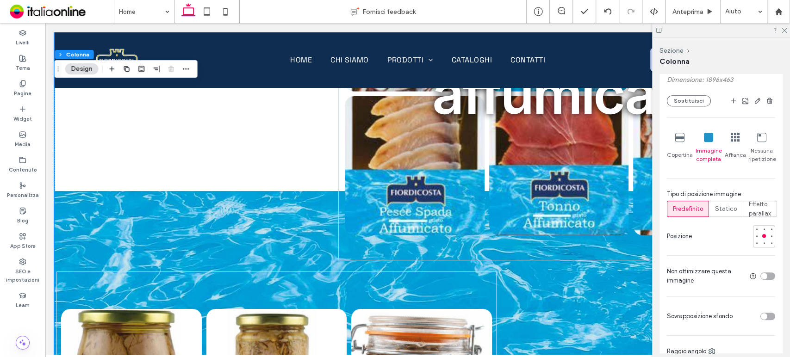
scroll to position [296, 0]
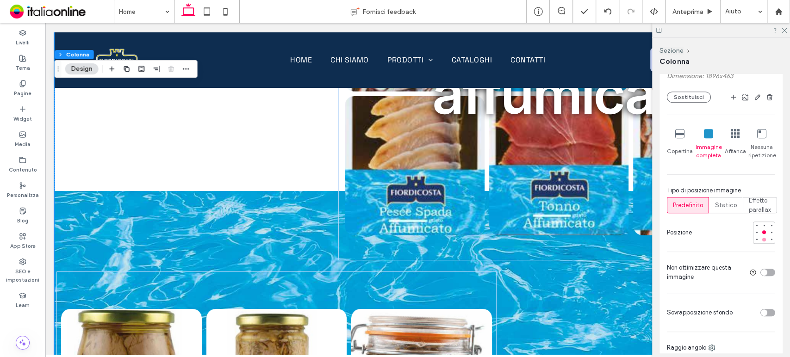
click at [762, 239] on div at bounding box center [764, 240] width 4 height 4
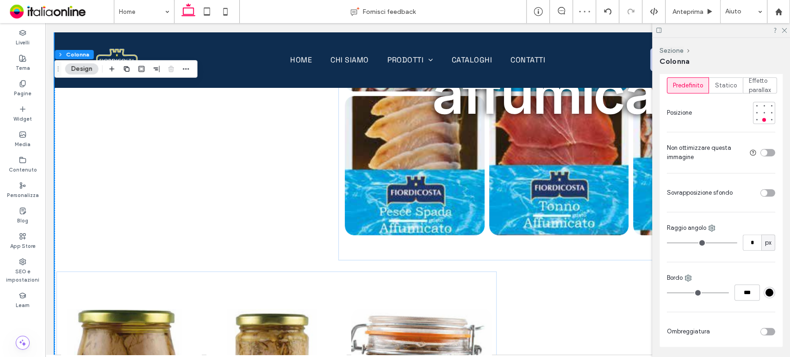
scroll to position [463, 0]
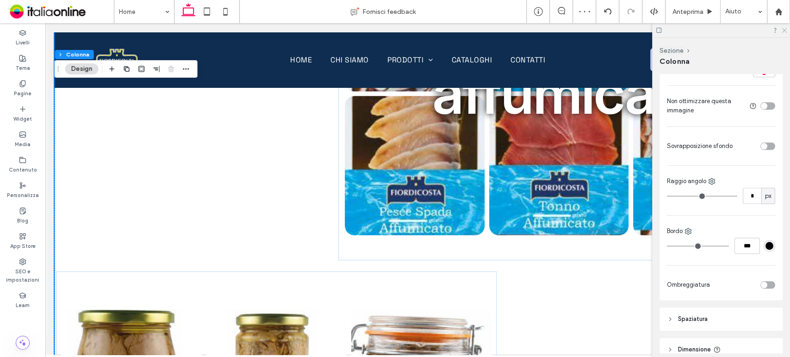
click at [785, 31] on use at bounding box center [783, 30] width 5 height 5
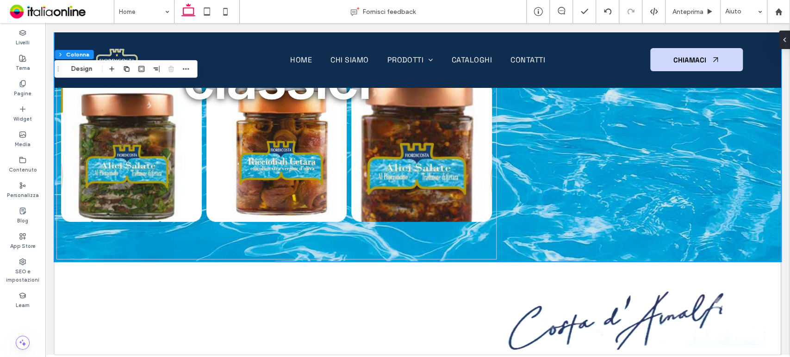
scroll to position [1817, 0]
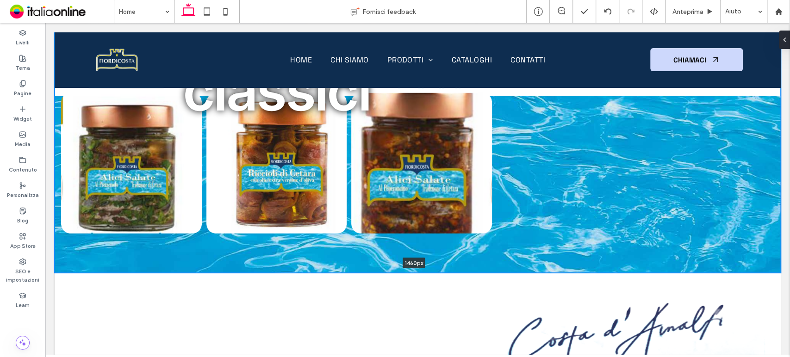
drag, startPoint x: 673, startPoint y: 268, endPoint x: 671, endPoint y: 235, distance: 33.4
type input "****"
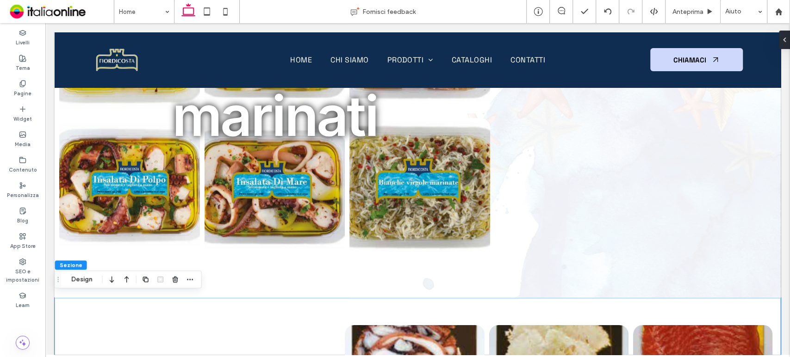
scroll to position [1206, 0]
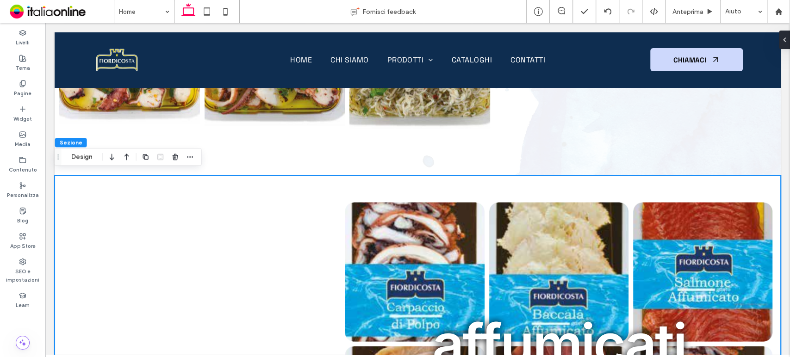
click at [79, 155] on button "Design" at bounding box center [81, 156] width 33 height 11
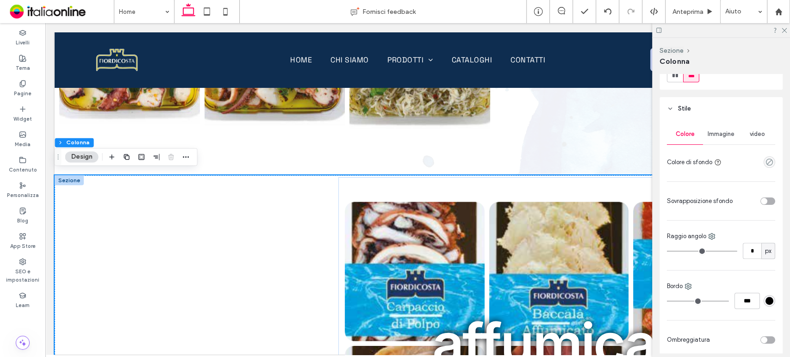
scroll to position [131, 0]
click at [725, 142] on div "Immagine" at bounding box center [721, 135] width 36 height 20
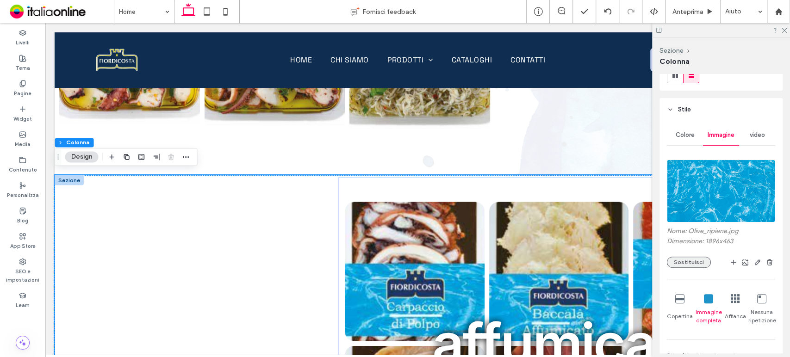
click at [694, 262] on button "Sostituisci" at bounding box center [689, 262] width 44 height 11
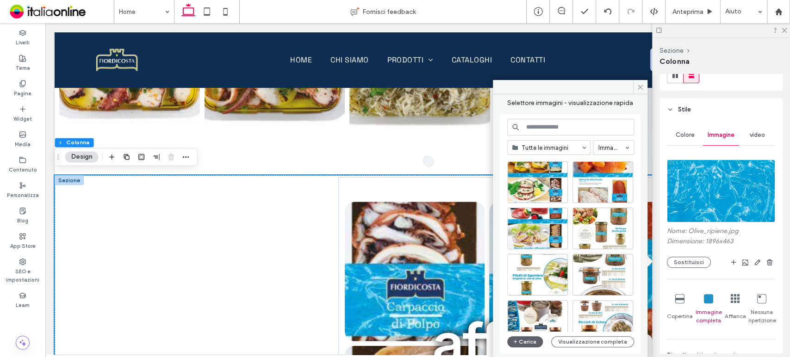
scroll to position [1803, 0]
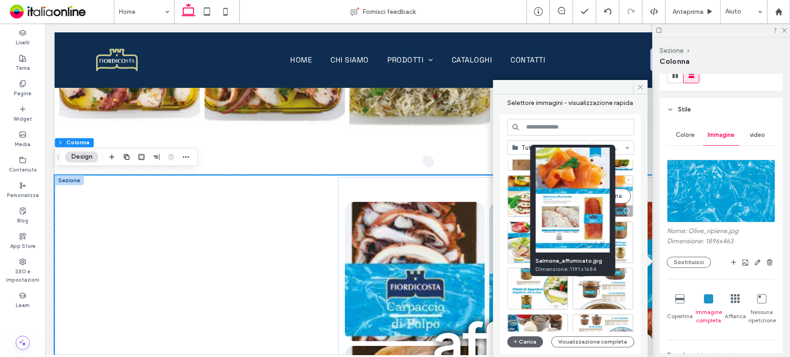
click at [621, 207] on div at bounding box center [627, 210] width 12 height 7
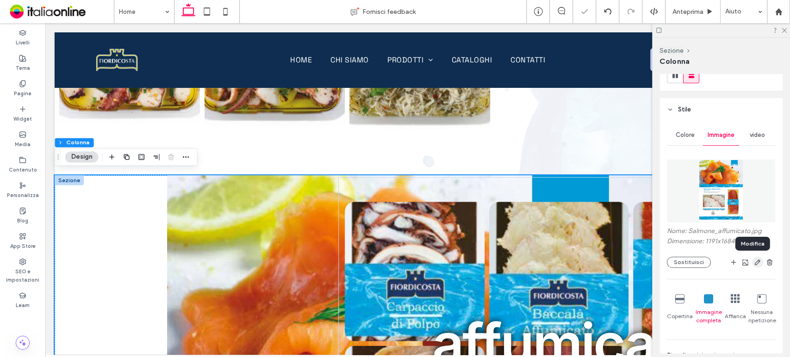
click at [755, 260] on use "button" at bounding box center [758, 263] width 6 height 6
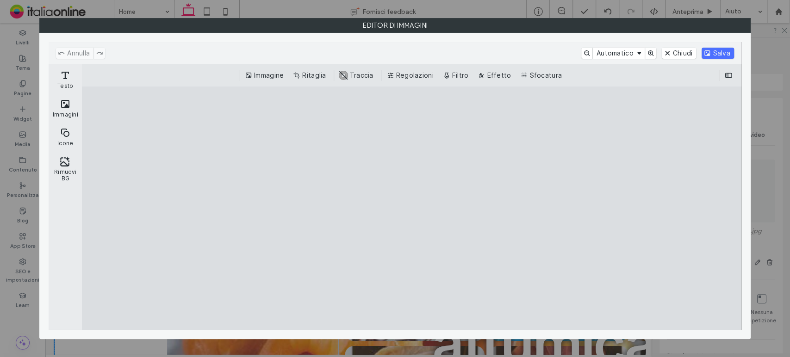
click at [307, 68] on div "Immagine Ritaglia #ABABAB Traccia Regolazioni Filtro Effetto Sfocatura" at bounding box center [411, 75] width 659 height 22
click at [309, 77] on button "Ritaglia" at bounding box center [310, 75] width 38 height 11
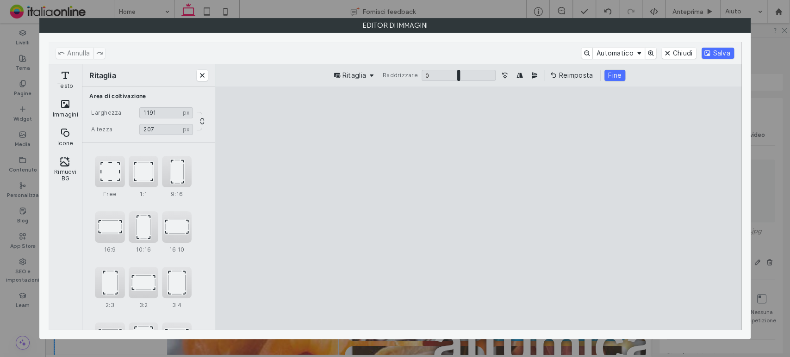
drag, startPoint x: 476, startPoint y: 111, endPoint x: 482, endPoint y: 282, distance: 170.8
click at [478, 208] on cesdk-canvas "Editor / piattaforma / website builder canvas" at bounding box center [478, 208] width 0 height 0
drag, startPoint x: 480, startPoint y: 253, endPoint x: 480, endPoint y: 240, distance: 12.5
click at [478, 208] on cesdk-canvas "Editor / piattaforma / website builder canvas" at bounding box center [478, 208] width 0 height 0
click at [72, 161] on button "Rimuovi BG" at bounding box center [65, 168] width 30 height 33
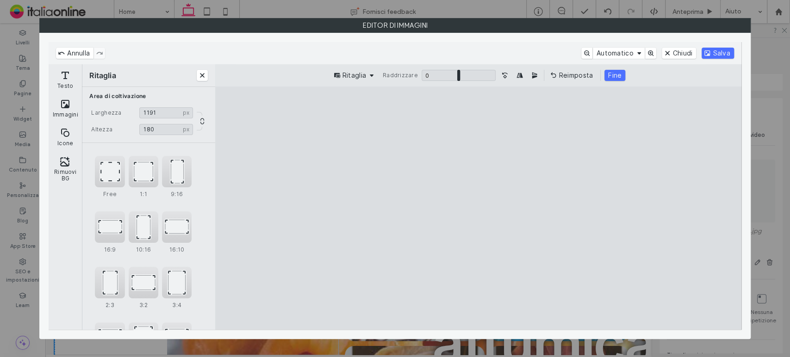
drag, startPoint x: 525, startPoint y: 196, endPoint x: 522, endPoint y: 52, distance: 143.9
click at [478, 208] on cesdk-canvas "Editor / piattaforma / website builder canvas" at bounding box center [478, 208] width 0 height 0
drag, startPoint x: 587, startPoint y: 307, endPoint x: 589, endPoint y: 110, distance: 196.6
click at [478, 208] on cesdk-canvas "Editor / piattaforma / website builder canvas" at bounding box center [478, 208] width 0 height 0
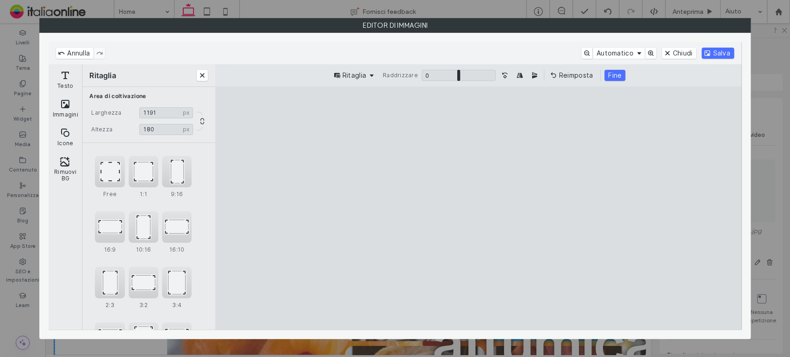
drag, startPoint x: 615, startPoint y: 257, endPoint x: 628, endPoint y: 342, distance: 85.7
click at [478, 208] on cesdk-canvas "Editor / piattaforma / website builder canvas" at bounding box center [478, 208] width 0 height 0
type input "***"
drag, startPoint x: 477, startPoint y: 174, endPoint x: 476, endPoint y: 179, distance: 5.2
click at [478, 208] on cesdk-canvas "Editor / piattaforma / website builder canvas" at bounding box center [478, 208] width 0 height 0
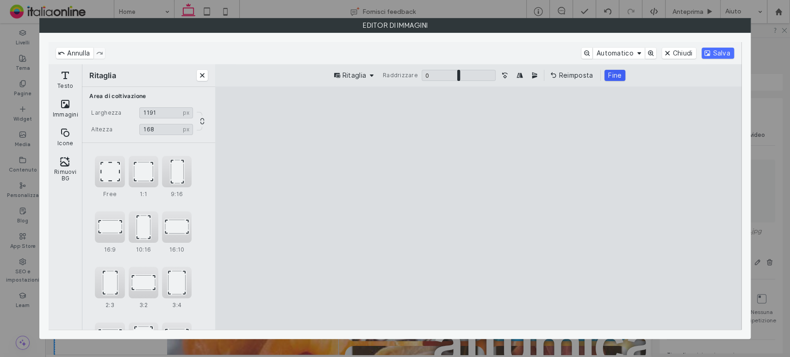
click at [609, 74] on button "Fine" at bounding box center [614, 75] width 21 height 11
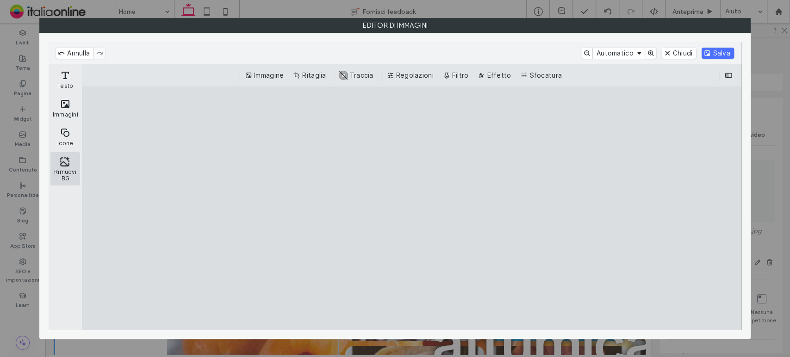
click at [58, 173] on button "Rimuovi BG" at bounding box center [65, 168] width 30 height 33
click at [411, 208] on cesdk-canvas "Editor / piattaforma / website builder canvas" at bounding box center [411, 208] width 0 height 0
click at [66, 168] on button "Rimuovi BG" at bounding box center [65, 168] width 30 height 33
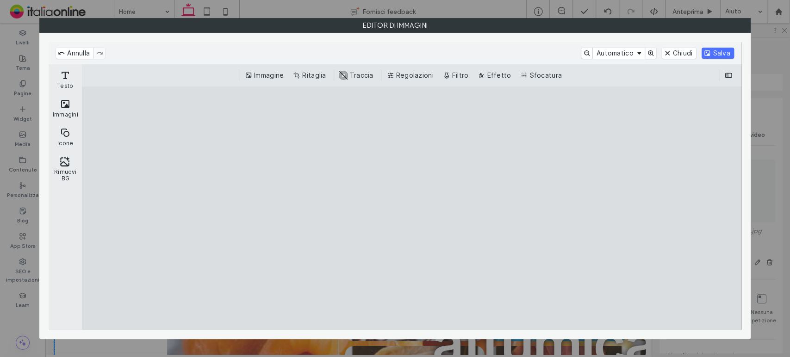
click at [64, 136] on button "Icone" at bounding box center [65, 137] width 30 height 27
click at [411, 208] on cesdk-canvas "Editor / piattaforma / website builder canvas" at bounding box center [411, 208] width 0 height 0
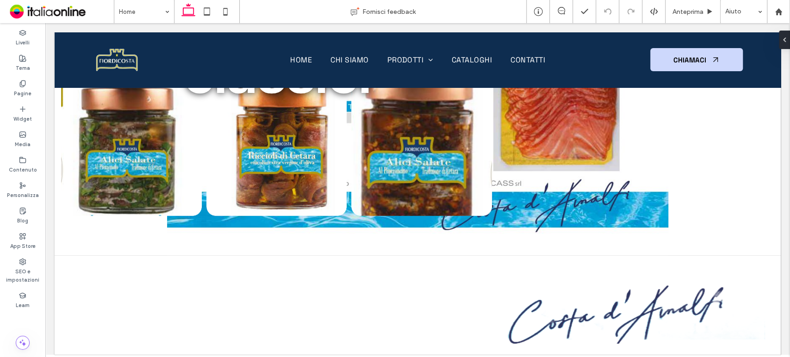
scroll to position [1841, 0]
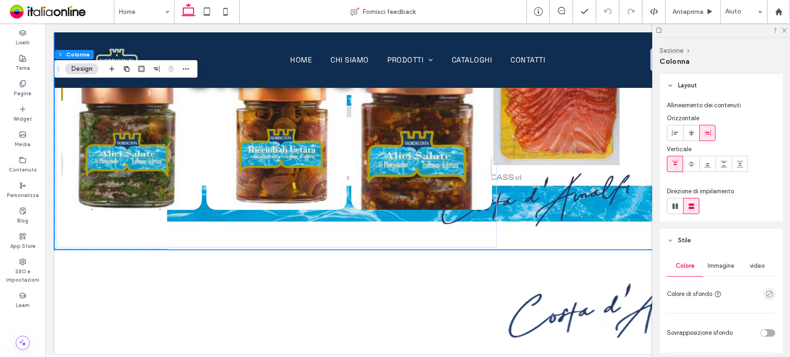
click at [716, 265] on span "Immagine" at bounding box center [720, 265] width 27 height 7
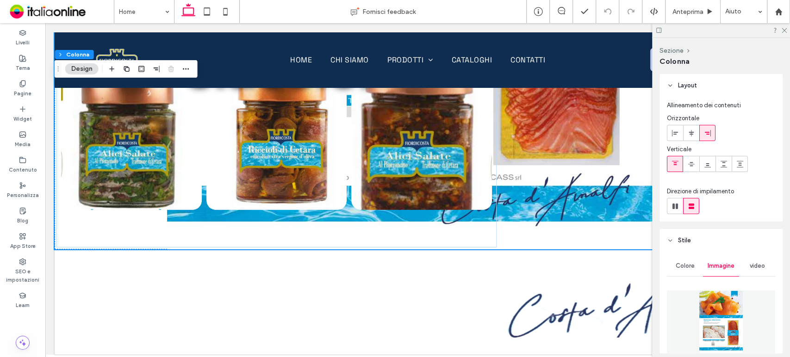
click at [725, 299] on img at bounding box center [721, 322] width 45 height 63
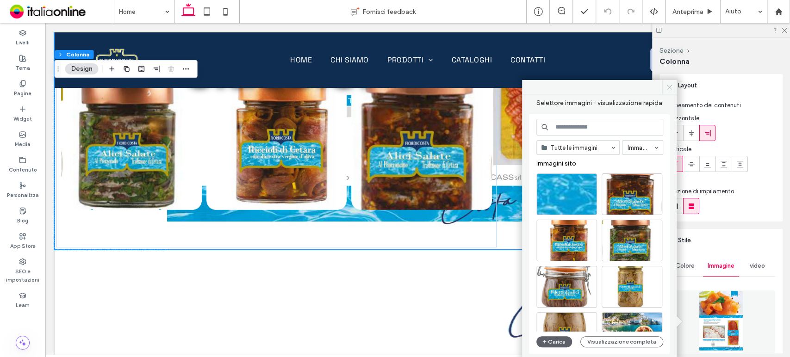
click at [669, 84] on icon at bounding box center [669, 87] width 7 height 7
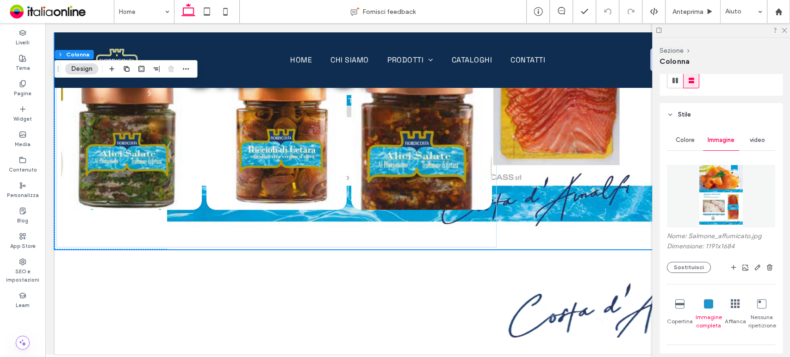
scroll to position [163, 0]
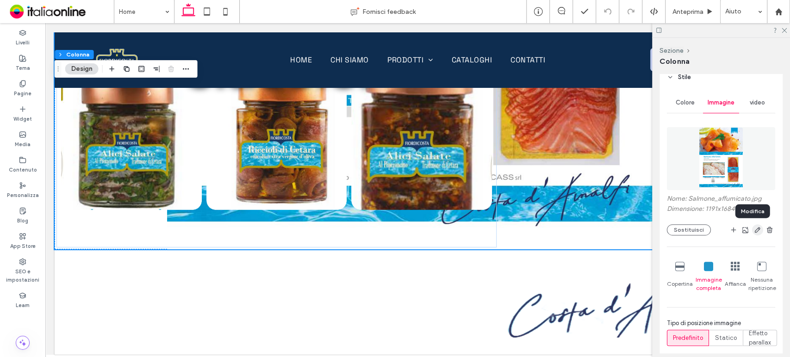
click at [757, 227] on span "button" at bounding box center [757, 229] width 11 height 11
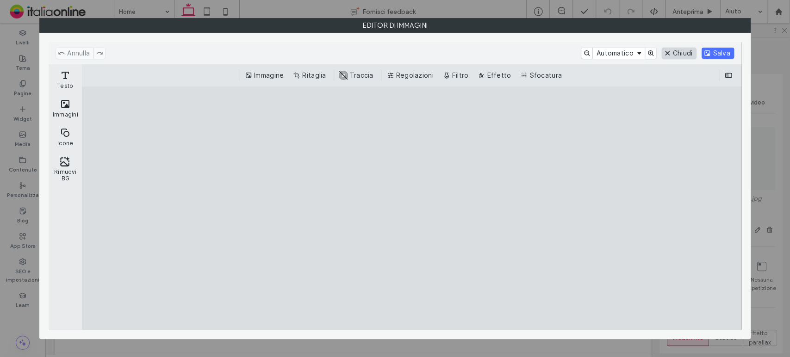
click at [684, 52] on button "Chiudi" at bounding box center [679, 53] width 35 height 11
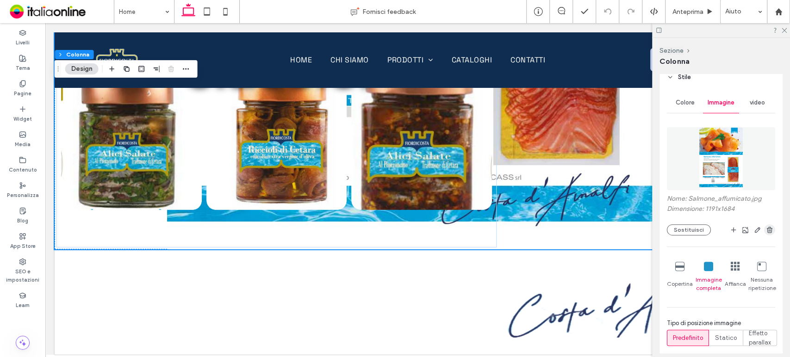
click at [766, 226] on icon "button" at bounding box center [769, 229] width 7 height 7
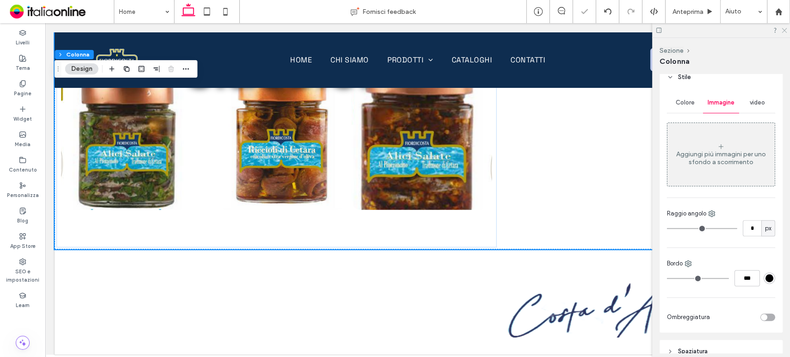
click at [783, 30] on use at bounding box center [783, 30] width 5 height 5
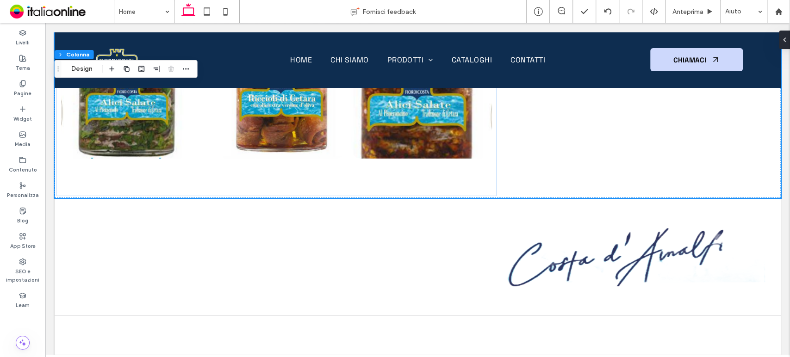
scroll to position [1915, 0]
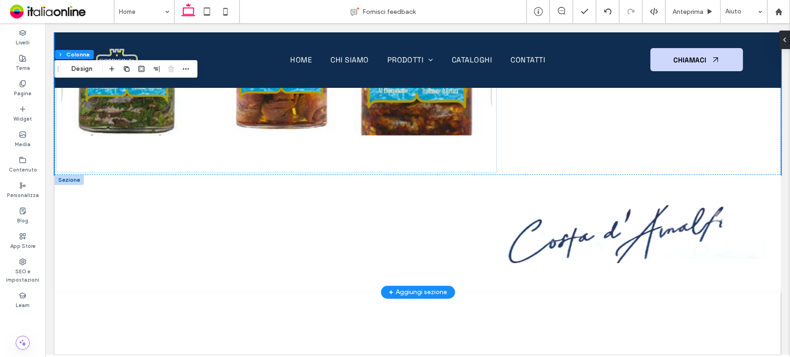
click at [70, 177] on div at bounding box center [69, 180] width 29 height 10
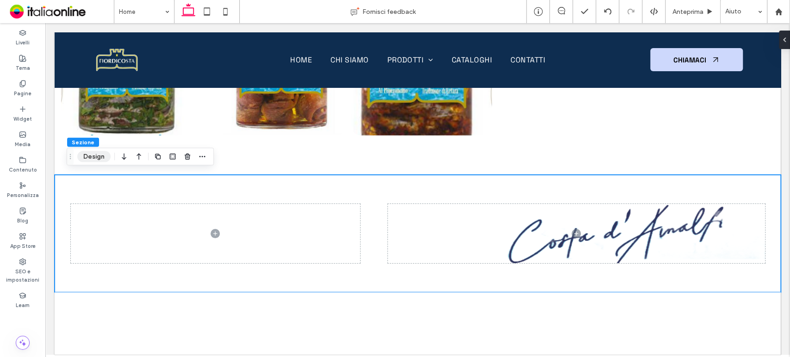
click at [95, 160] on button "Design" at bounding box center [93, 156] width 33 height 11
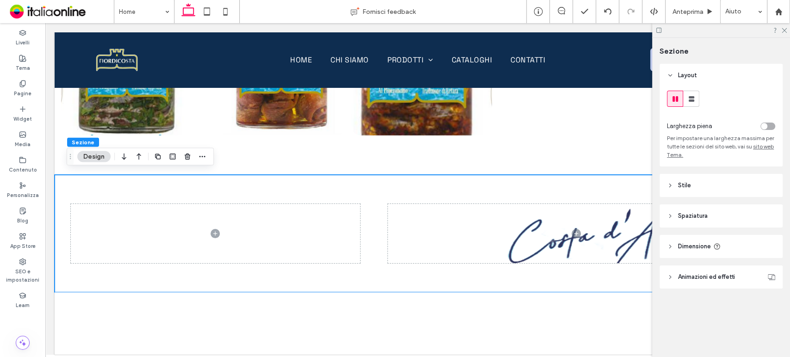
click at [720, 184] on header "Stile" at bounding box center [720, 185] width 123 height 23
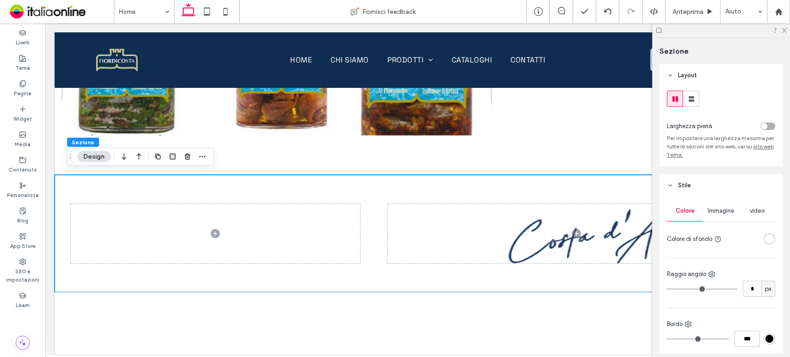
click at [723, 212] on span "Immagine" at bounding box center [720, 210] width 27 height 7
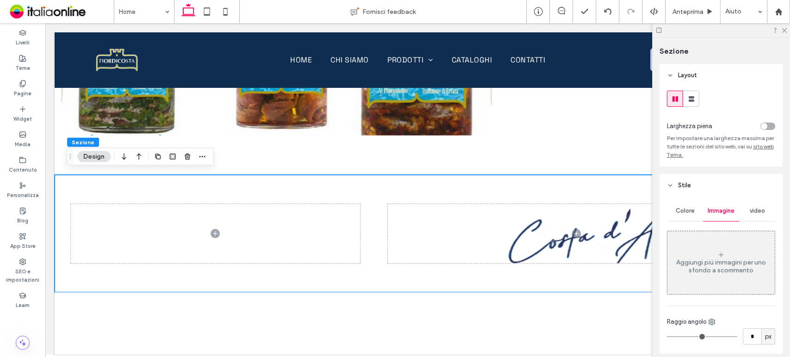
click at [721, 266] on div "Aggiungi più immagini per uno sfondo a scorrimento" at bounding box center [720, 267] width 107 height 16
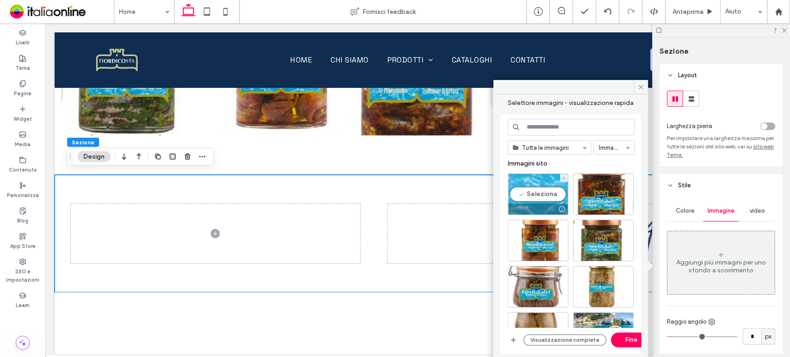
click at [533, 196] on div "Seleziona" at bounding box center [538, 194] width 61 height 42
click at [631, 340] on button "Fine" at bounding box center [632, 340] width 42 height 15
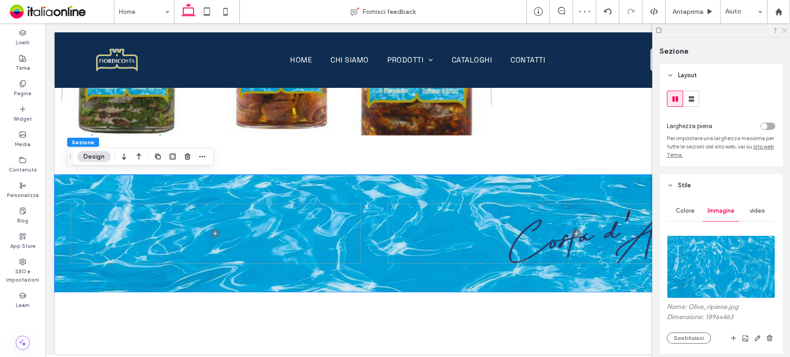
click at [786, 29] on use at bounding box center [783, 30] width 5 height 5
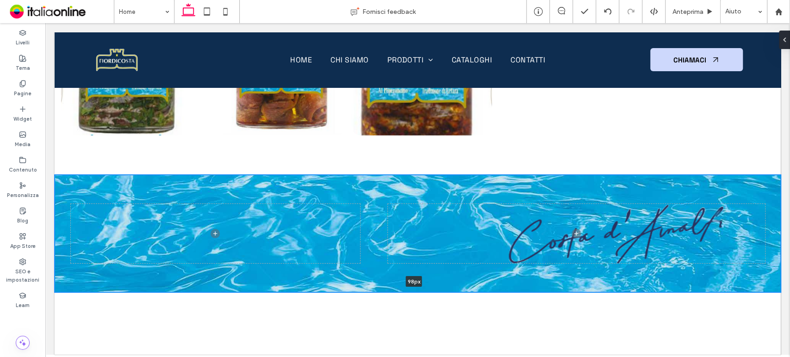
drag, startPoint x: 490, startPoint y: 289, endPoint x: 488, endPoint y: 219, distance: 69.9
click at [488, 219] on div "98px Sezione + Aggiungi sezione" at bounding box center [418, 234] width 726 height 118
type input "***"
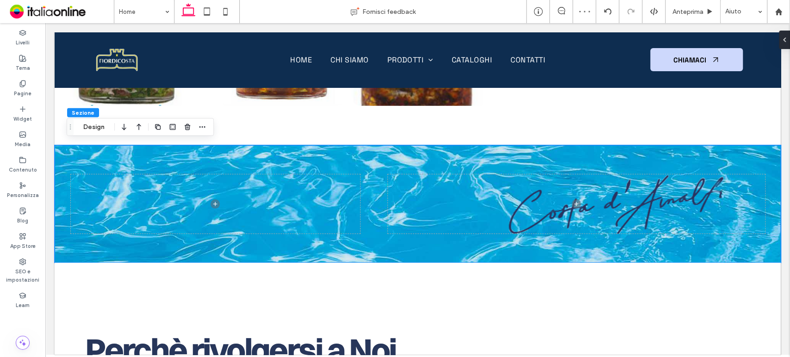
scroll to position [1875, 0]
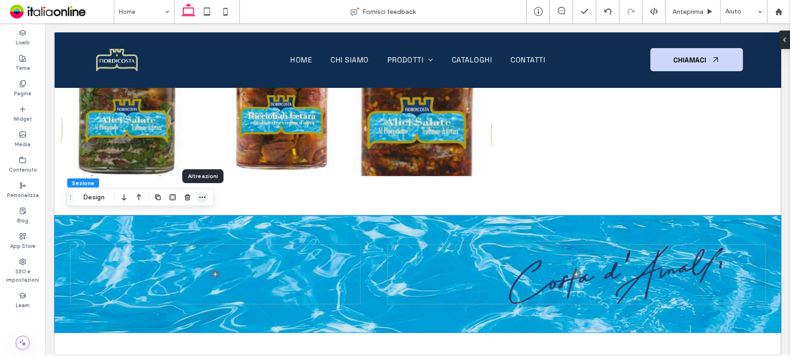
click at [204, 196] on icon "button" at bounding box center [201, 196] width 7 height 7
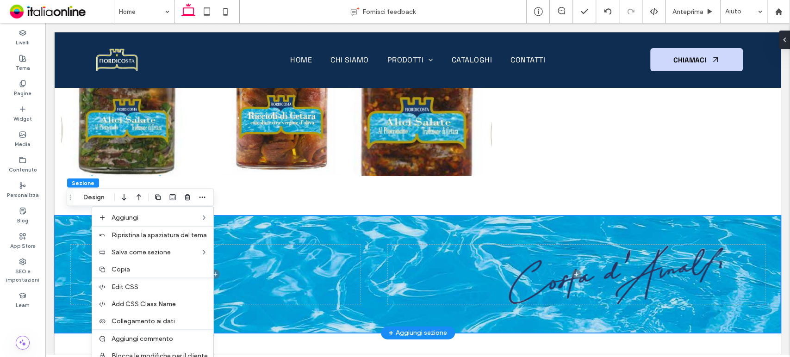
click at [240, 233] on div at bounding box center [418, 275] width 694 height 118
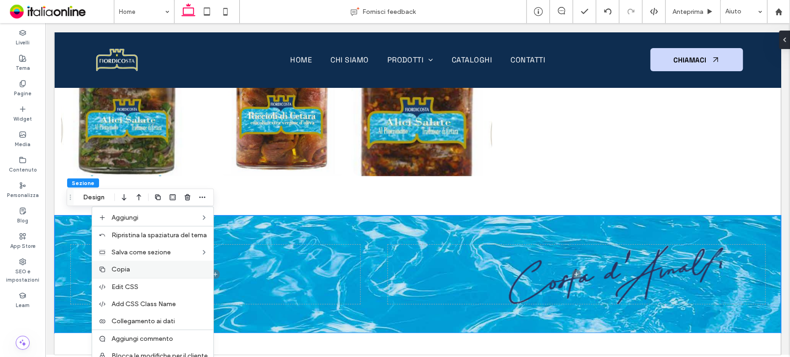
click at [173, 273] on div "Copia" at bounding box center [152, 268] width 121 height 17
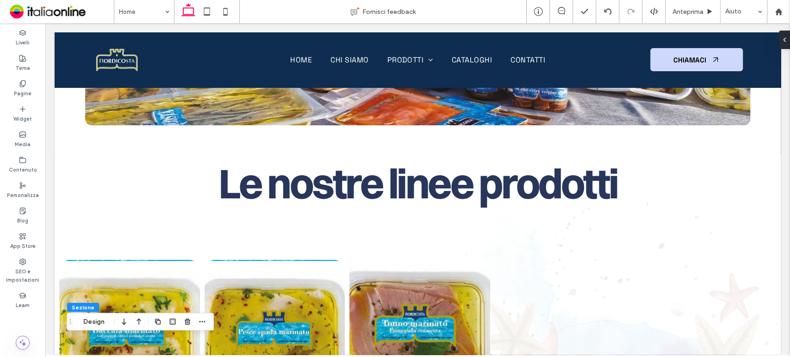
scroll to position [756, 0]
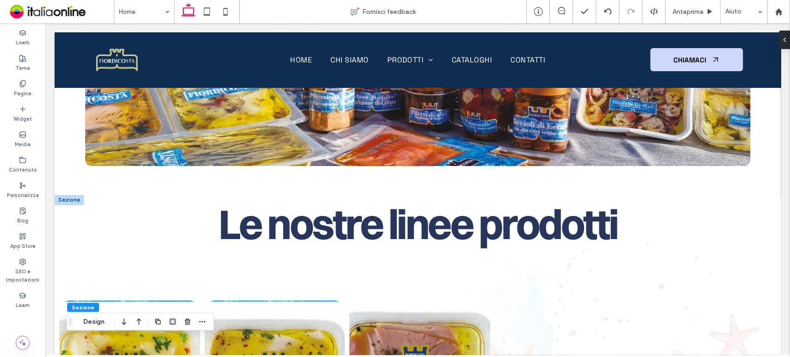
click at [59, 195] on div at bounding box center [69, 200] width 29 height 10
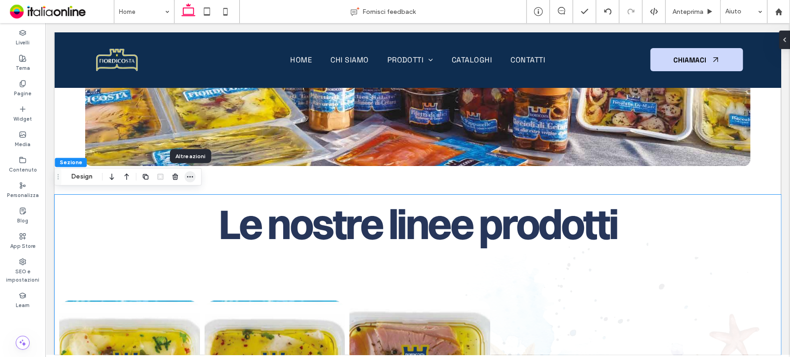
click at [187, 178] on icon "button" at bounding box center [189, 176] width 7 height 7
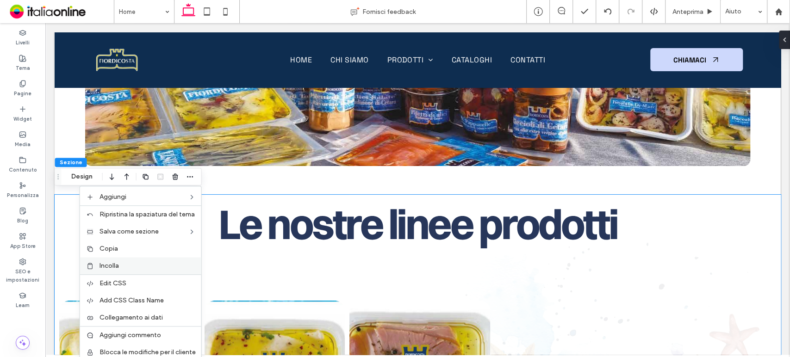
click at [141, 266] on label "Incolla" at bounding box center [147, 266] width 96 height 8
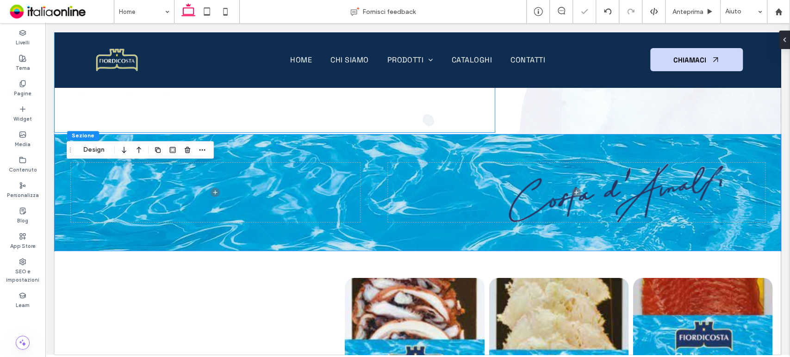
scroll to position [1247, 0]
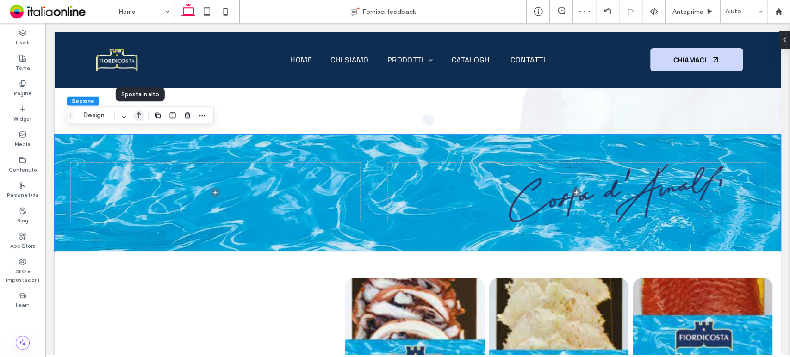
click at [136, 116] on icon "button" at bounding box center [138, 115] width 11 height 17
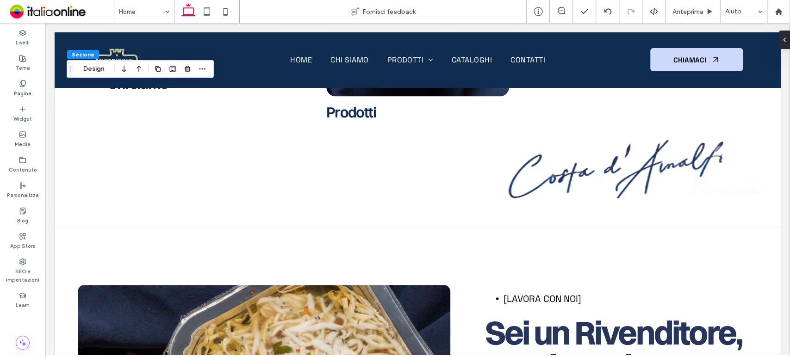
scroll to position [3364, 0]
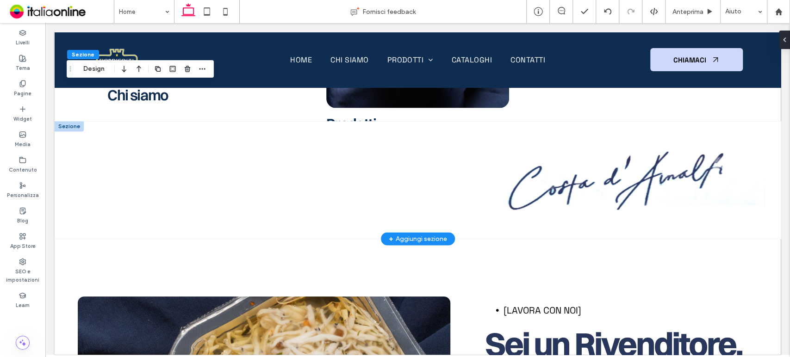
click at [65, 121] on div at bounding box center [69, 126] width 29 height 10
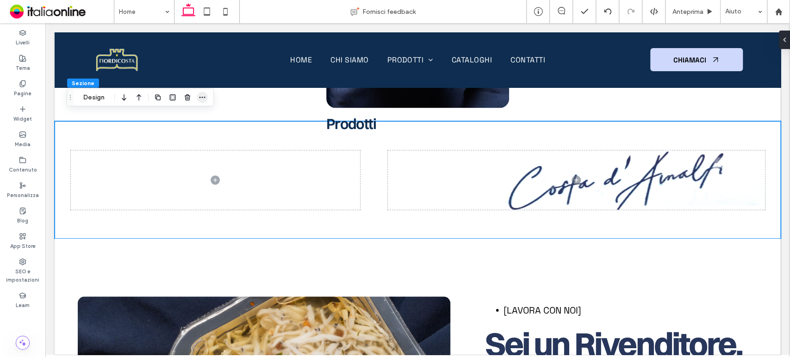
click at [200, 98] on icon "button" at bounding box center [201, 97] width 7 height 7
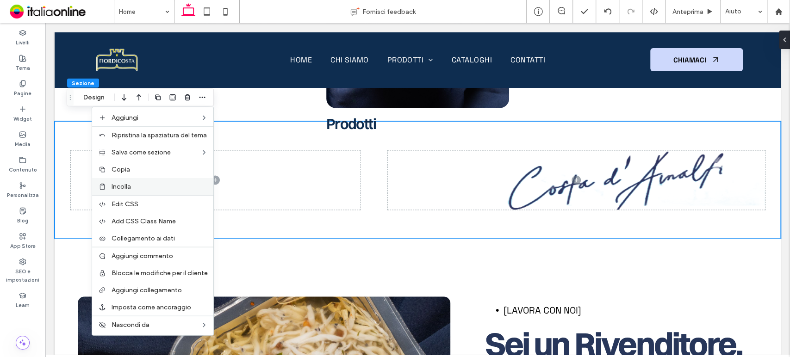
click at [180, 192] on div "Incolla" at bounding box center [152, 186] width 121 height 17
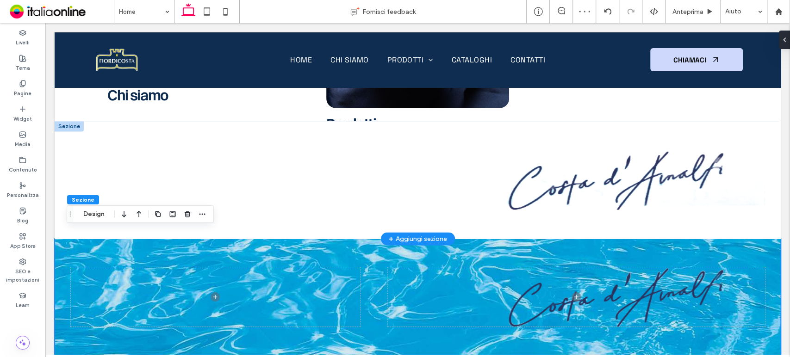
click at [65, 121] on div at bounding box center [69, 126] width 29 height 10
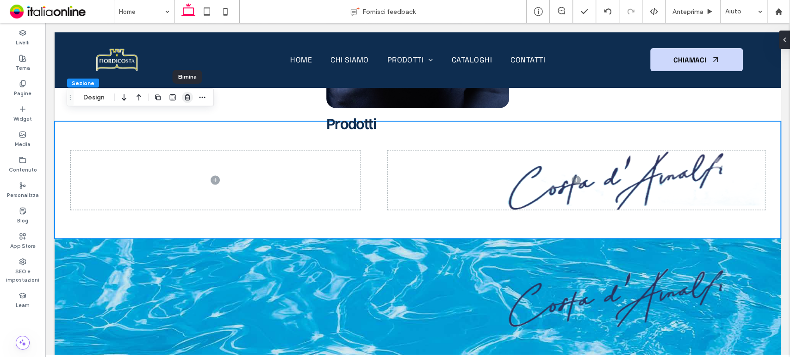
click at [186, 98] on icon "button" at bounding box center [187, 97] width 7 height 7
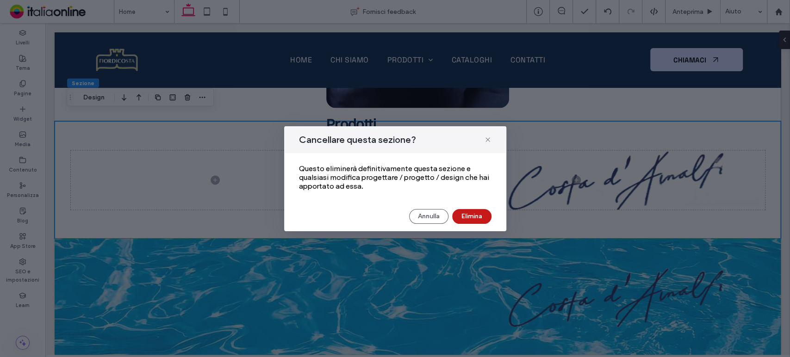
click at [478, 216] on button "Elimina" at bounding box center [471, 216] width 39 height 15
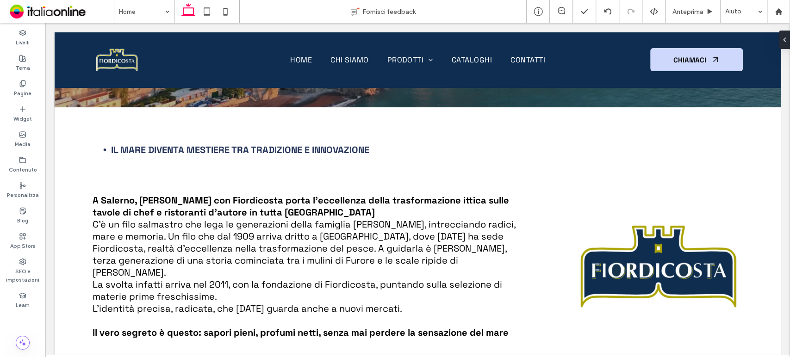
scroll to position [0, 0]
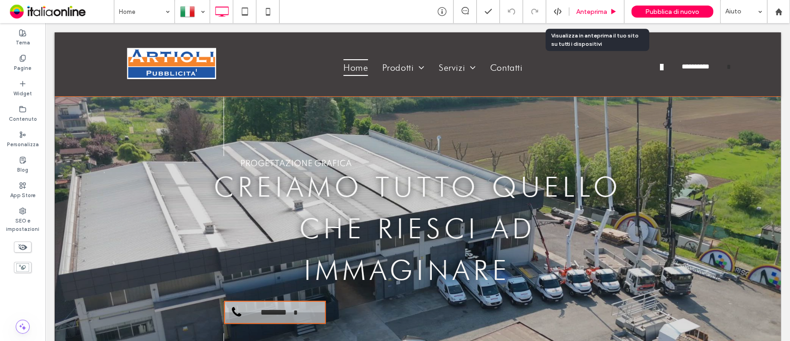
click at [583, 17] on div "Anteprima" at bounding box center [596, 11] width 55 height 23
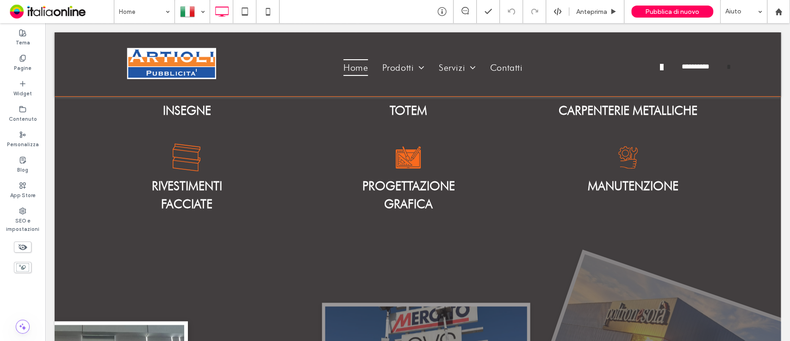
scroll to position [16, 0]
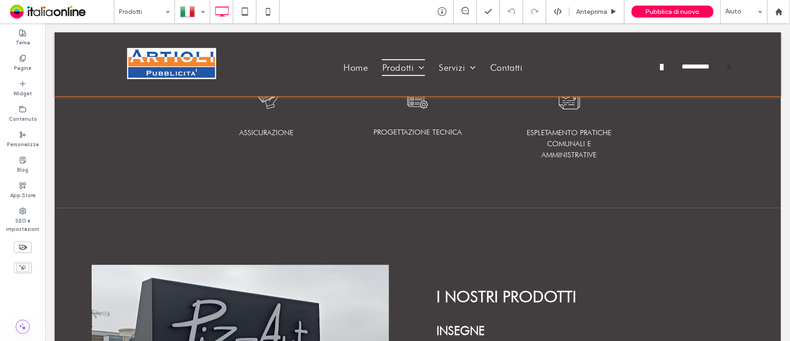
scroll to position [274, 0]
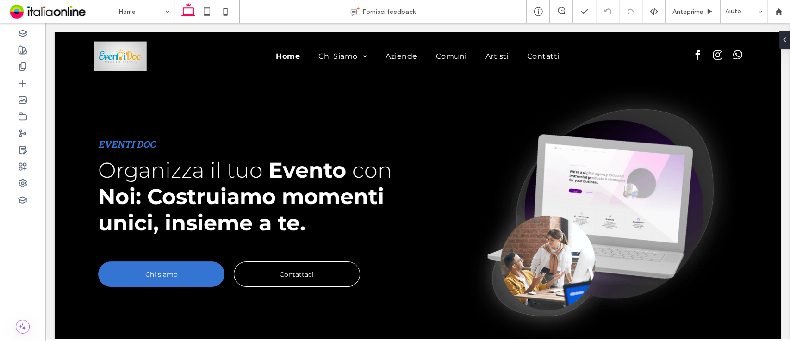
scroll to position [16, 0]
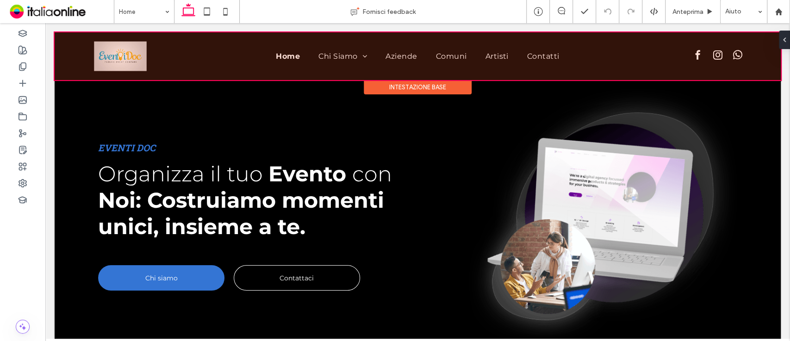
click at [105, 51] on div at bounding box center [418, 56] width 726 height 48
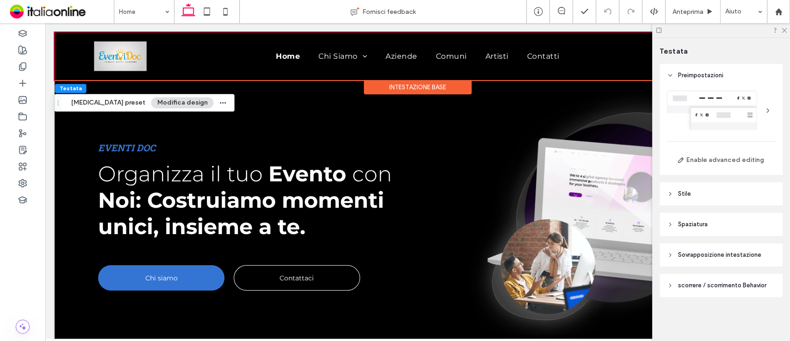
click at [685, 195] on span "Stile" at bounding box center [684, 193] width 13 height 9
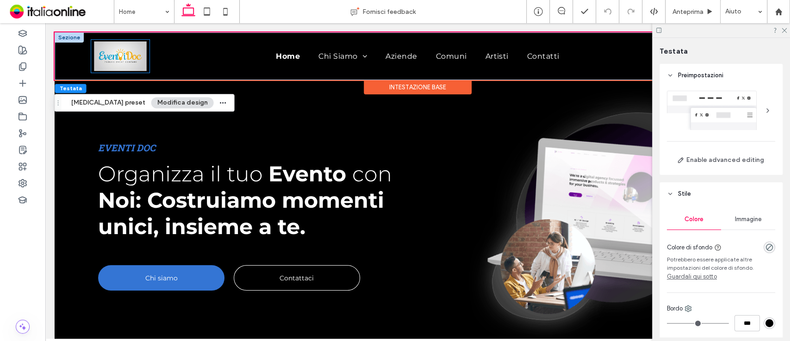
click at [119, 50] on img at bounding box center [120, 57] width 52 height 30
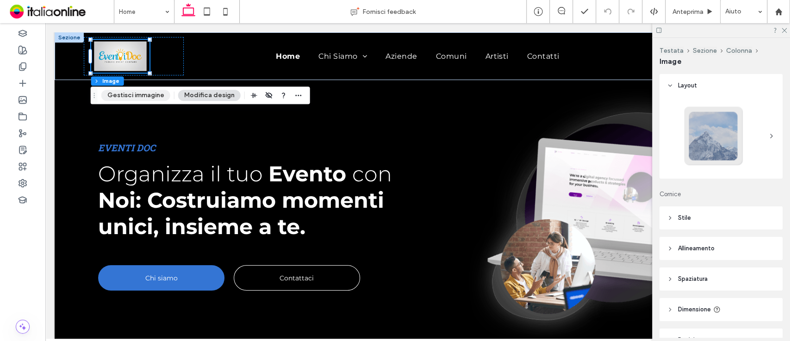
click at [151, 95] on button "Gestisci immagine" at bounding box center [135, 95] width 69 height 11
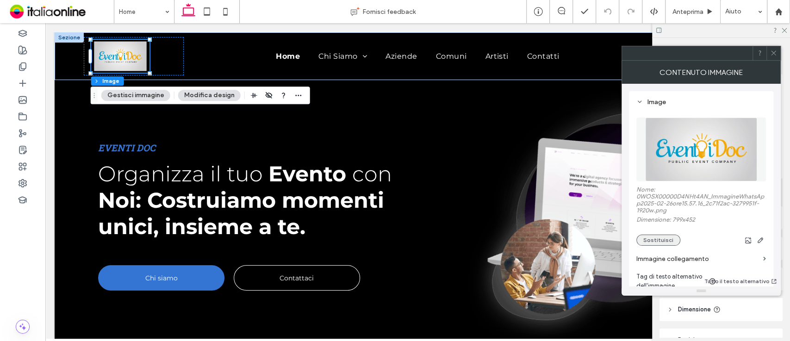
click at [654, 244] on button "Sostituisci" at bounding box center [658, 240] width 44 height 11
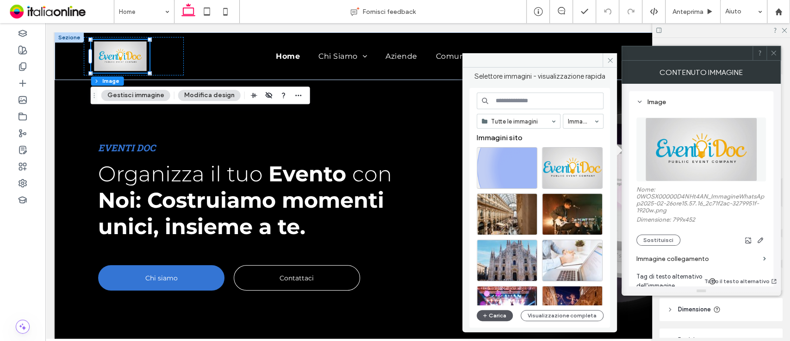
click at [492, 312] on button "Carica" at bounding box center [495, 315] width 36 height 11
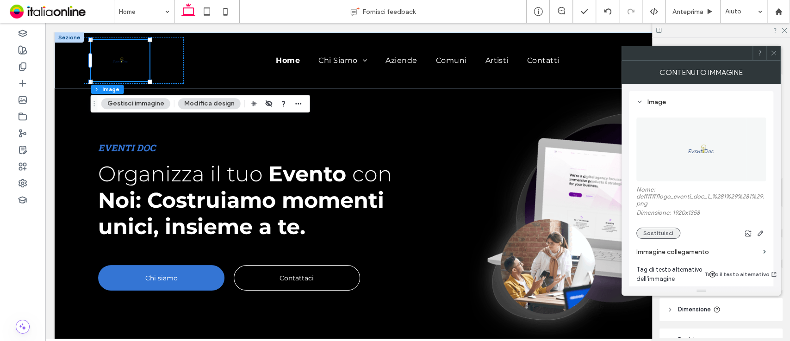
click at [658, 229] on button "Sostituisci" at bounding box center [658, 233] width 44 height 11
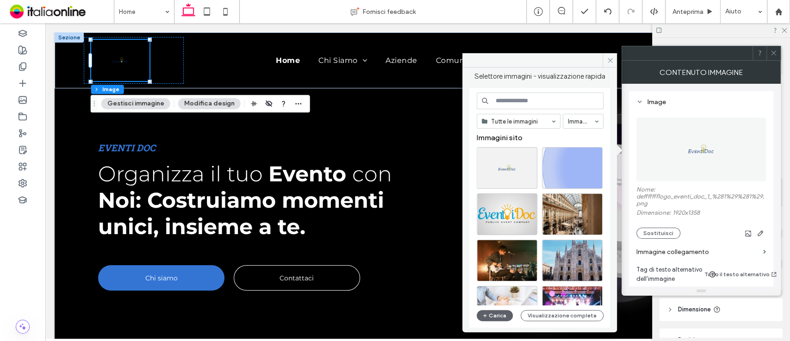
click at [497, 324] on div "Tutte le immagini Immagini Immagini sito Carica Visualizzazione completa" at bounding box center [539, 208] width 141 height 240
click at [495, 316] on button "Carica" at bounding box center [495, 315] width 36 height 11
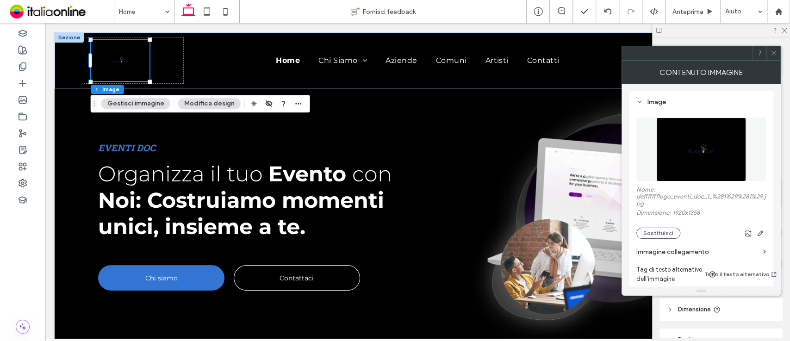
click at [773, 55] on icon at bounding box center [773, 53] width 7 height 7
